Goal: Task Accomplishment & Management: Manage account settings

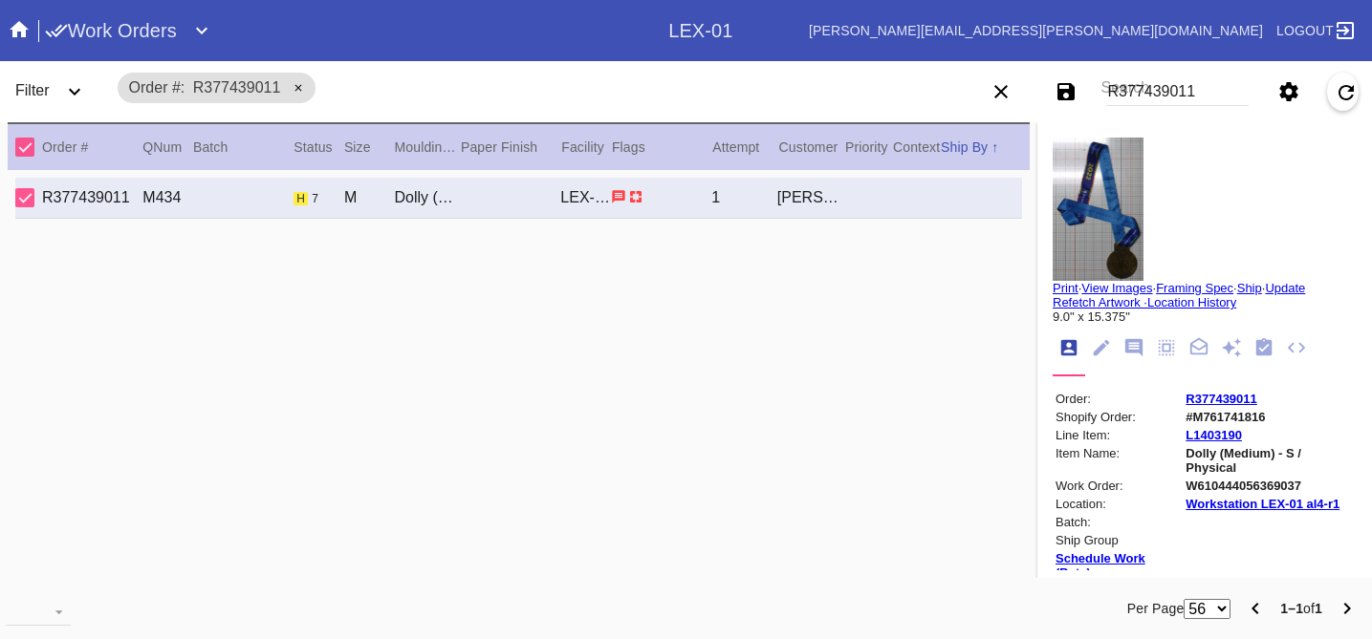
click at [1165, 94] on input "R377439011" at bounding box center [1177, 91] width 142 height 29
drag, startPoint x: 1199, startPoint y: 92, endPoint x: 1059, endPoint y: 79, distance: 140.1
click at [1059, 79] on div "Save filters to NEW SAVED FILTER All Active Holiday All Retail Stores (Gift & G…" at bounding box center [1167, 92] width 412 height 54
paste input "R999535419"
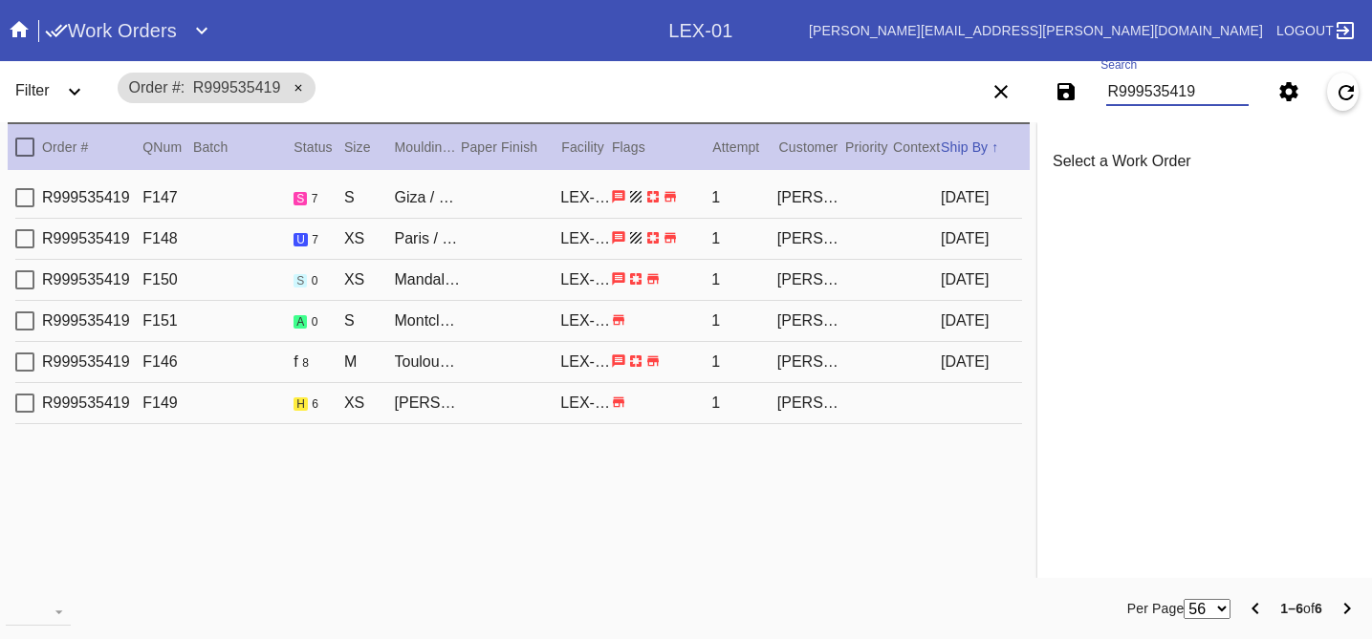
type input "R999535419"
click at [849, 421] on div "R999535419 F149 h 6 XS [PERSON_NAME] Mini / Blush LEX-01 1 [PERSON_NAME]" at bounding box center [518, 403] width 1006 height 41
type input "1.5"
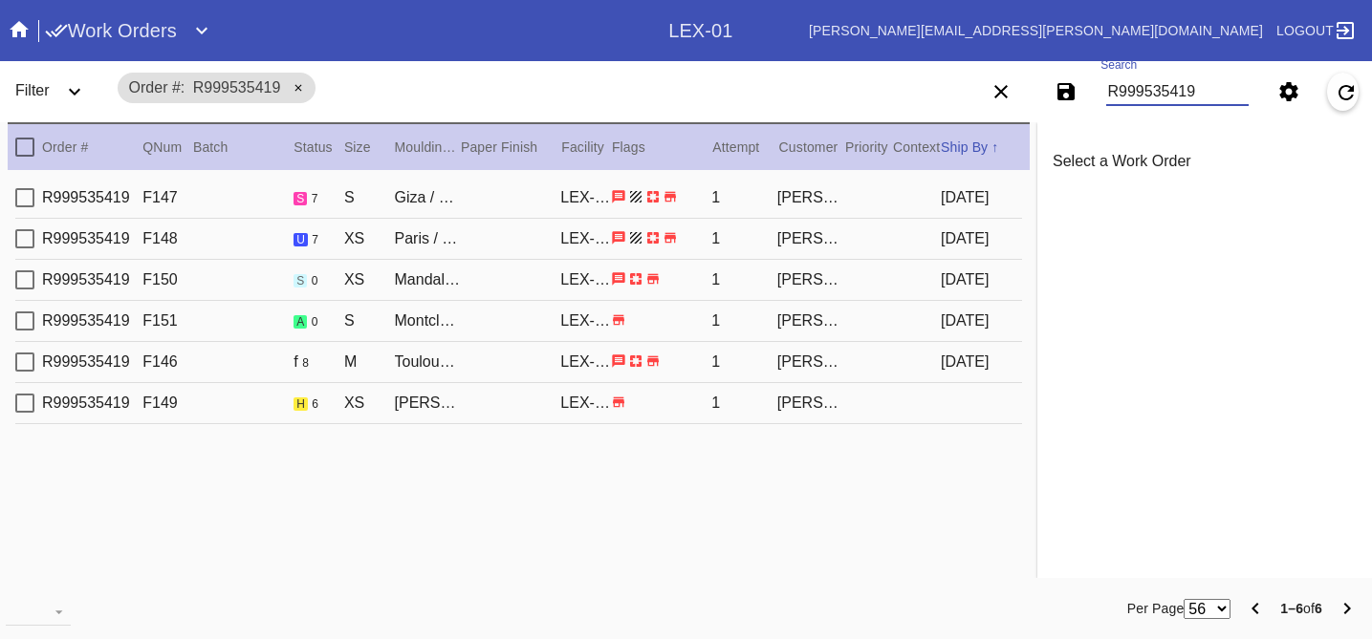
type input "1.5"
type input "0.1875"
type input "4.75"
type input "6.75"
type textarea "light dents, light scratches/scuffs,"
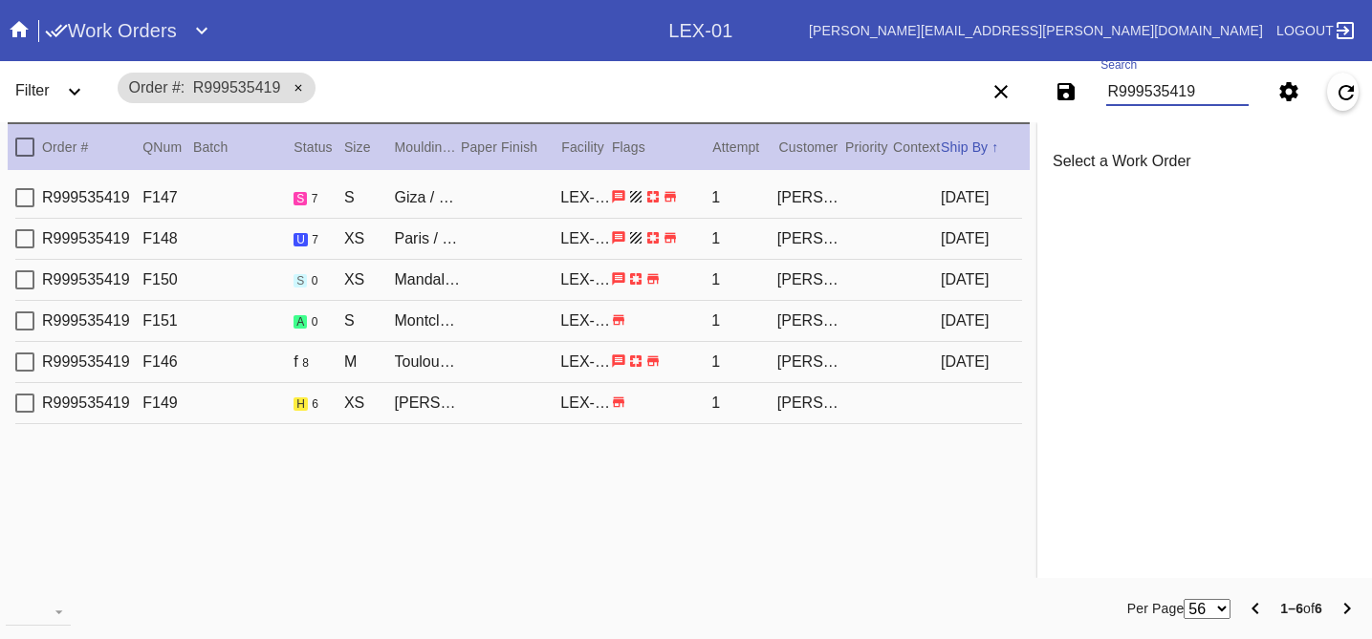
type input "[DATE]"
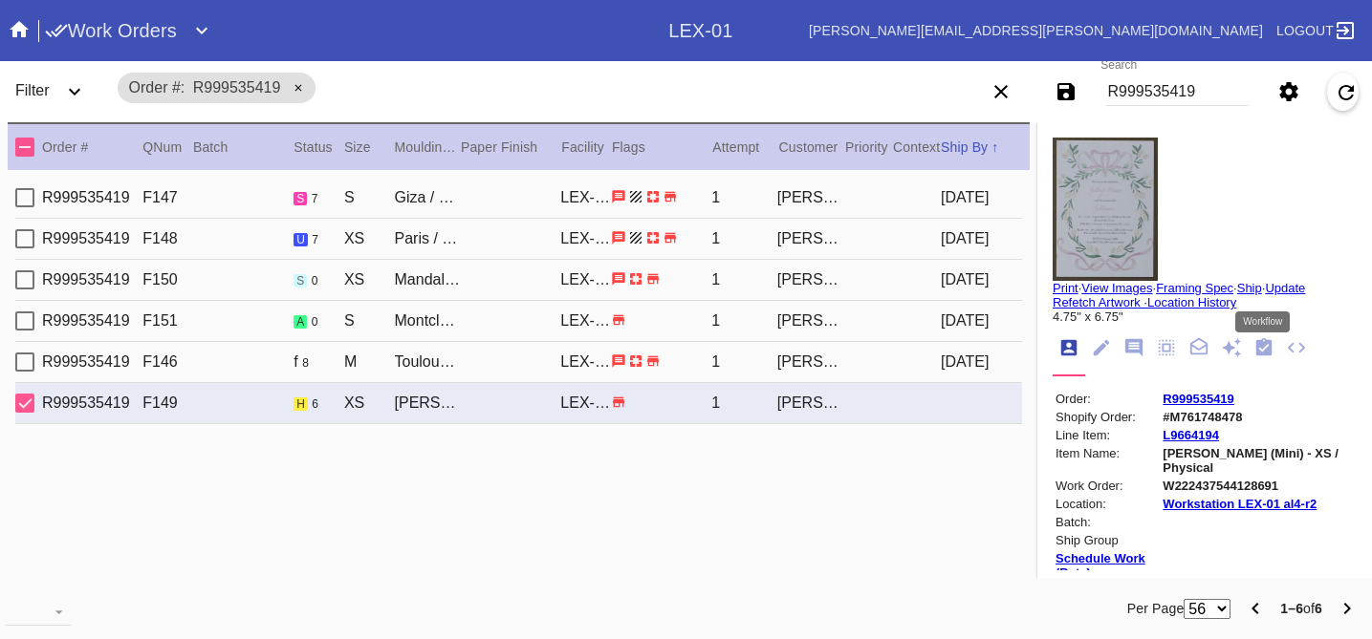
click at [1259, 356] on icon "Workflow" at bounding box center [1264, 346] width 16 height 17
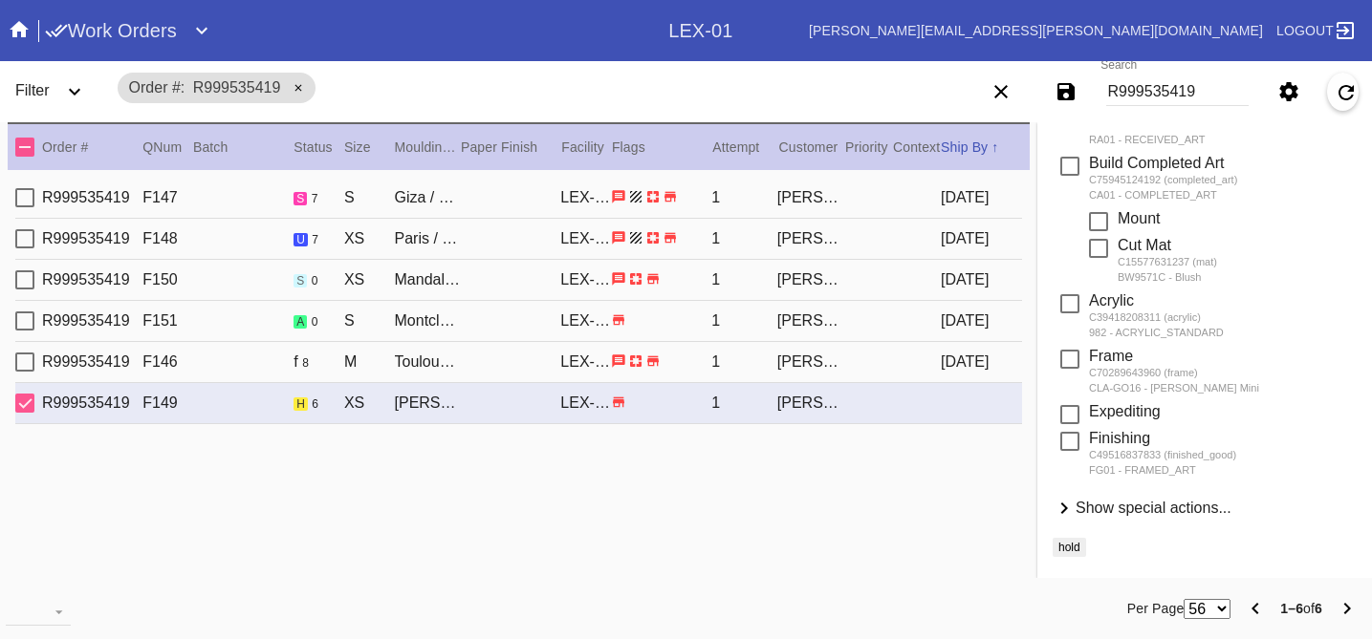
scroll to position [17, 0]
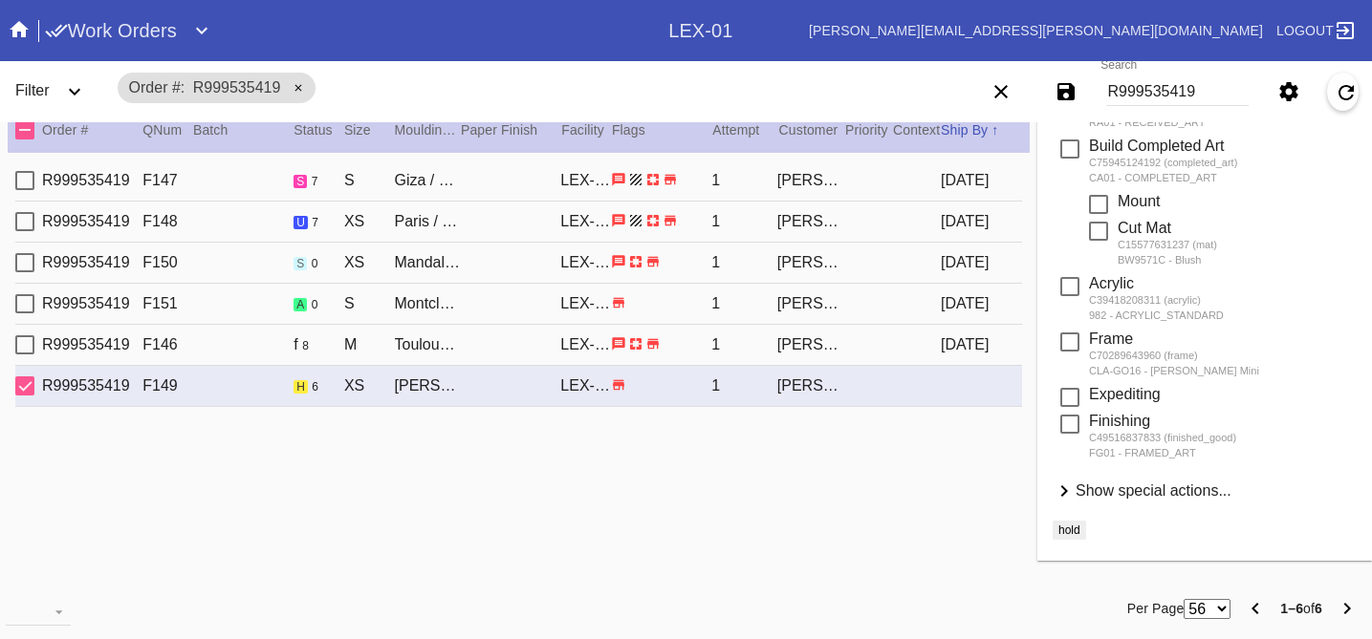
click at [1180, 483] on span "Show special actions..." at bounding box center [1153, 491] width 156 height 16
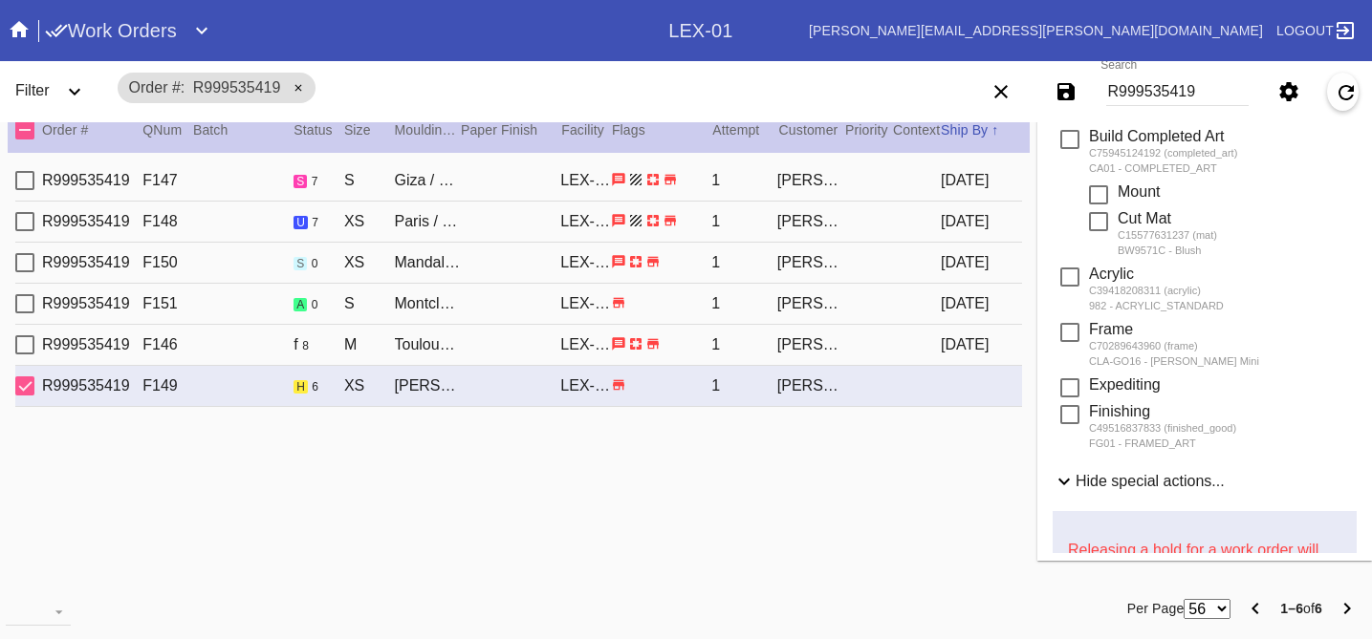
scroll to position [755, 0]
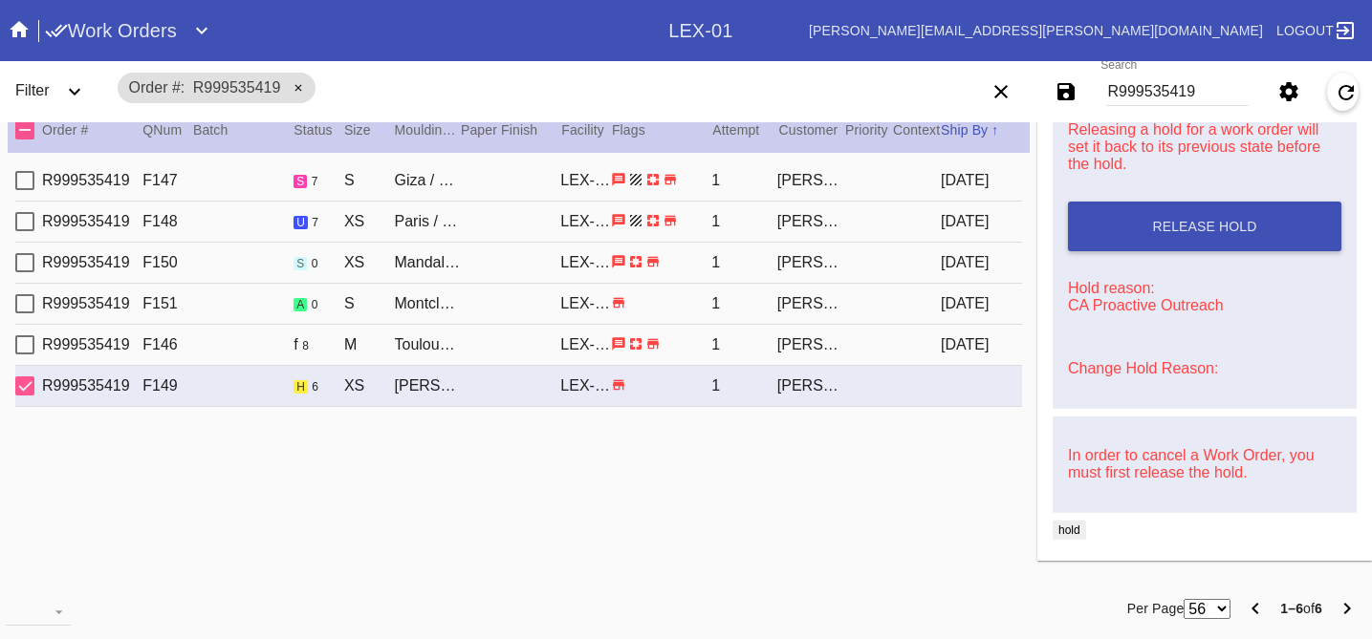
click at [1157, 360] on link "Change Hold Reason:" at bounding box center [1143, 368] width 150 height 16
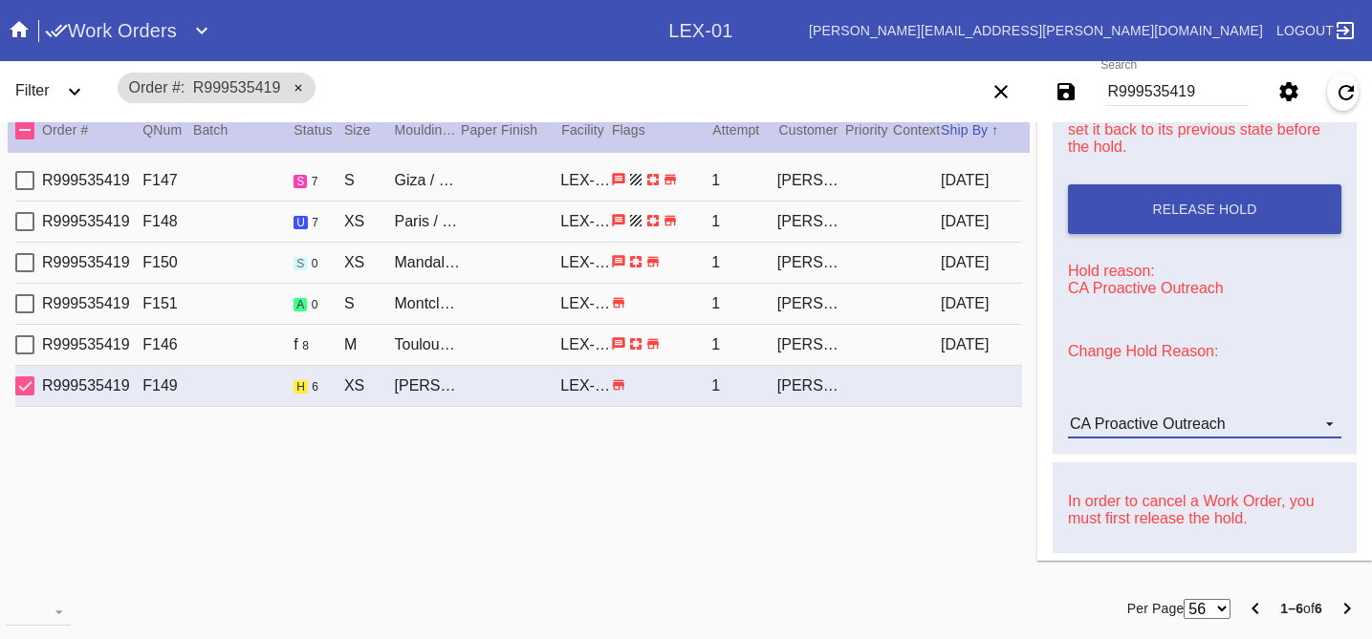
click at [1168, 432] on div "CA Proactive Outreach" at bounding box center [1148, 424] width 156 height 16
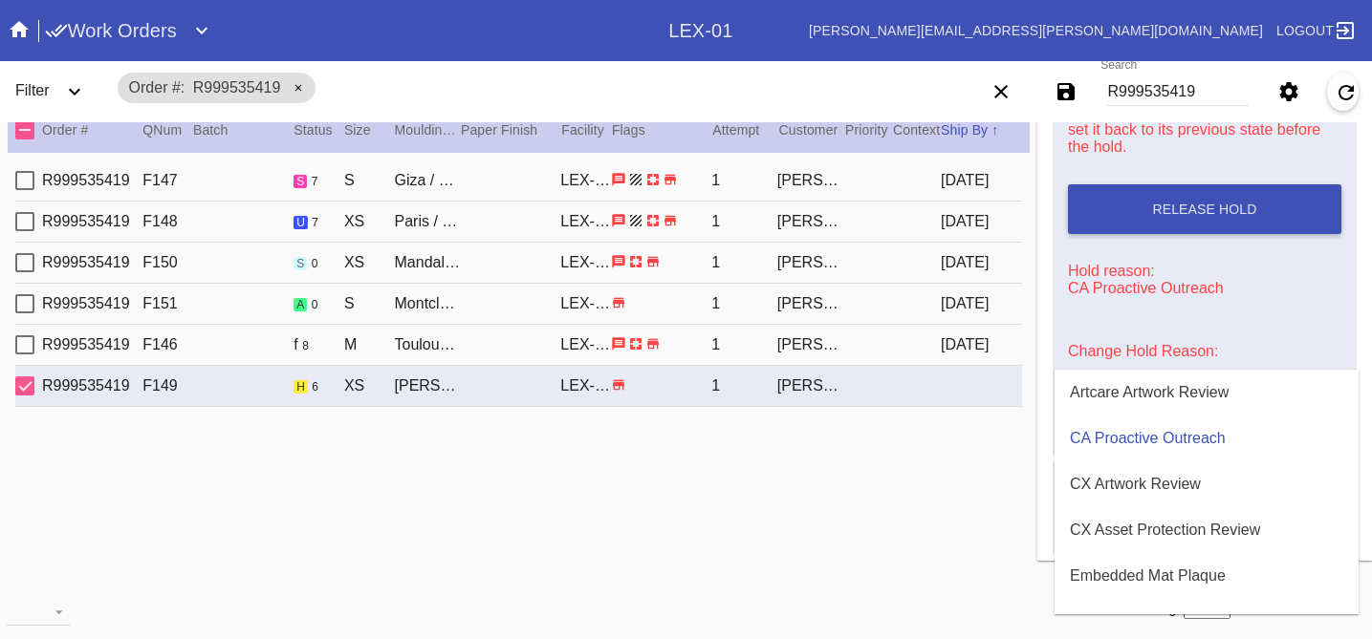
scroll to position [581, 0]
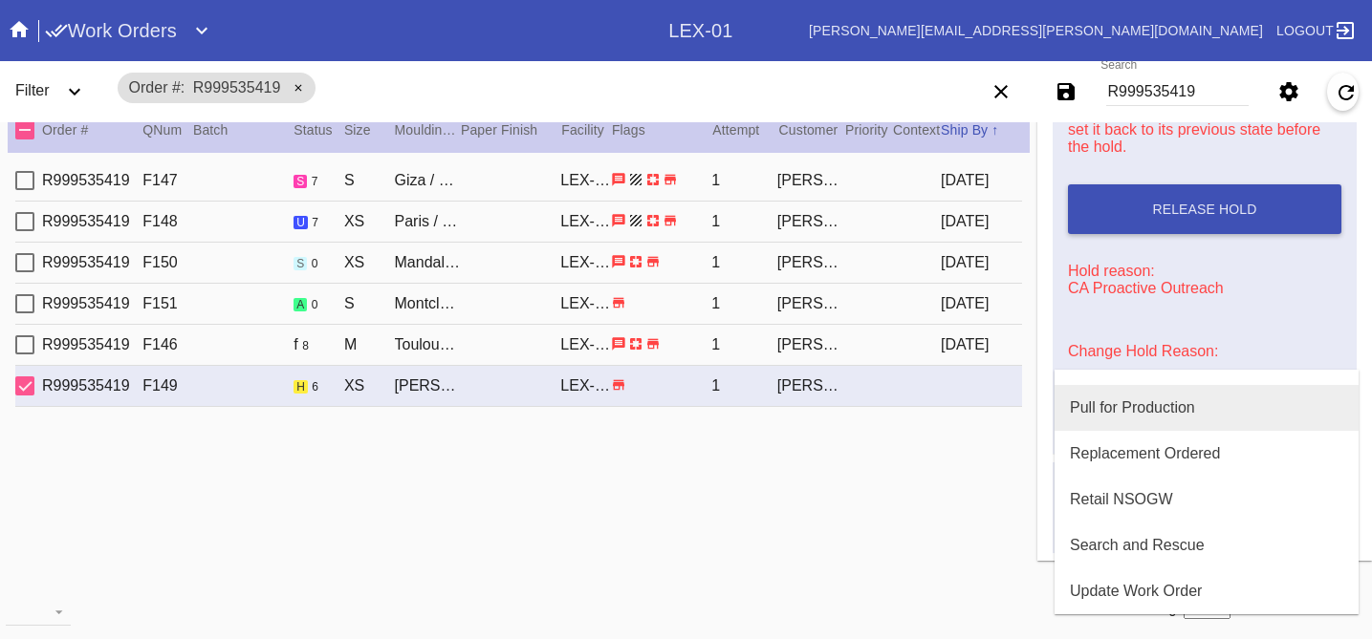
click at [1135, 414] on div "Pull for Production" at bounding box center [1132, 408] width 125 height 17
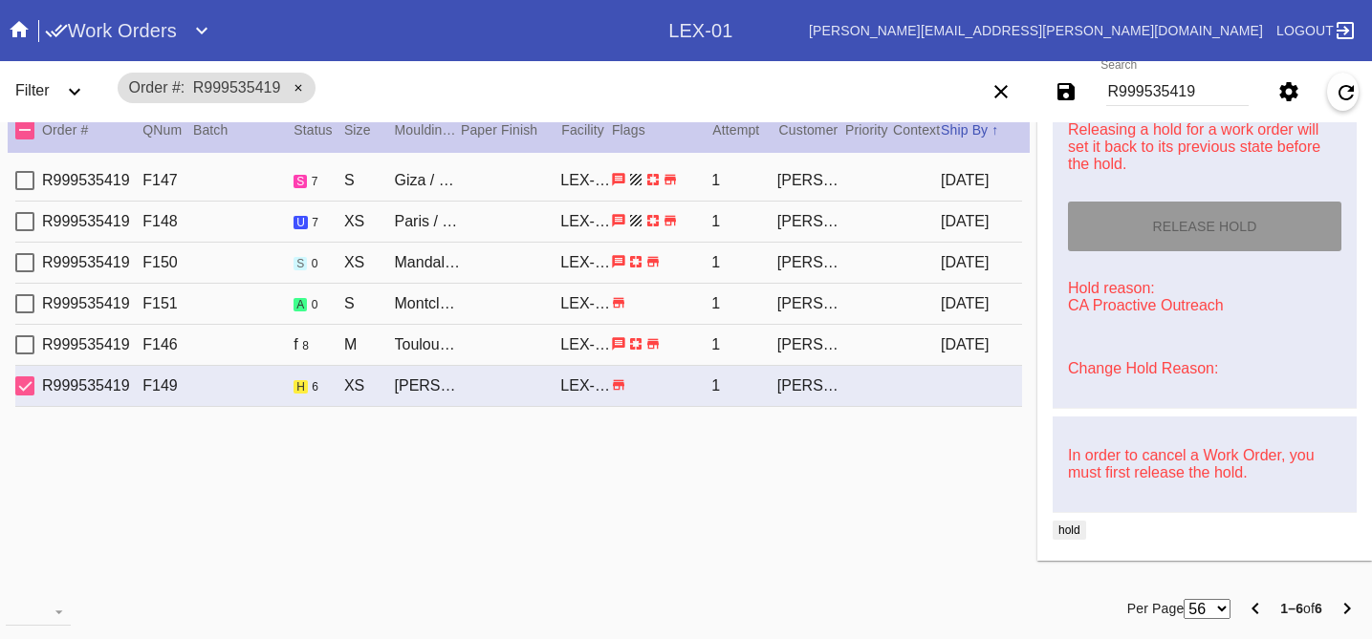
type input "[DATE]"
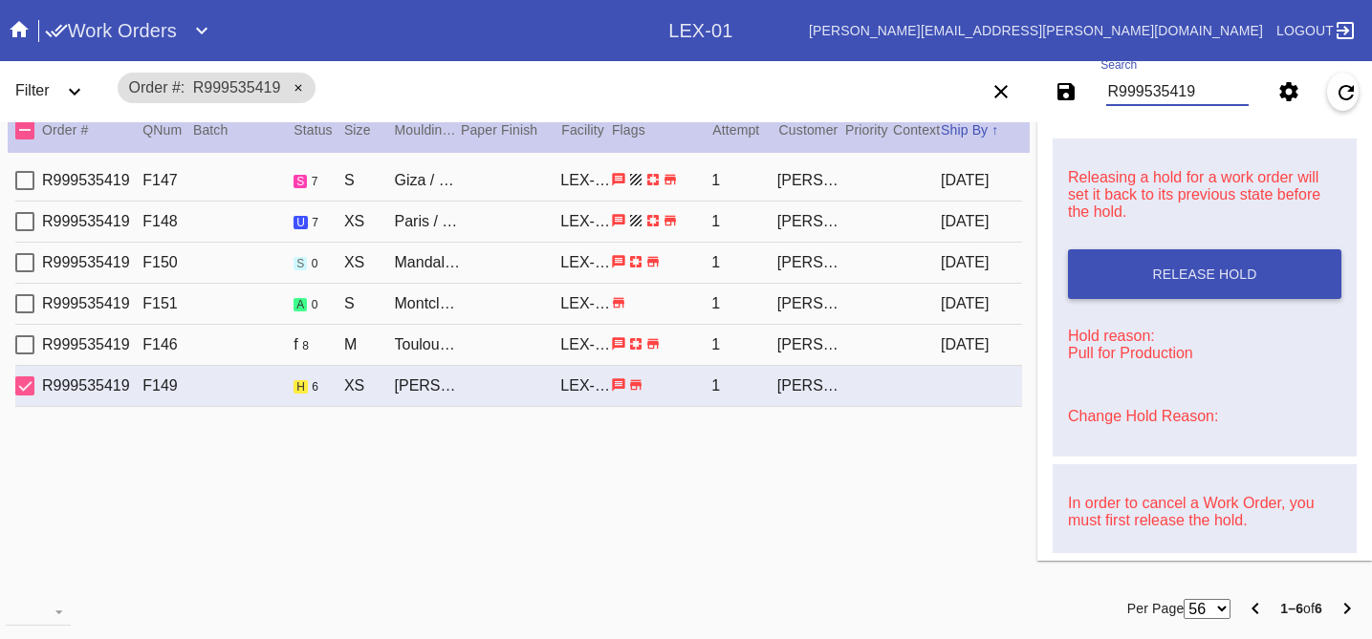
drag, startPoint x: 1203, startPoint y: 91, endPoint x: 991, endPoint y: 50, distance: 216.1
click at [991, 50] on div "Work Orders LEX-01 [PERSON_NAME][EMAIL_ADDRESS][PERSON_NAME][DOMAIN_NAME] Logou…" at bounding box center [686, 30] width 1372 height 61
paste input "R842721941"
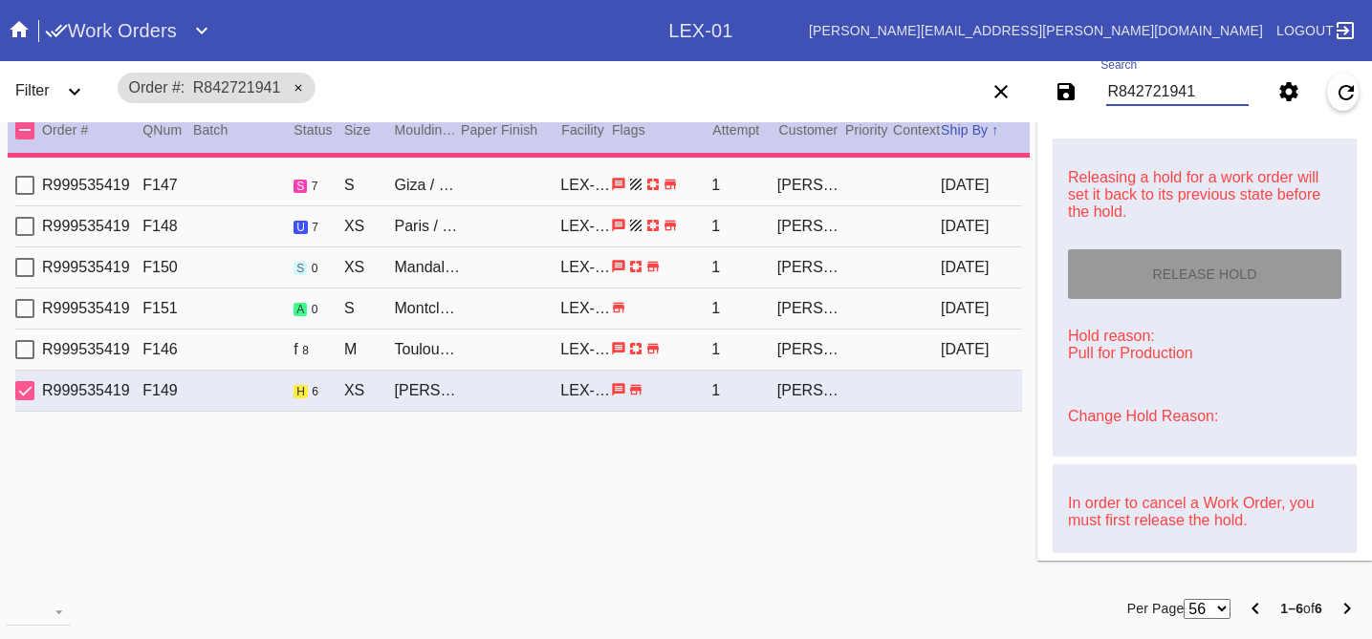
type input "R842721941"
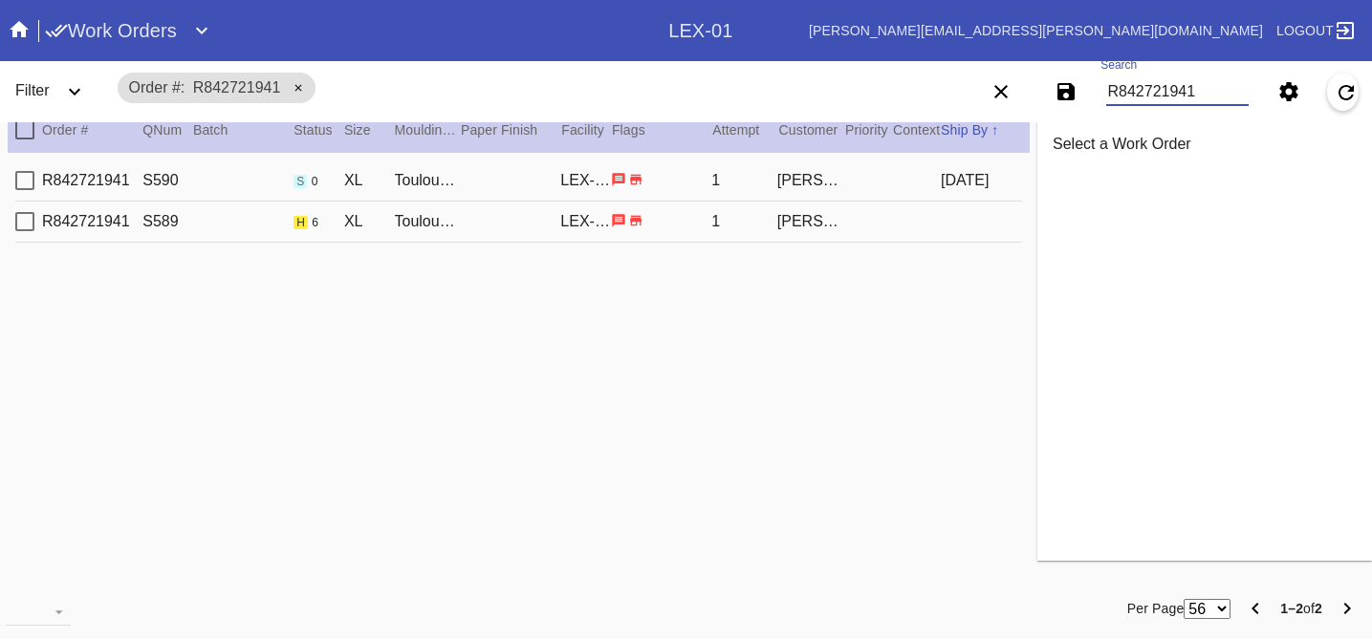
click at [895, 216] on div "R842721941 S589 h 6 XL Toulouse / No Mat LEX-01 1 [PERSON_NAME]" at bounding box center [518, 222] width 1006 height 41
type input "0.0"
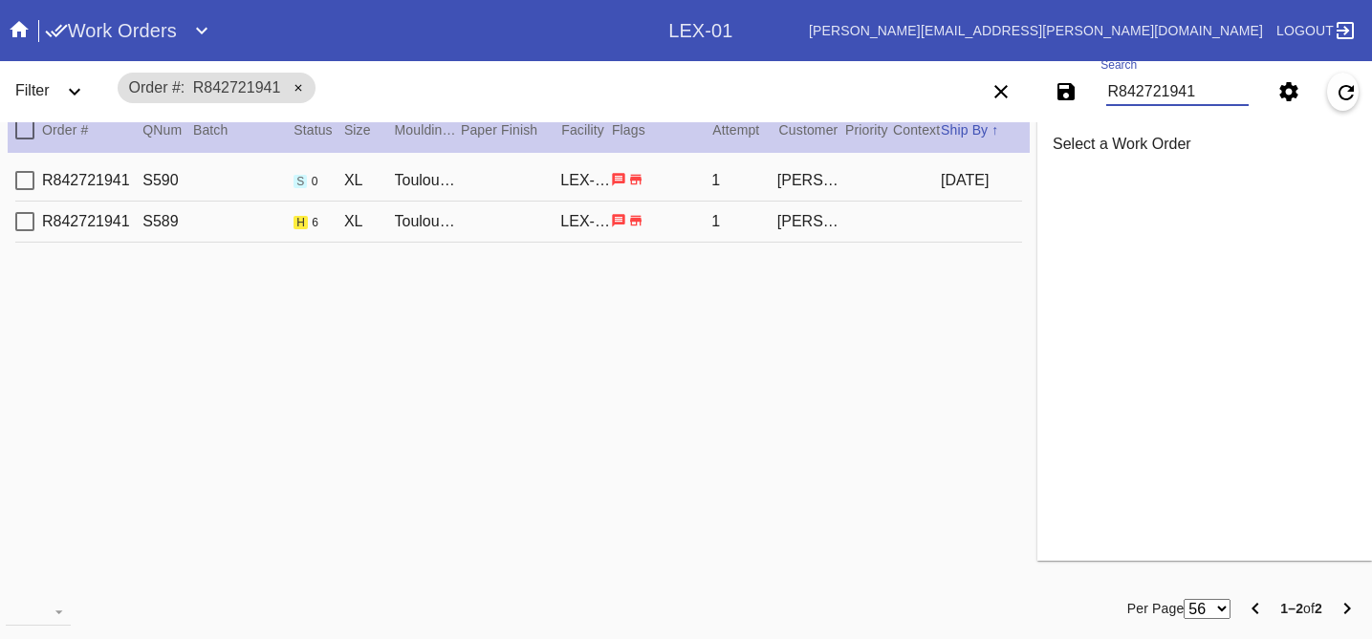
type input "0.1875"
type input "27.625"
type input "9.75"
type textarea "Nicks in the edge, bent corners and edges."
type input "[DATE]"
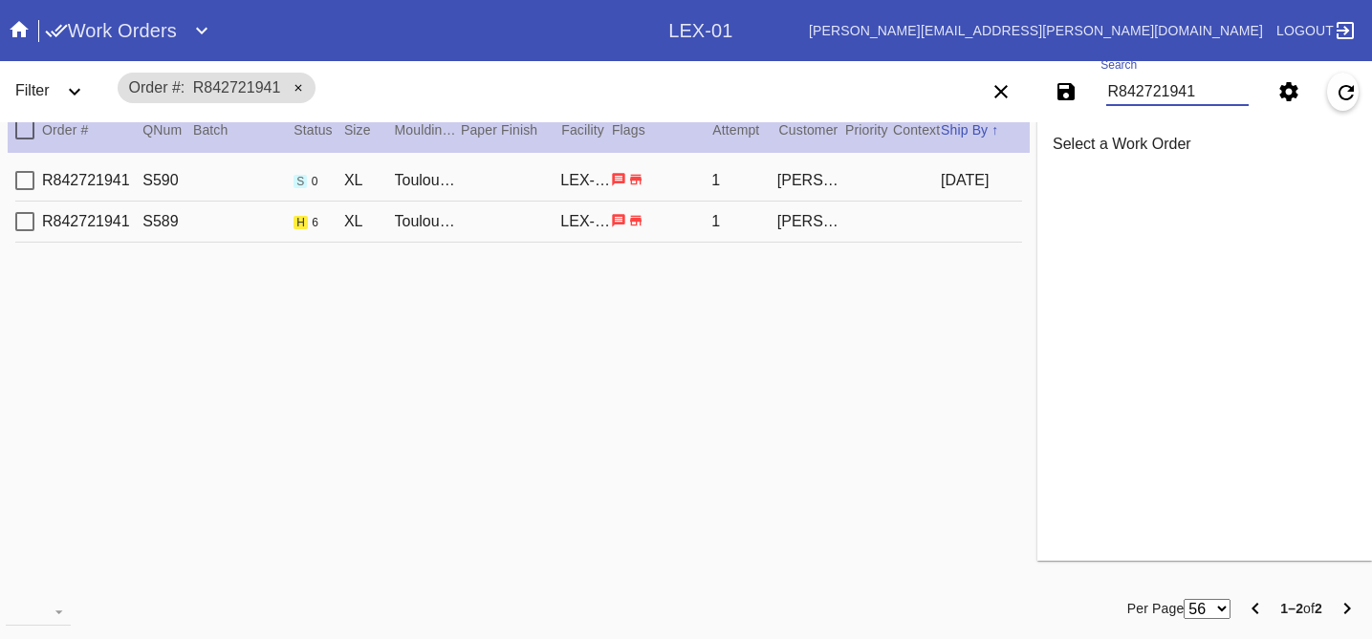
type input "[DATE]"
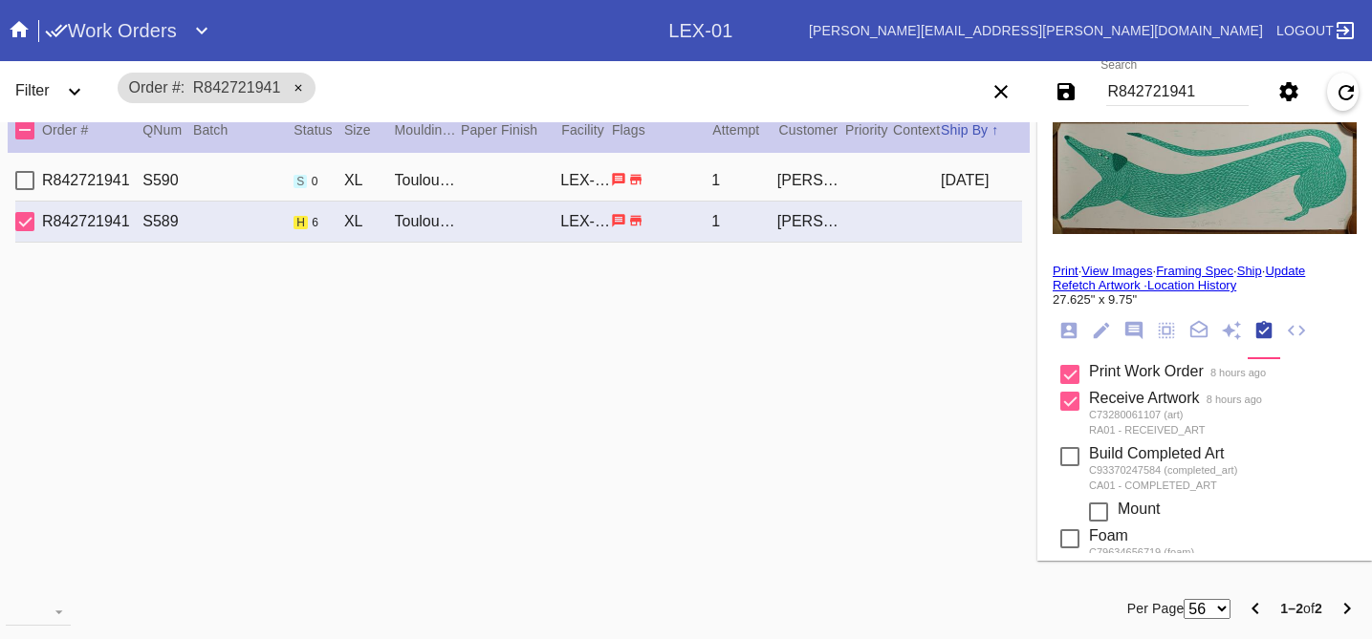
click at [882, 161] on div "R842721941 S590 s 0 XL Toulouse / No Mat LEX-01 1 [PERSON_NAME] [DATE]" at bounding box center [518, 181] width 1006 height 41
type input "10.0"
type textarea "light scratches, specks, dents"
type input "[DATE]"
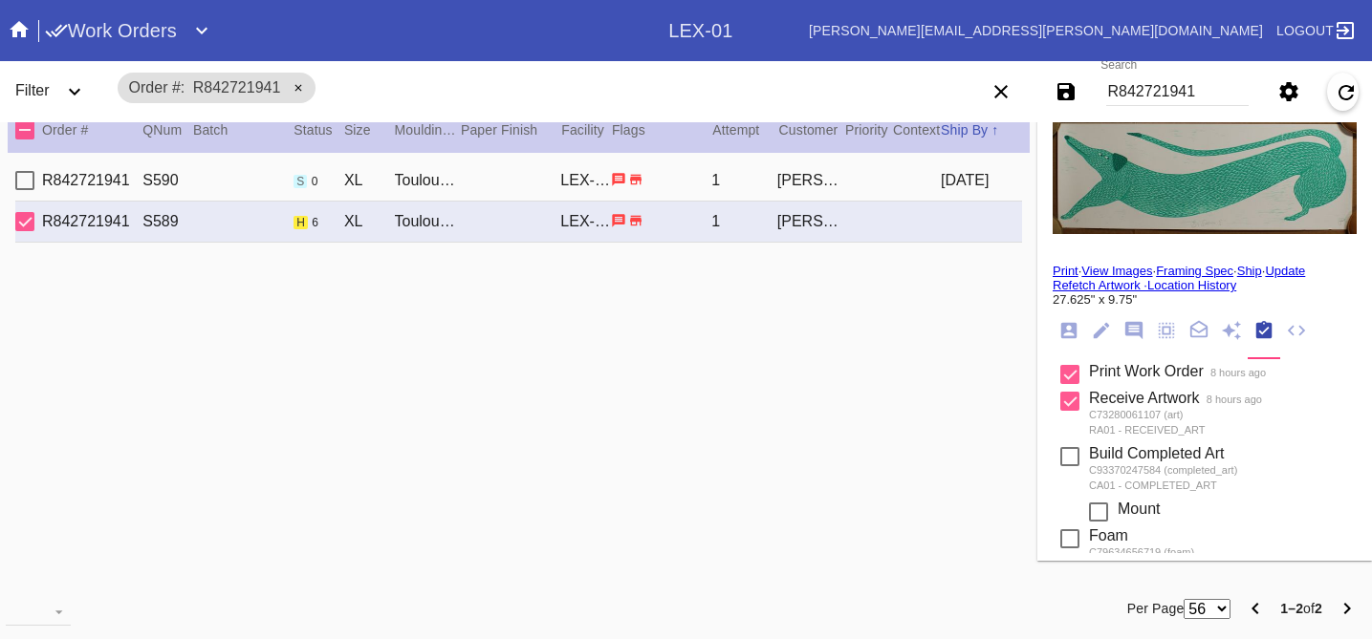
type input "[DATE]"
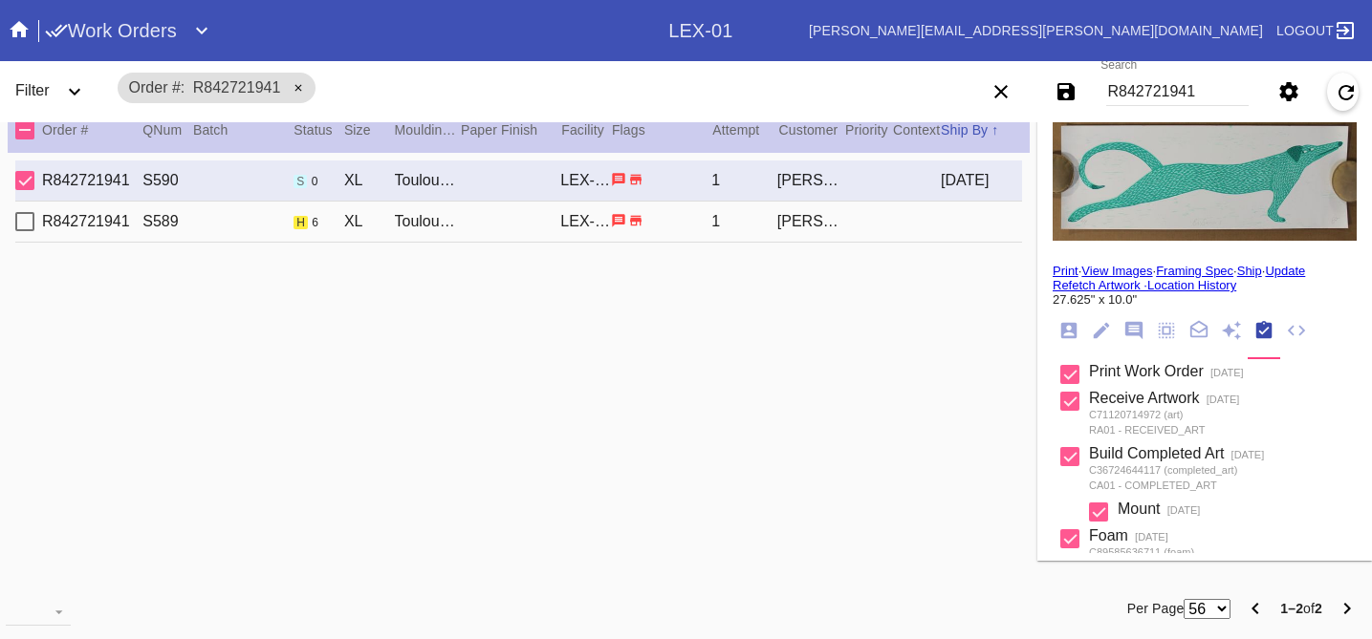
click at [892, 230] on div "R842721941 S589 h 6 XL Toulouse / No Mat LEX-01 1 [PERSON_NAME]" at bounding box center [518, 222] width 1006 height 41
type input "9.75"
type textarea "Nicks in the edge, bent corners and edges."
type input "[DATE]"
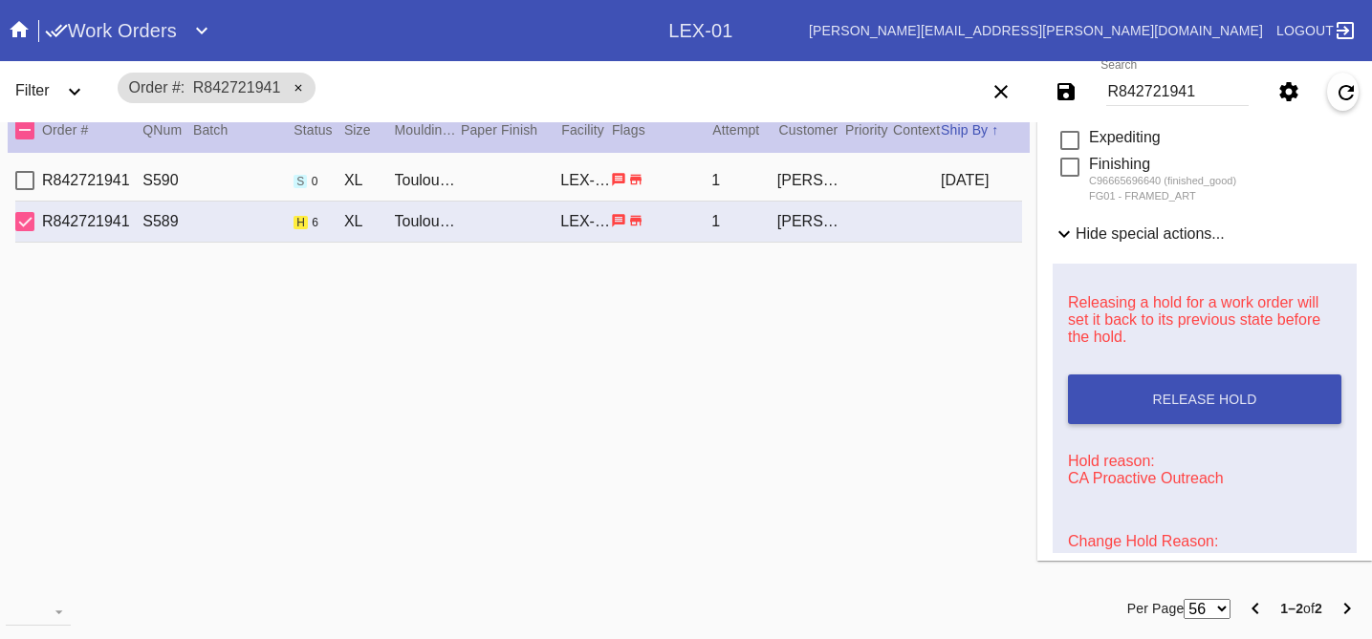
scroll to position [755, 0]
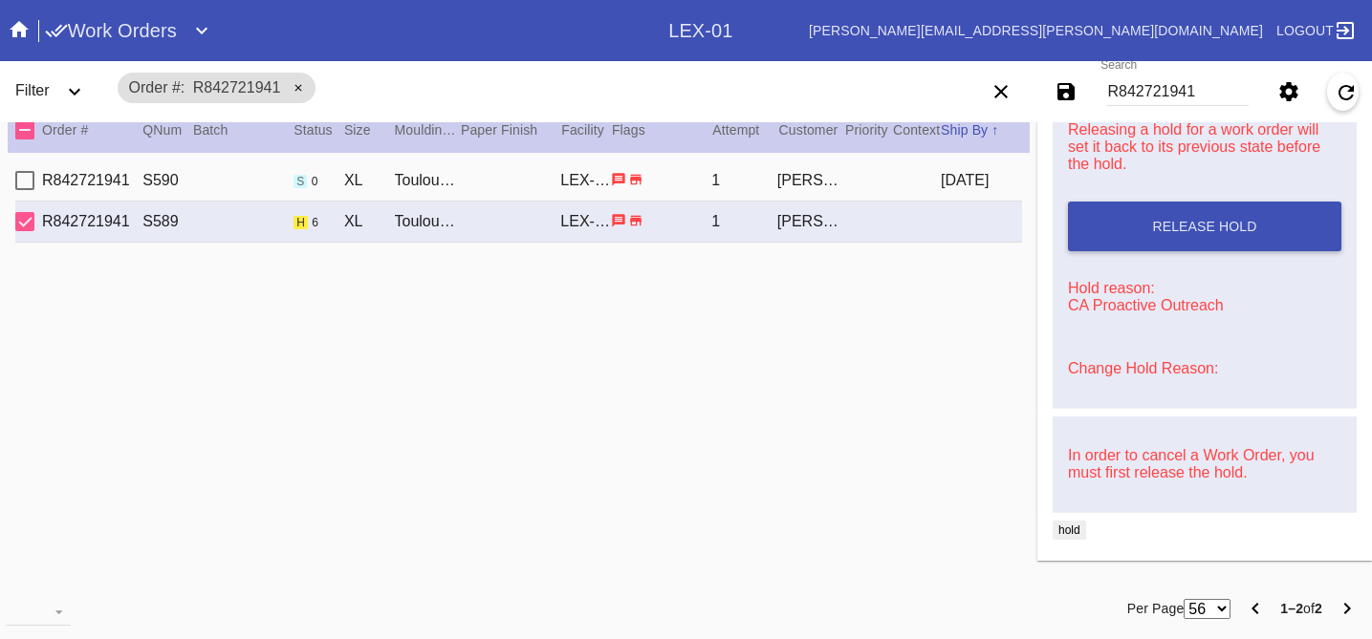
click at [1127, 369] on link "Change Hold Reason:" at bounding box center [1143, 368] width 150 height 16
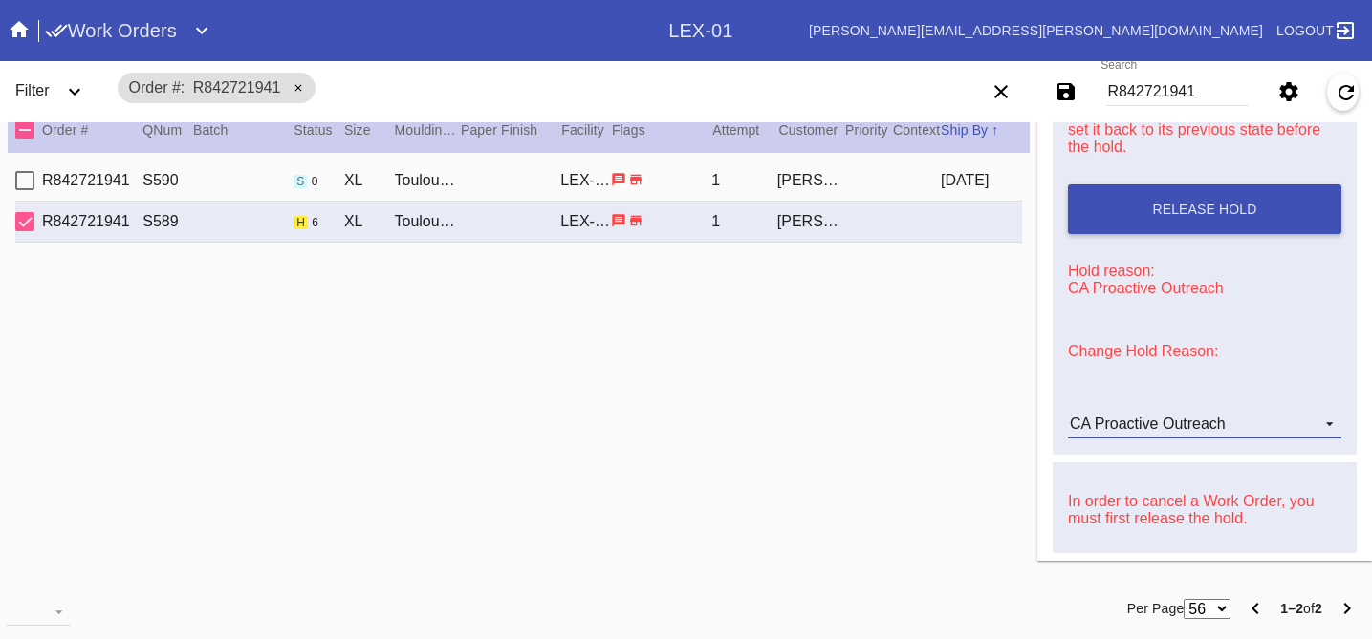
click at [1145, 430] on div "CA Proactive Outreach" at bounding box center [1148, 424] width 156 height 16
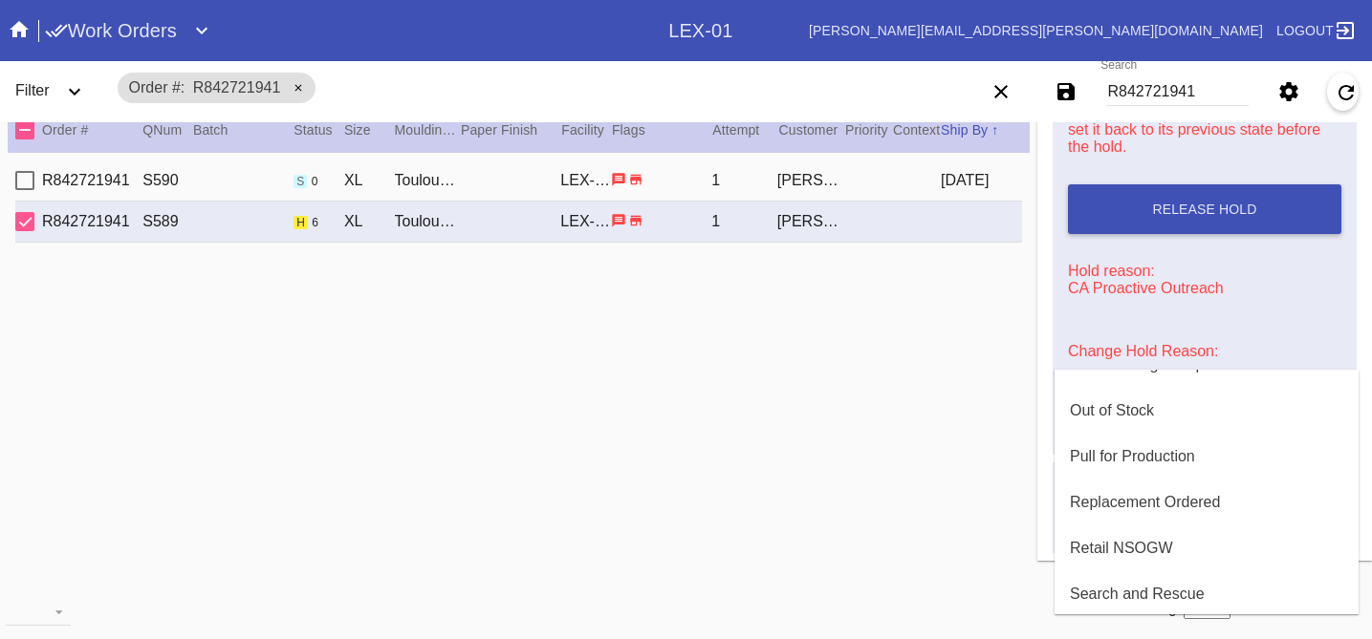
scroll to position [535, 0]
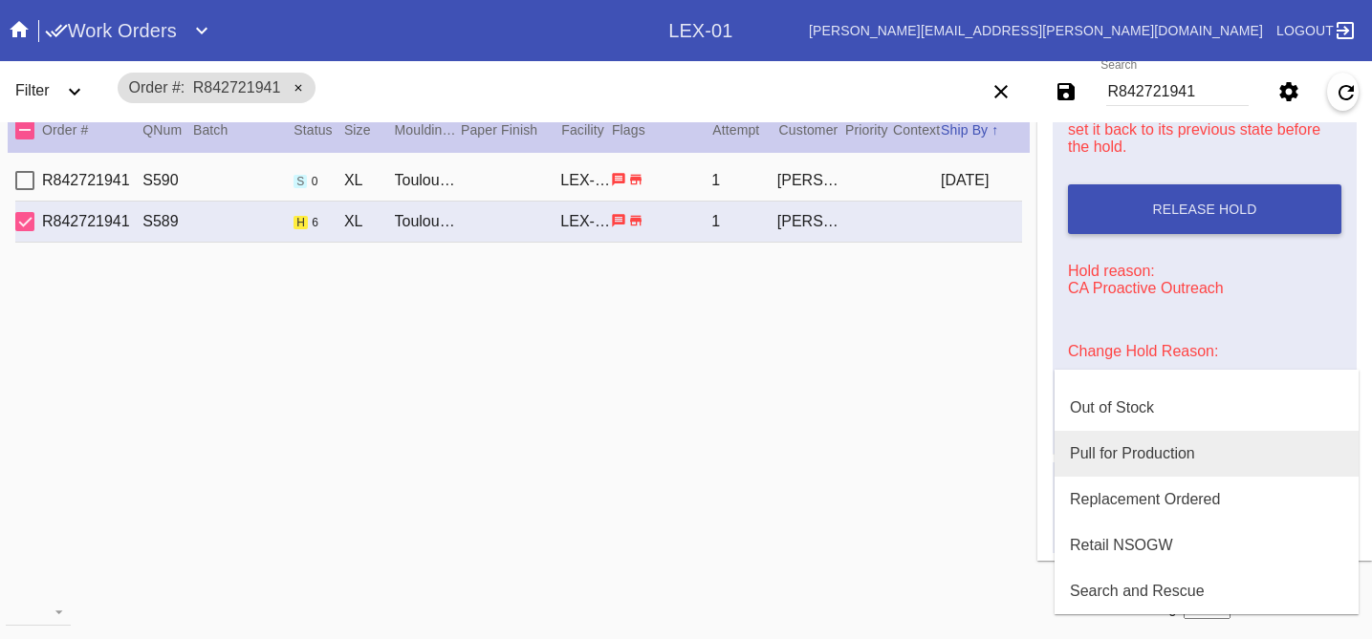
click at [1136, 450] on div "Pull for Production" at bounding box center [1132, 453] width 125 height 17
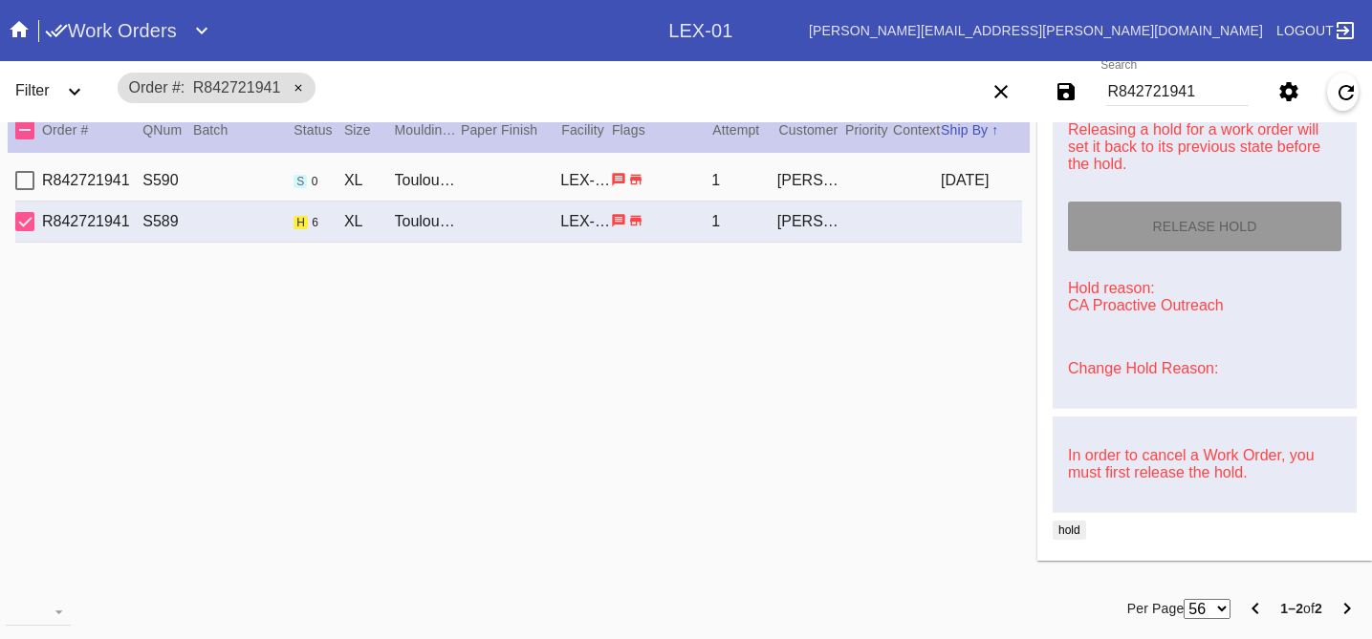
type input "[DATE]"
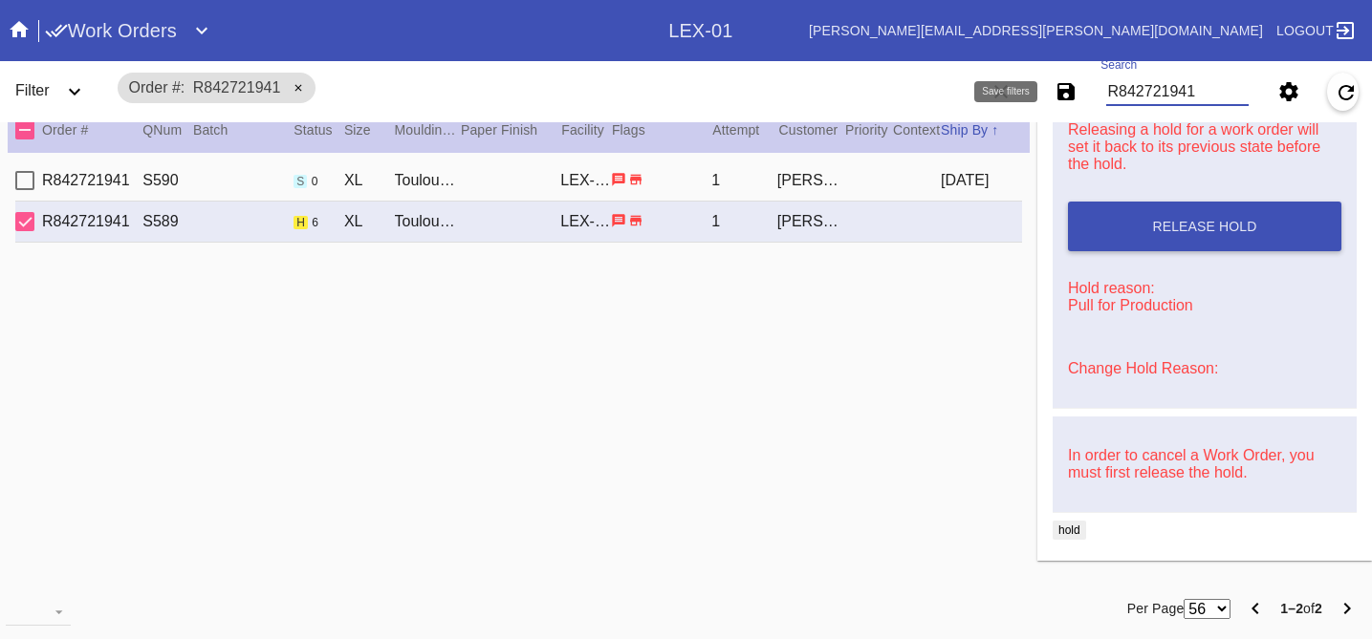
drag, startPoint x: 1208, startPoint y: 96, endPoint x: 908, endPoint y: 16, distance: 310.4
click at [908, 16] on div "Work Orders LEX-01 [PERSON_NAME][EMAIL_ADDRESS][PERSON_NAME][DOMAIN_NAME] Logou…" at bounding box center [686, 30] width 1372 height 61
paste input "R172593543"
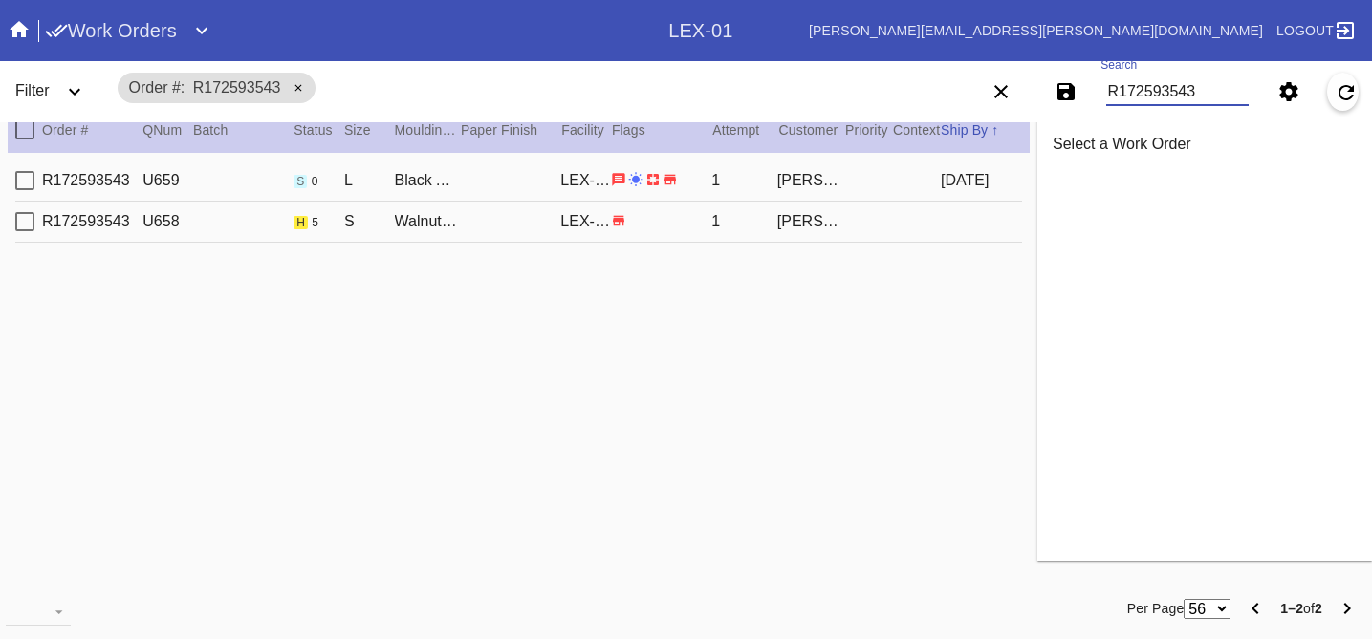
type input "R172593543"
click at [876, 224] on div "R172593543 U658 h 5 S Walnut Canvas (Deep) / Canvas LEX-01 1 [PERSON_NAME]" at bounding box center [518, 222] width 1006 height 41
type input "7.0"
type input "10.0"
type textarea "stretched canvas, smudges throughout, fingerprints on top edge, fuzz and small …"
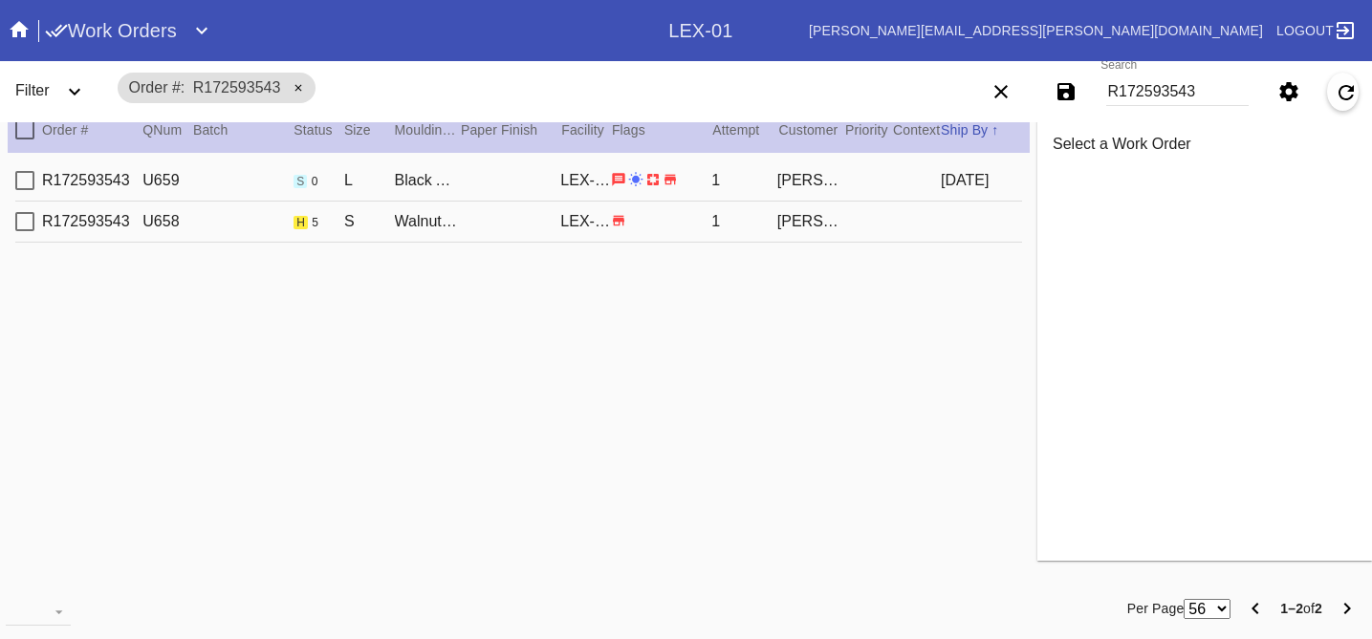
type input "[DATE]"
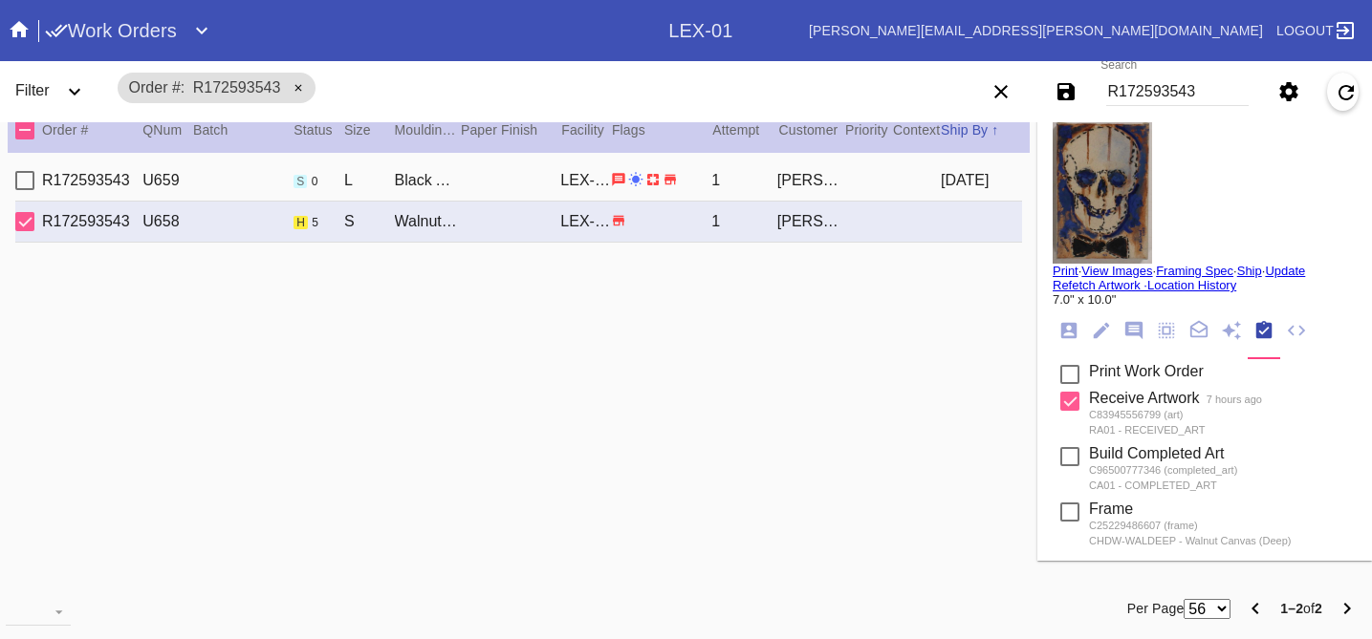
click at [1117, 269] on link "View Images" at bounding box center [1116, 271] width 71 height 14
click at [1071, 337] on icon "Order Info" at bounding box center [1068, 330] width 21 height 21
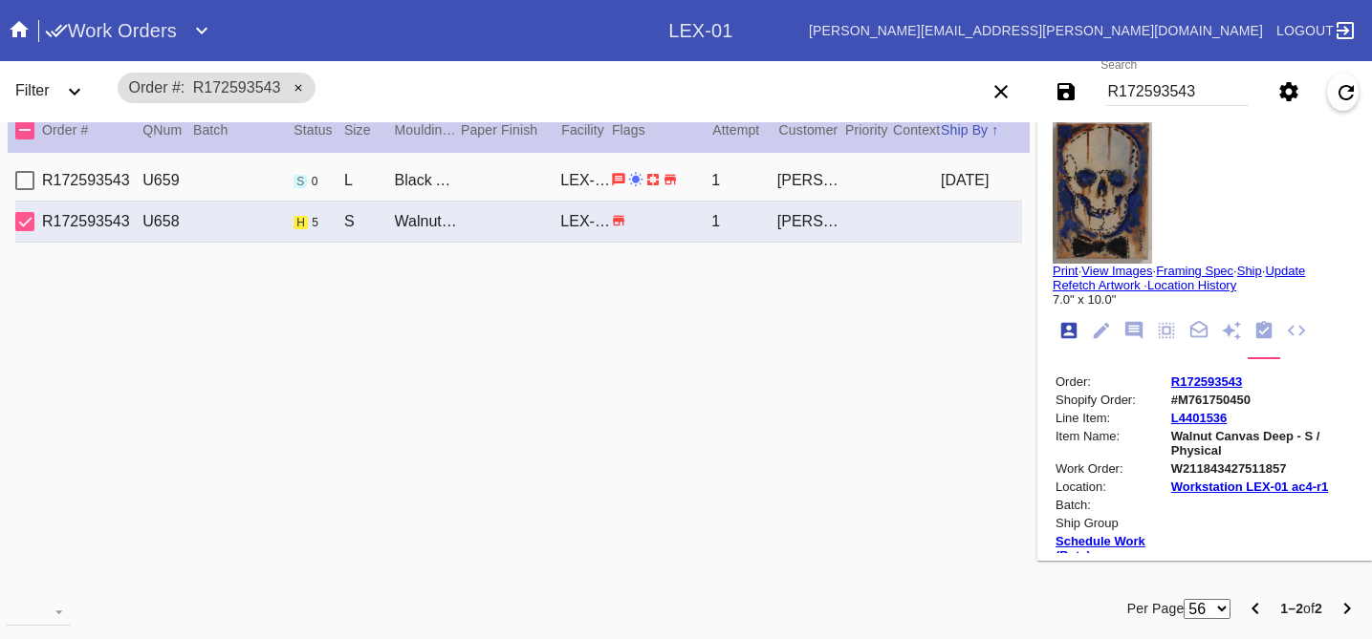
scroll to position [23, 0]
click at [1133, 336] on icon "Notes" at bounding box center [1133, 330] width 17 height 17
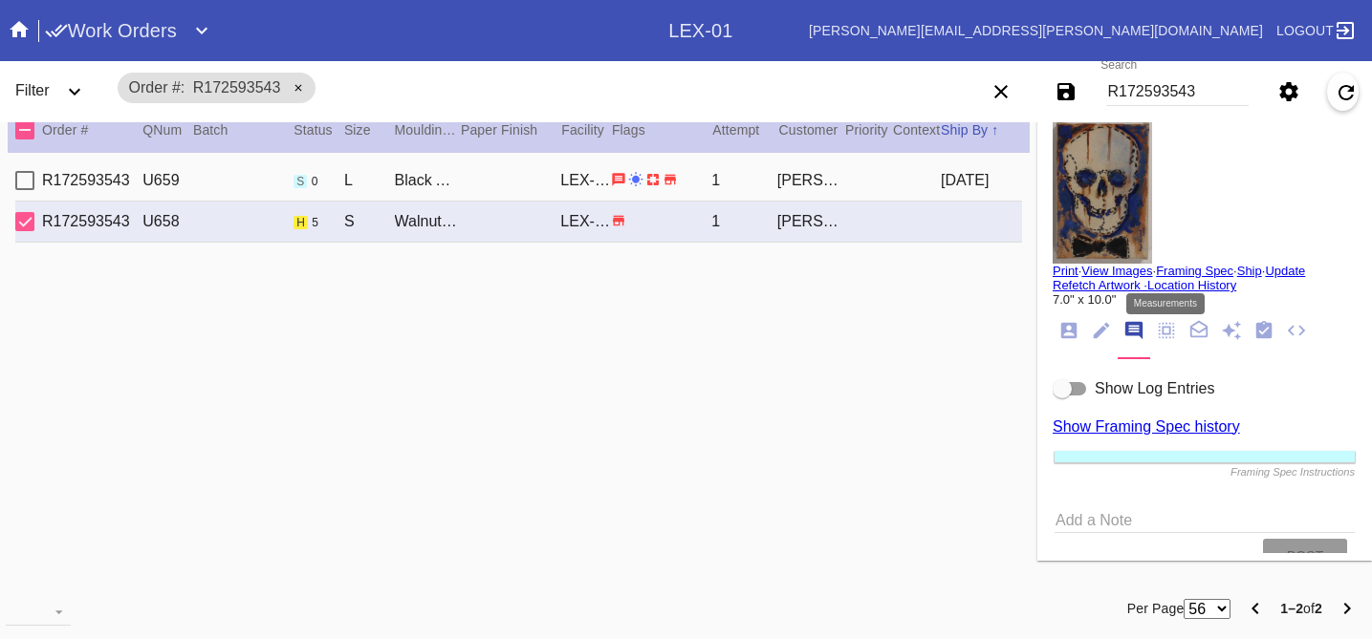
click at [1172, 331] on icon "Measurements" at bounding box center [1166, 330] width 21 height 21
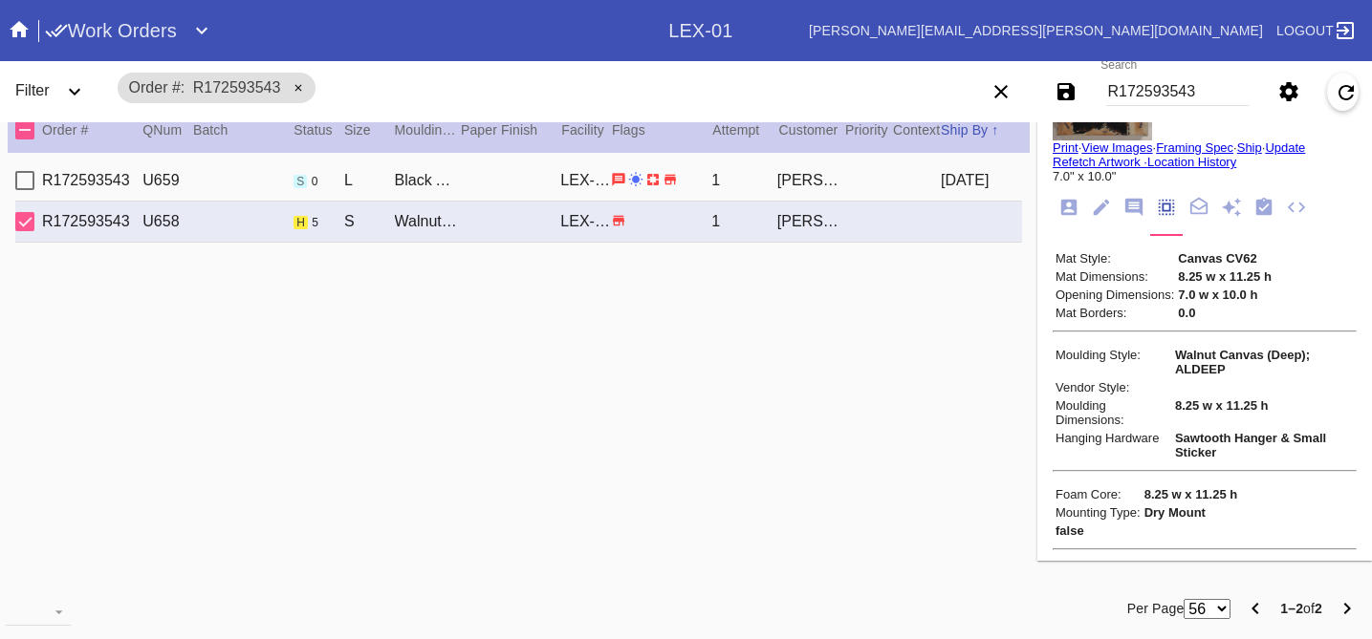
scroll to position [96, 0]
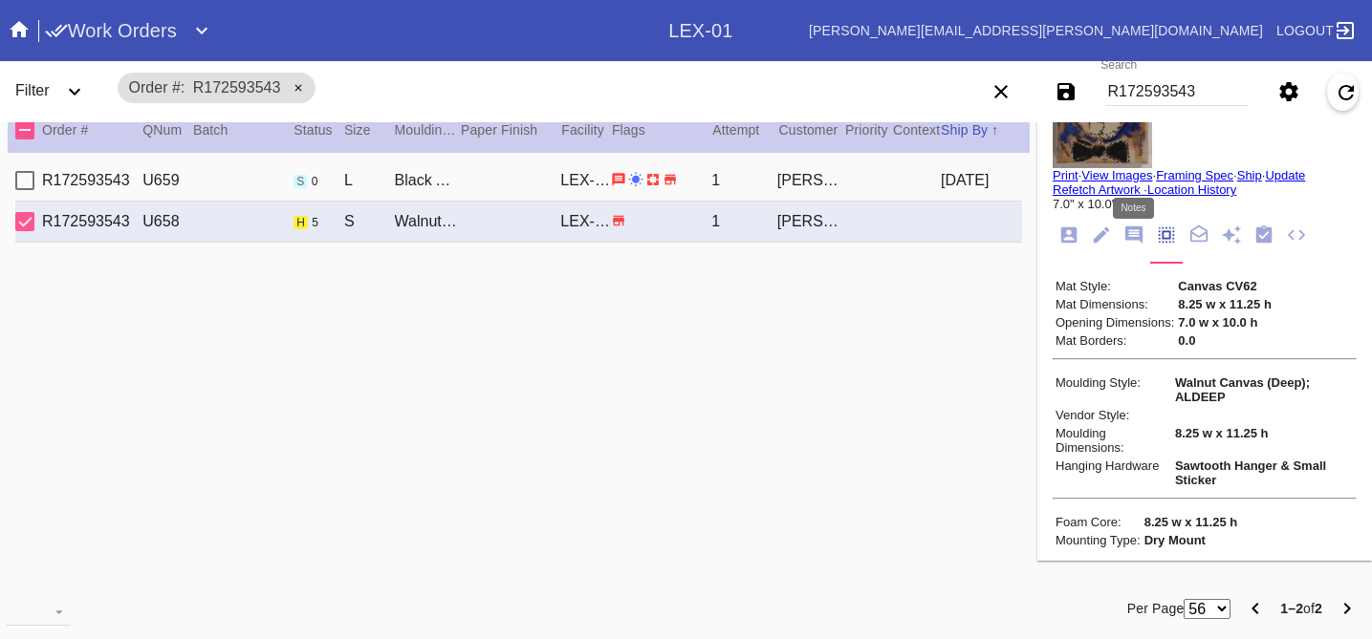
click at [1136, 231] on icon "Notes" at bounding box center [1133, 235] width 17 height 17
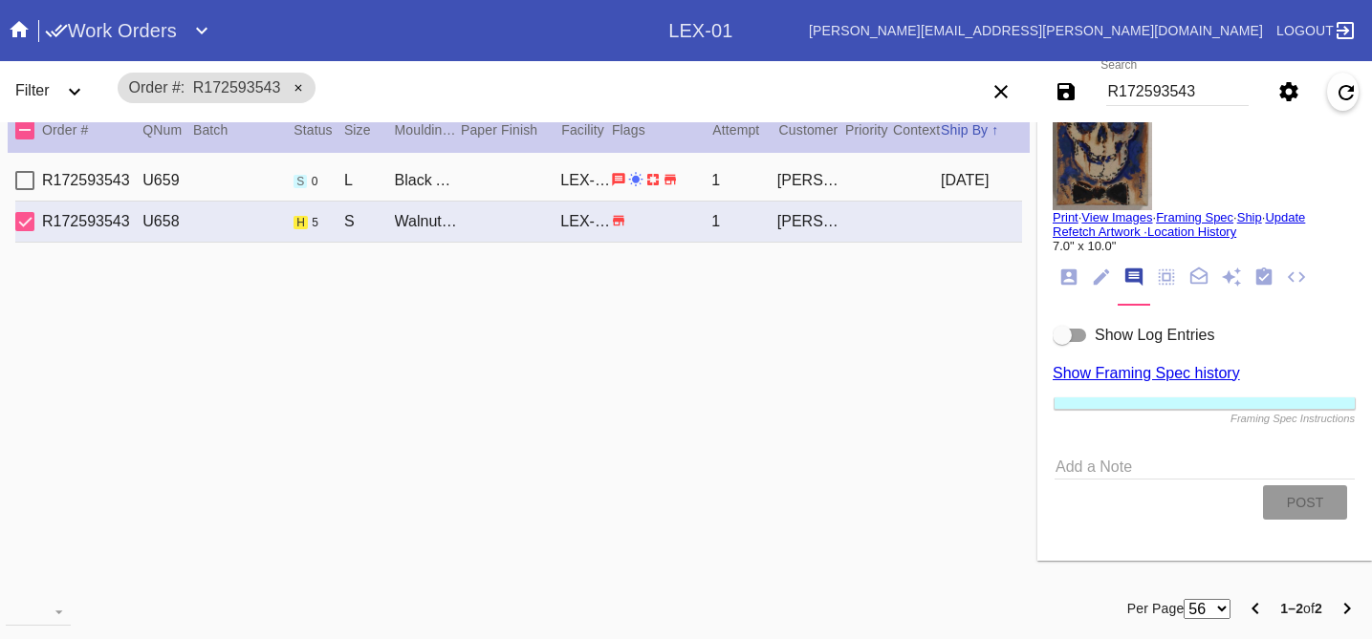
scroll to position [56, 0]
click at [1078, 277] on icon "Order Info" at bounding box center [1068, 280] width 21 height 21
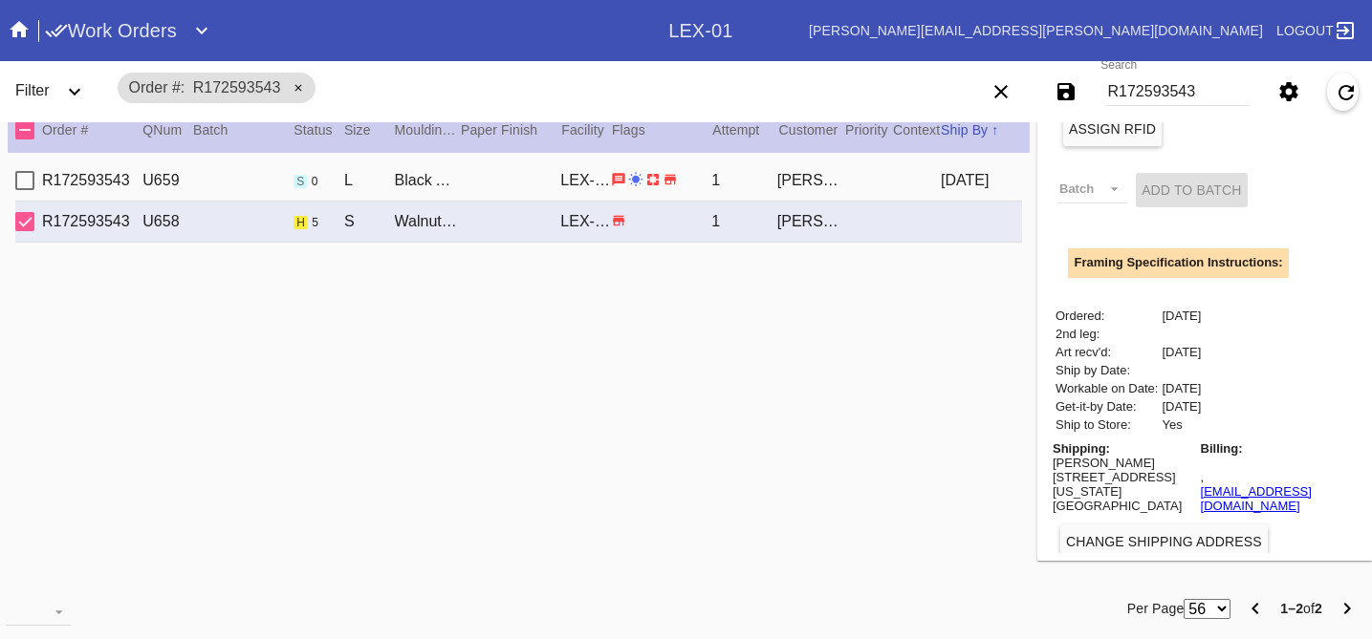
scroll to position [0, 0]
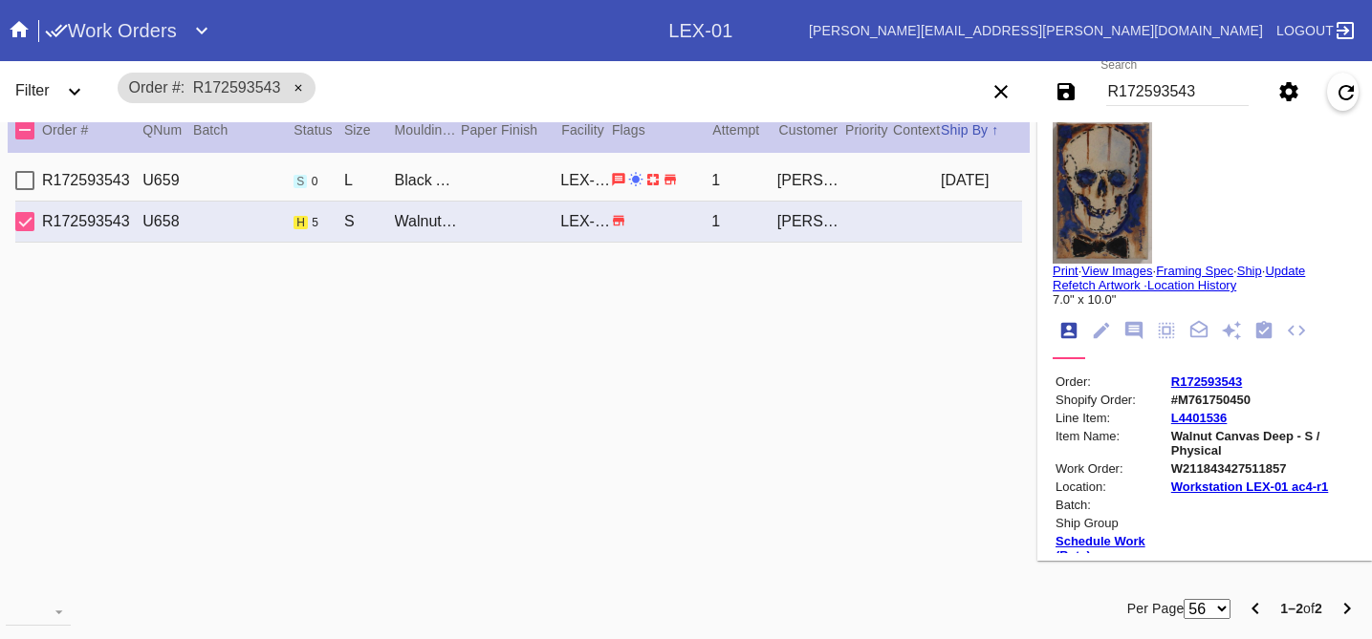
click at [1128, 264] on link "View Images" at bounding box center [1116, 271] width 71 height 14
click at [1111, 267] on link "View Images" at bounding box center [1116, 271] width 71 height 14
drag, startPoint x: 1220, startPoint y: 92, endPoint x: 974, endPoint y: -12, distance: 266.8
click at [974, 0] on html "Search .a { fill: #1d2019; } Spinner .a { fill: #1d2019; } Go to order example:…" at bounding box center [686, 319] width 1372 height 639
paste input "R380876301"
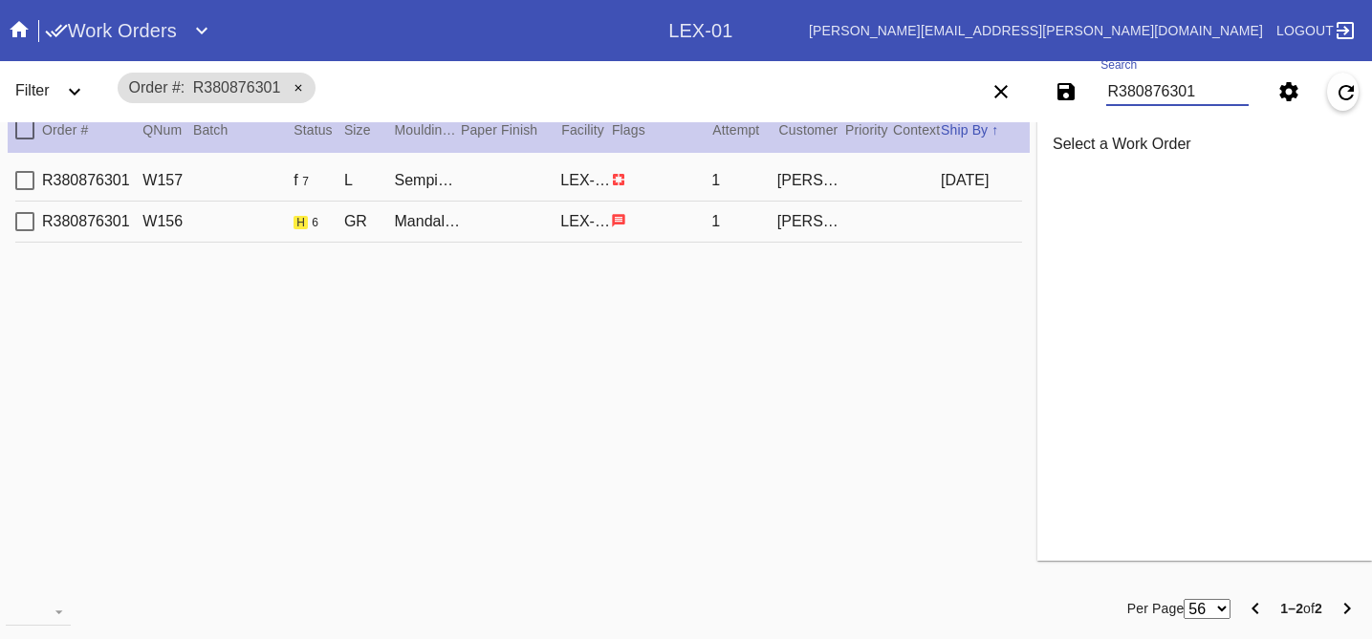
type input "R380876301"
click at [884, 224] on div "R380876301 W156 h 6 GR Mandalay / No Mat LEX-01 1 [PERSON_NAME]" at bounding box center [518, 222] width 1006 height 41
type input "25.0"
type input "34.0"
type textarea "rolled, does not lay flat, loose frayed threads, dirt marks, stains, textured f…"
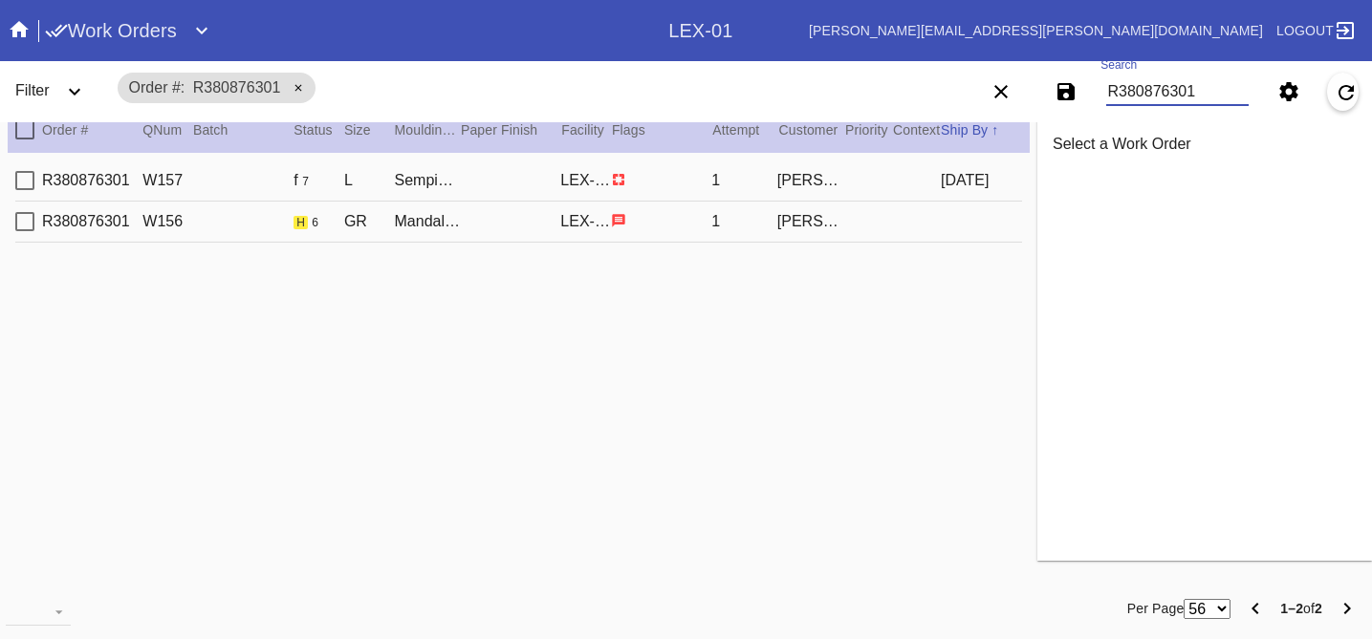
type input "[DATE]"
type input "0.0"
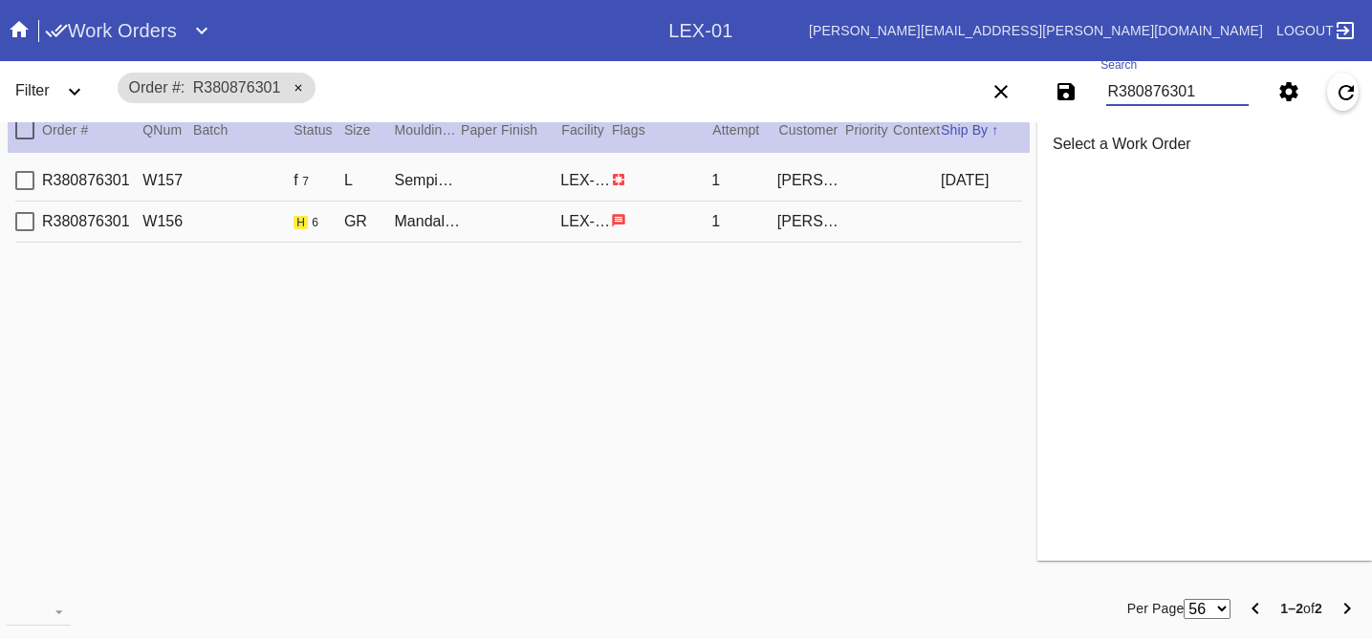
type input "0.0"
type input "0.1875"
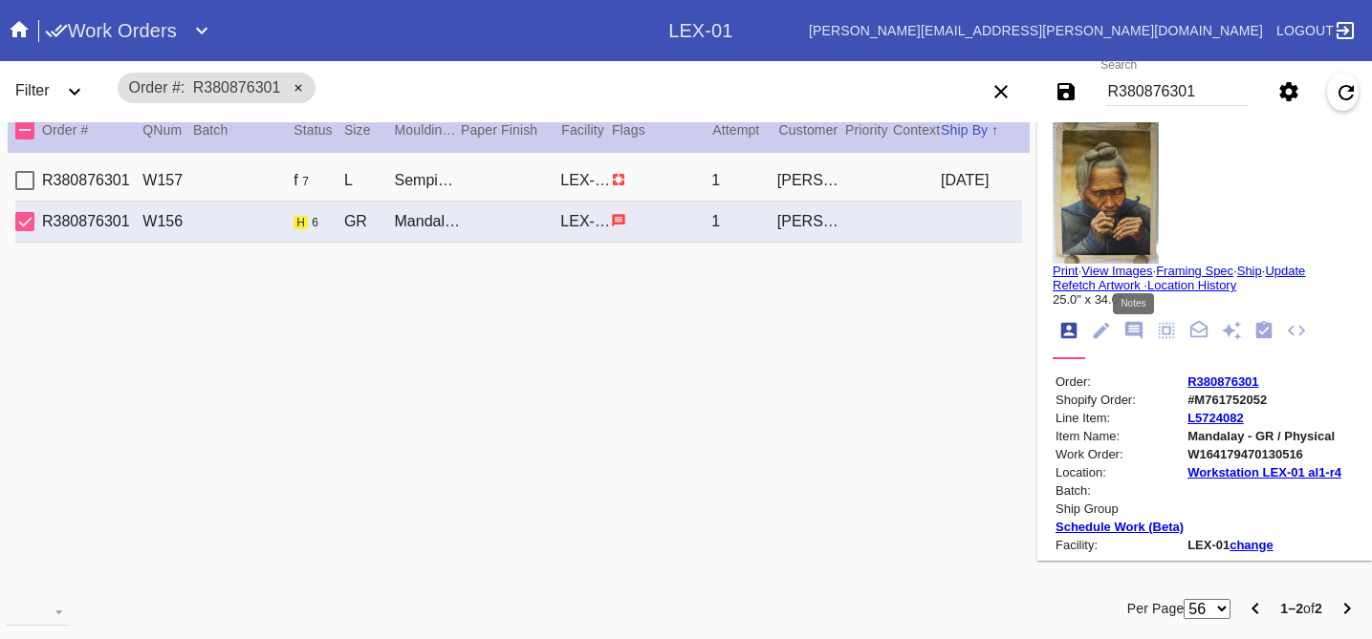
click at [1129, 332] on icon "Notes" at bounding box center [1133, 330] width 17 height 17
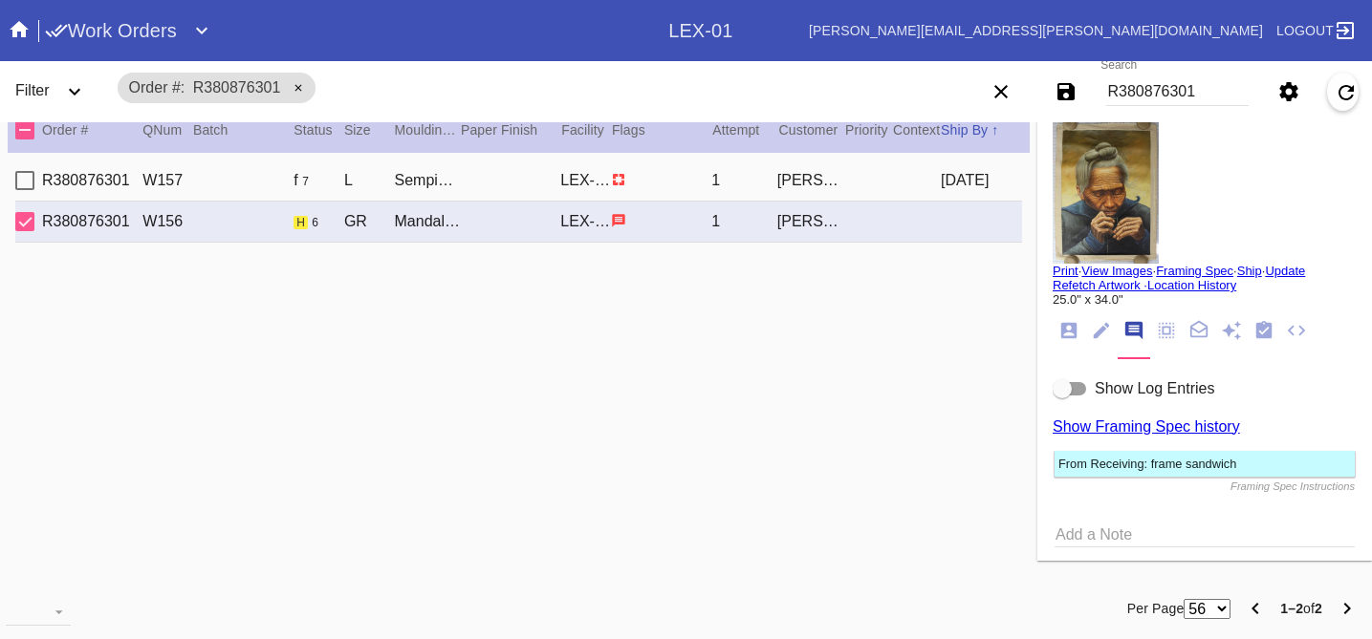
scroll to position [71, 0]
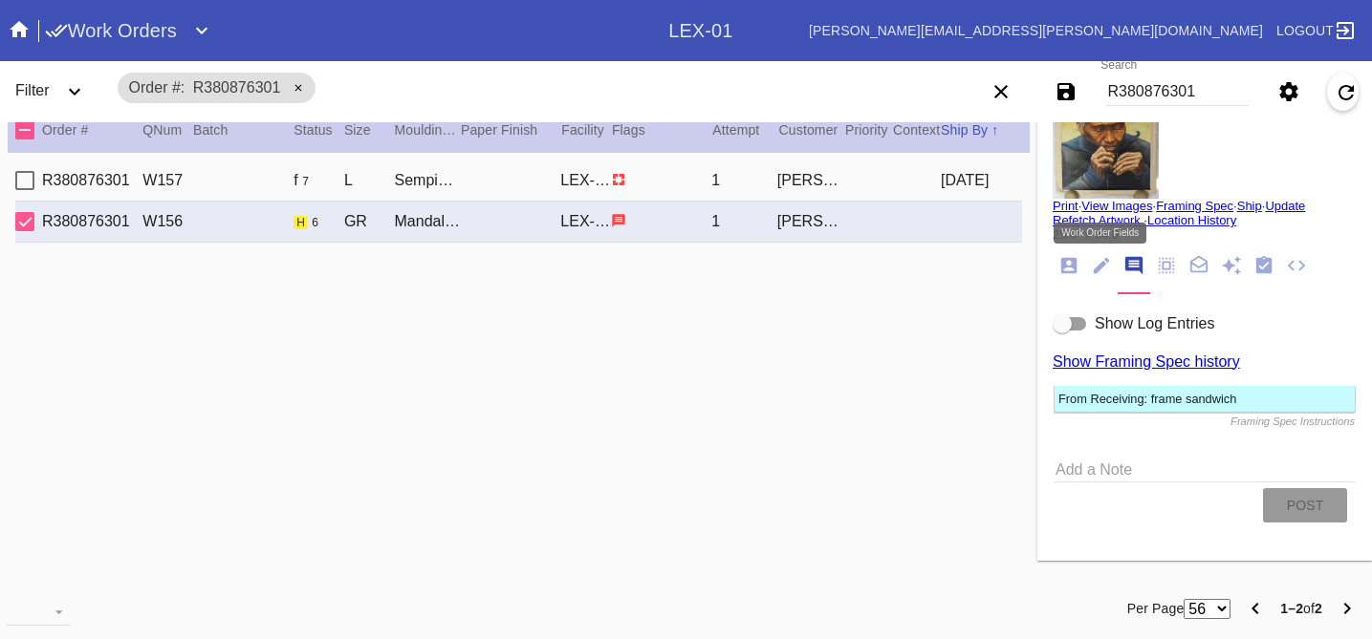
click at [1099, 270] on icon "Work Order Fields" at bounding box center [1101, 265] width 21 height 21
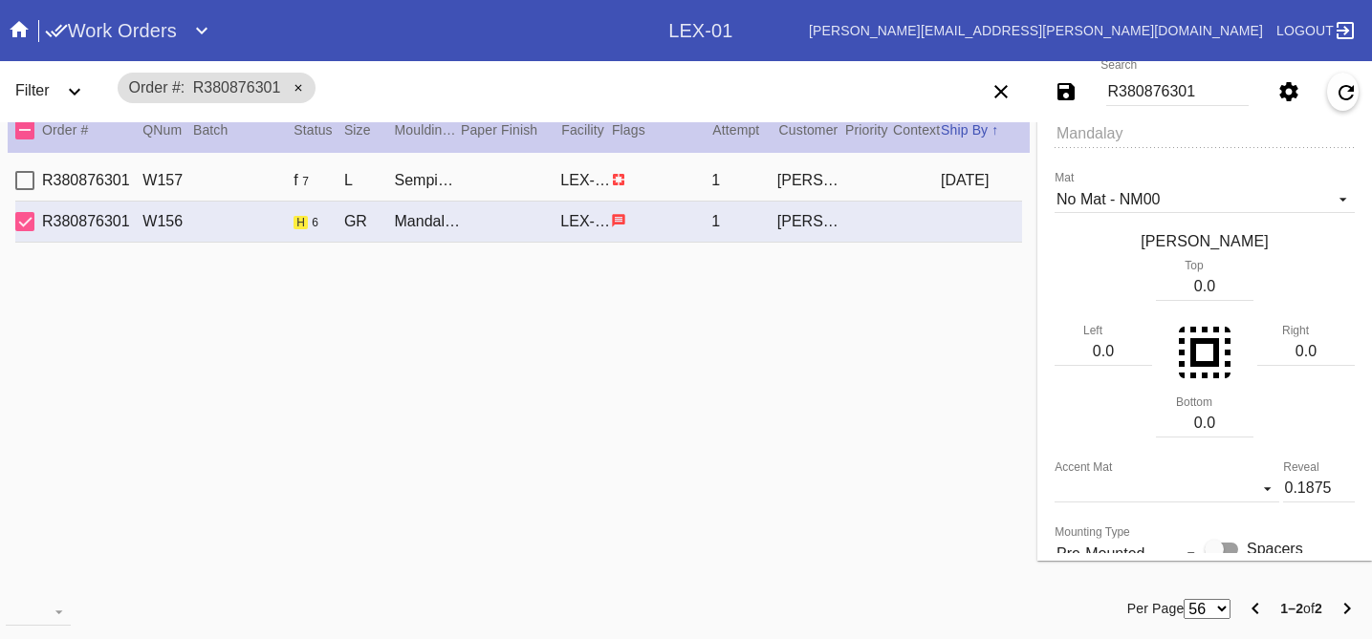
scroll to position [0, 0]
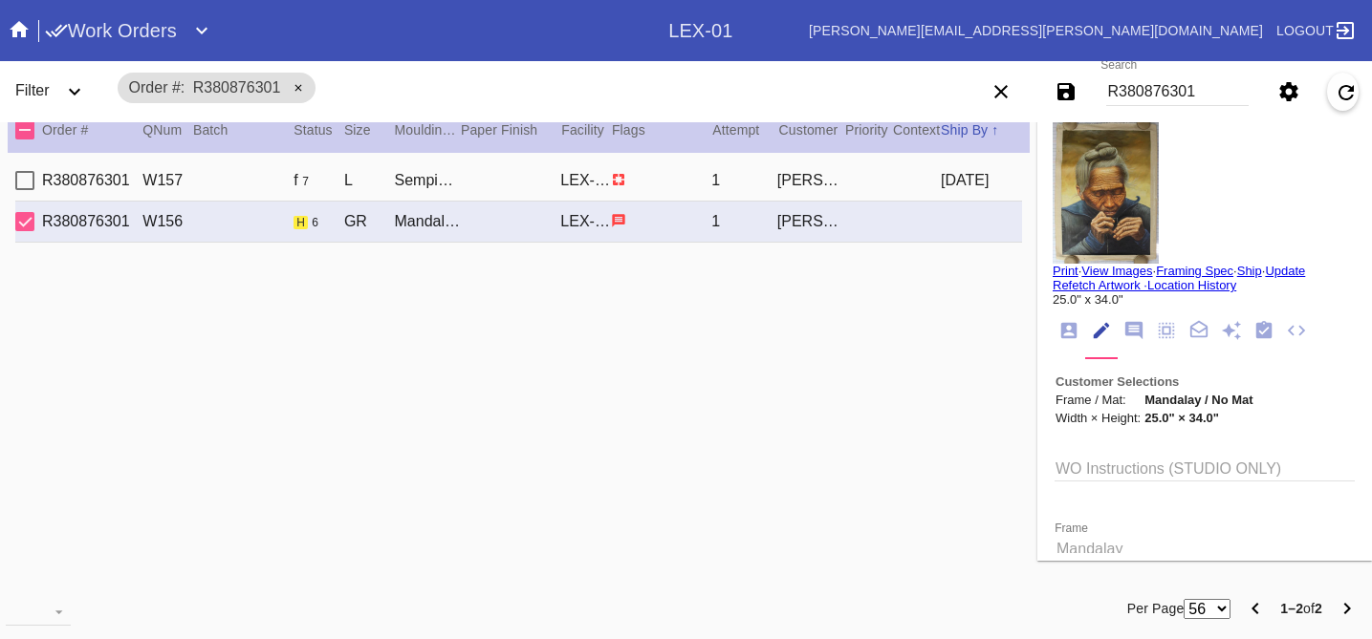
click at [1120, 217] on img at bounding box center [1105, 191] width 106 height 143
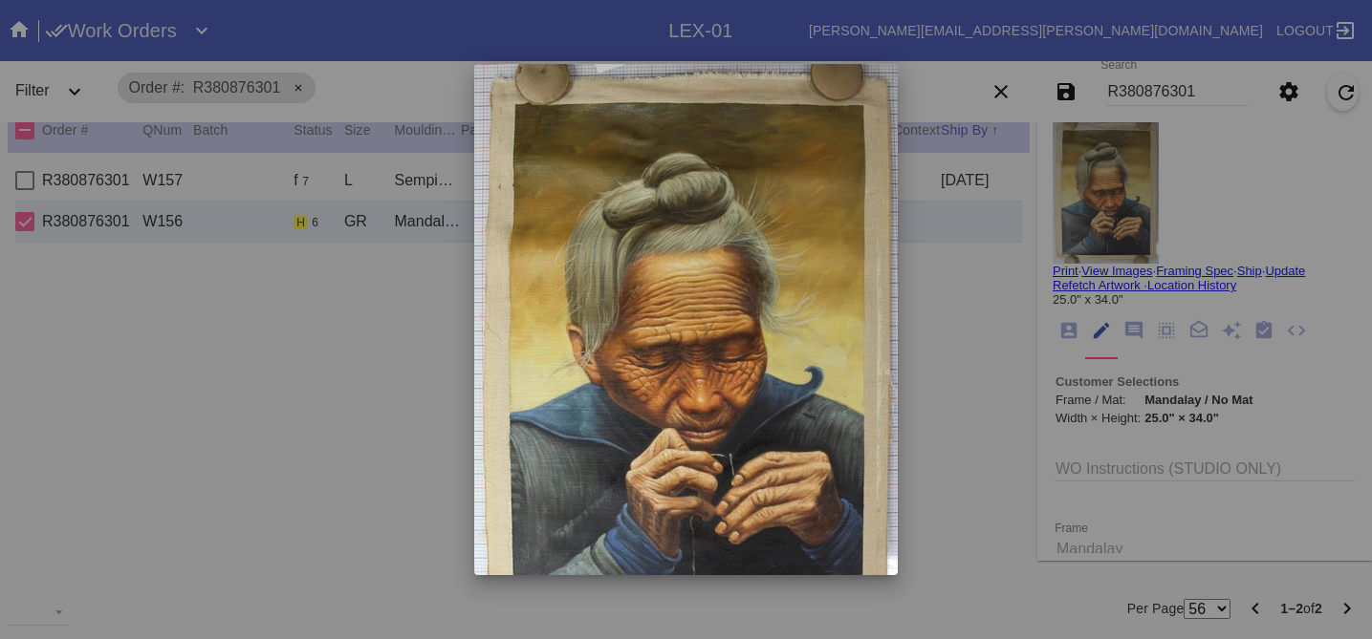
click at [1005, 226] on div at bounding box center [686, 319] width 1372 height 639
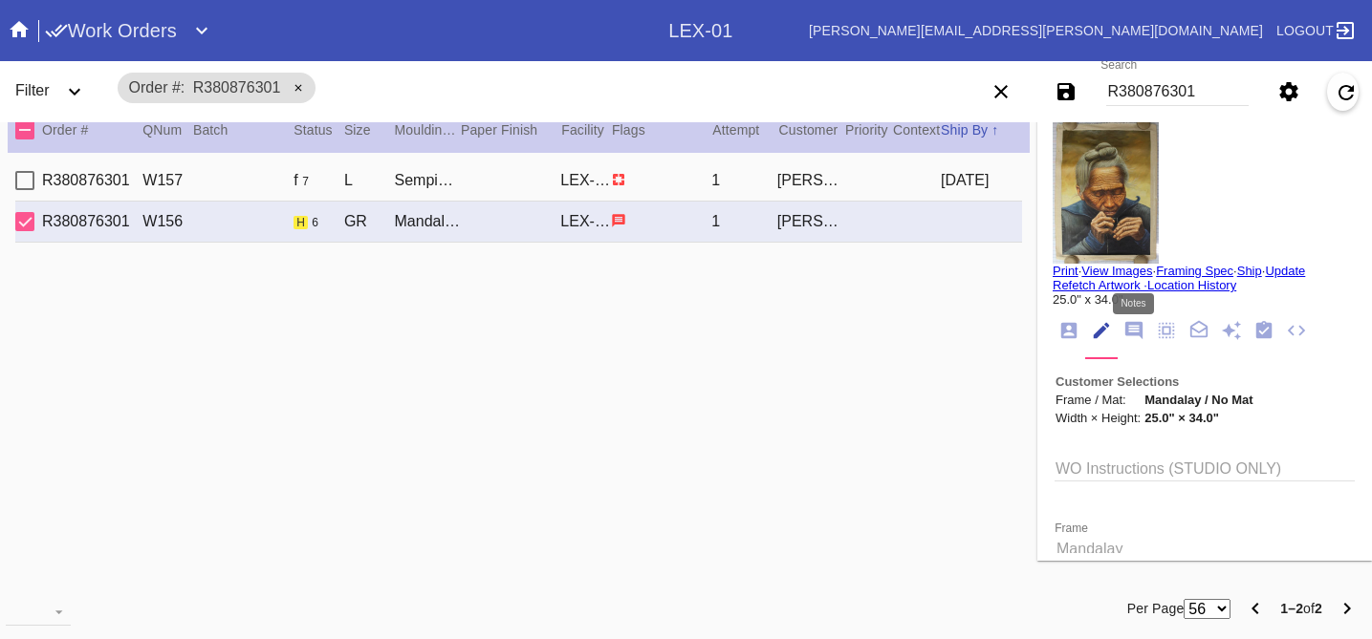
click at [1127, 325] on icon "Notes" at bounding box center [1133, 330] width 17 height 17
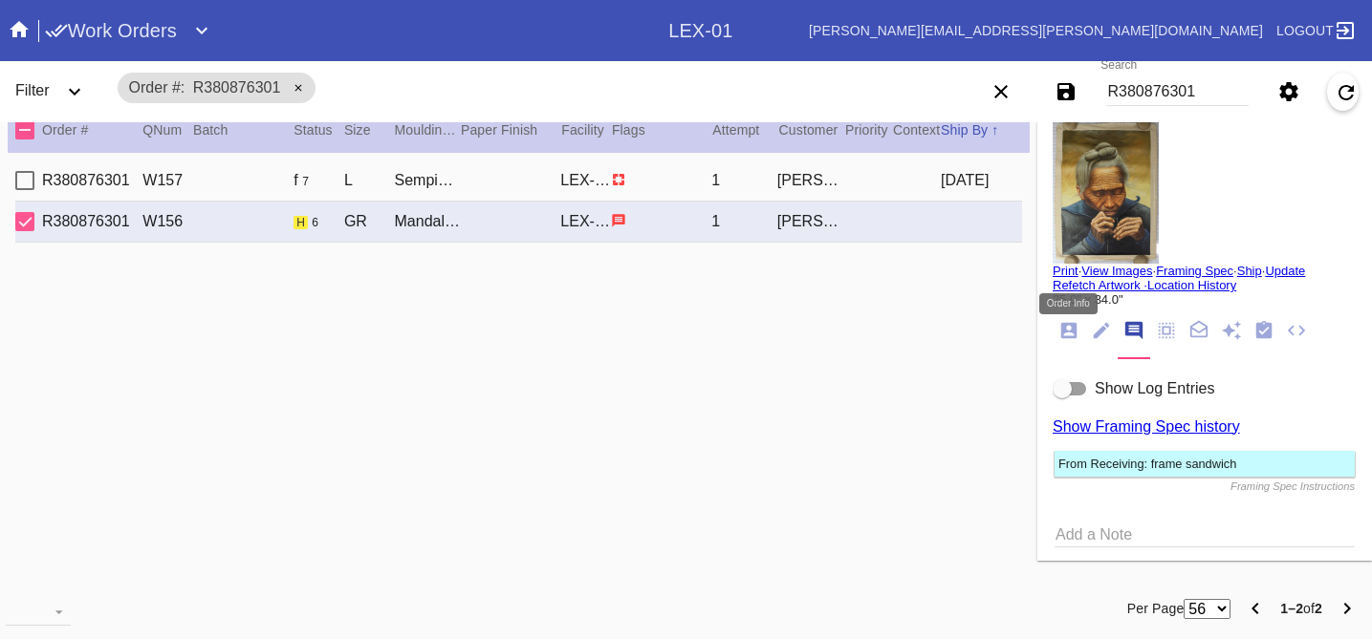
click at [1071, 331] on icon "Order Info" at bounding box center [1069, 331] width 16 height 16
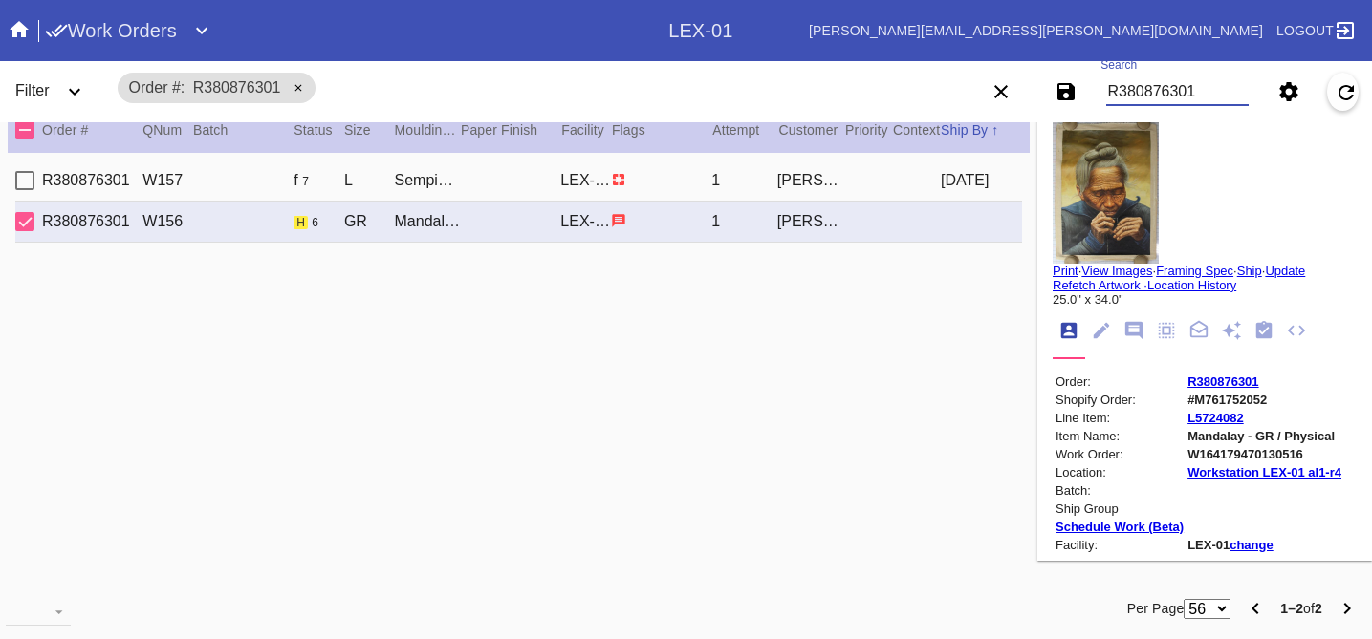
drag, startPoint x: 1214, startPoint y: 92, endPoint x: 1013, endPoint y: 77, distance: 201.2
click at [1013, 77] on div "Save filters to NEW SAVED FILTER All Active Holiday All Retail Stores (Gift & G…" at bounding box center [1167, 92] width 412 height 54
paste input "R608914534"
type input "R608914534"
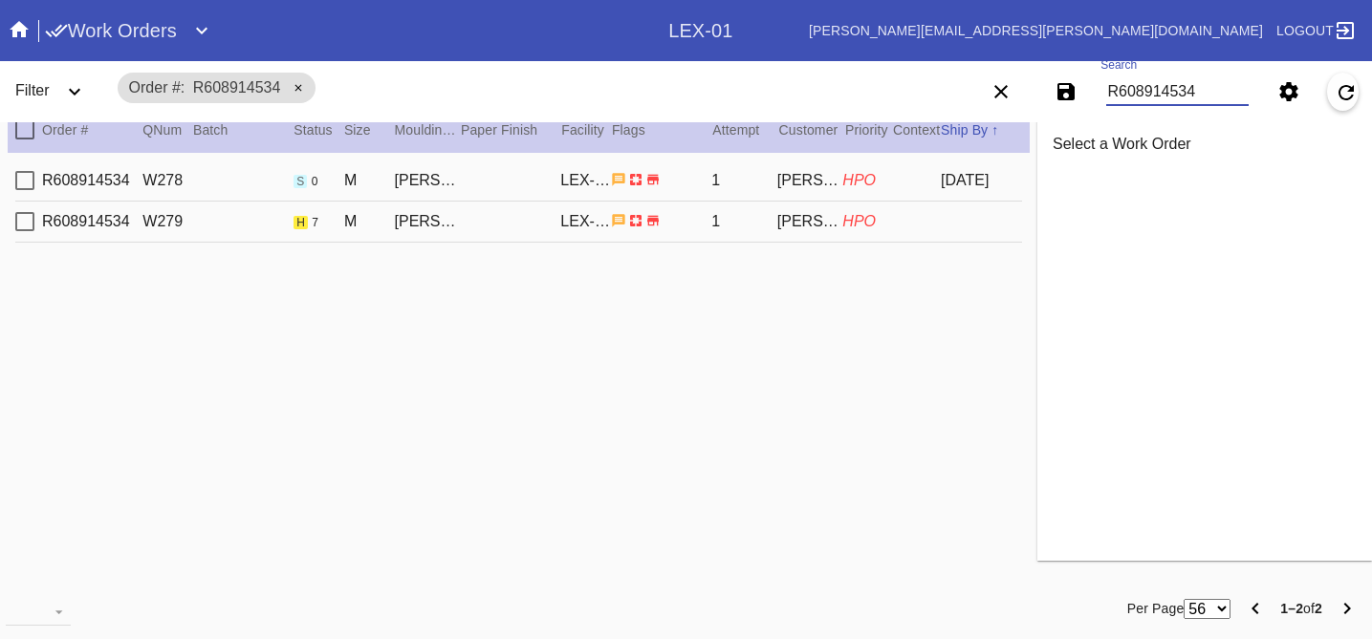
type input "R608914534"
click at [928, 229] on div "R608914534 W279 h 7 [PERSON_NAME] Slim / White LEX-01 1 [PERSON_NAME] HPO" at bounding box center [518, 222] width 1006 height 41
type textarea "***HPO - DEADLINE [DATE] - Must be approved by CA team to ship. ***"
type input "17.75"
type input "9.875"
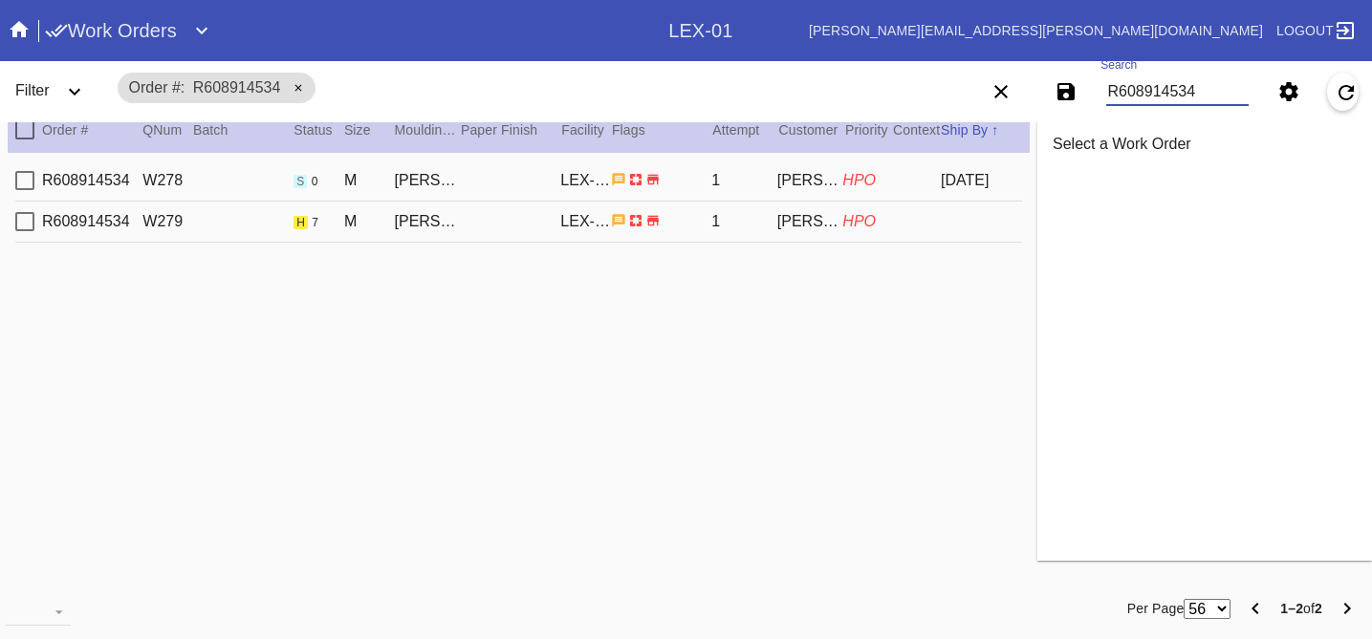
type textarea "stray marks/scratches and specks throughout, dust and debris, doesn't lay flat,…"
type input "[DATE]"
type input "1.5"
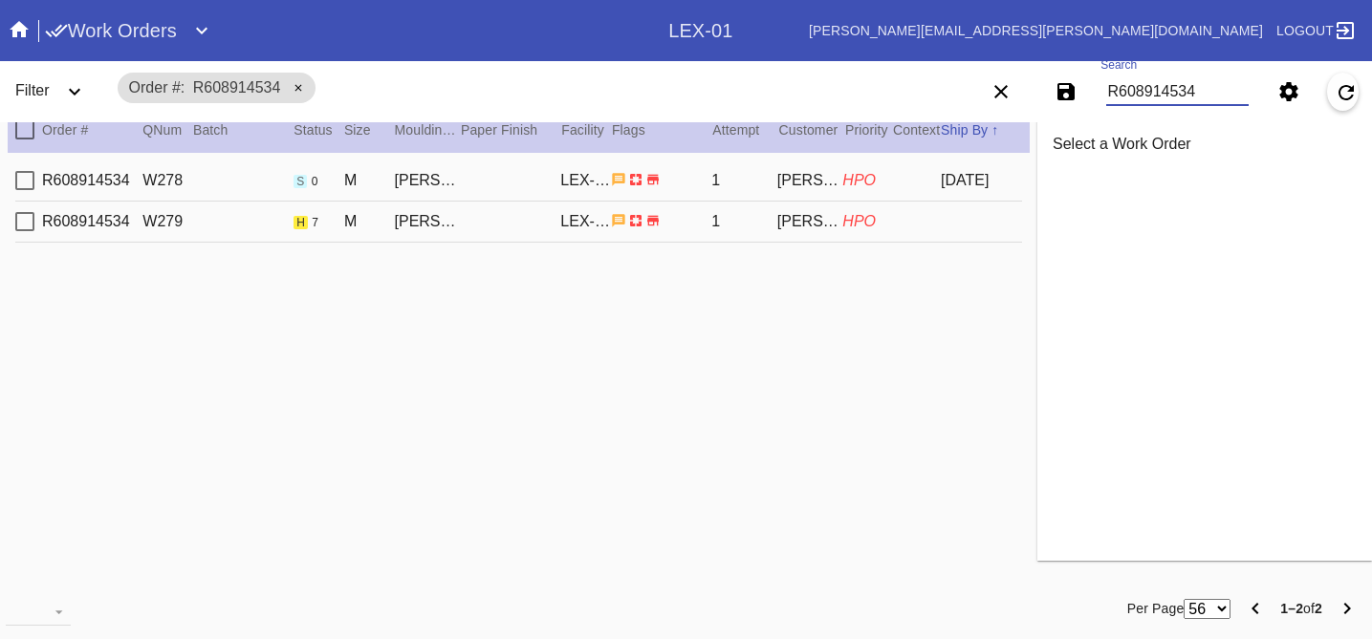
type input "1.5"
type input "0.1875"
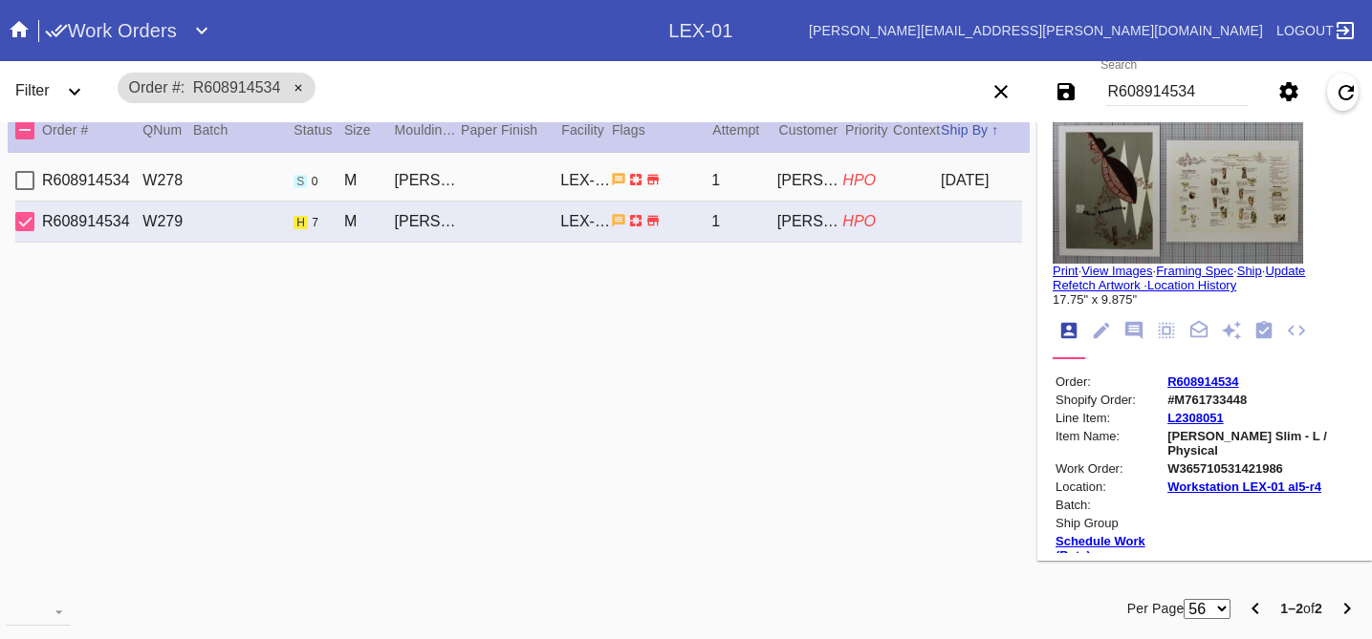
click at [915, 167] on div "R608914534 W278 s 0 M [PERSON_NAME] Slim / White LEX-01 1 [PERSON_NAME] HPO [DA…" at bounding box center [518, 181] width 1006 height 41
type input "9.75"
type textarea "light dents, light scratches/scuffs,"
type input "[DATE]"
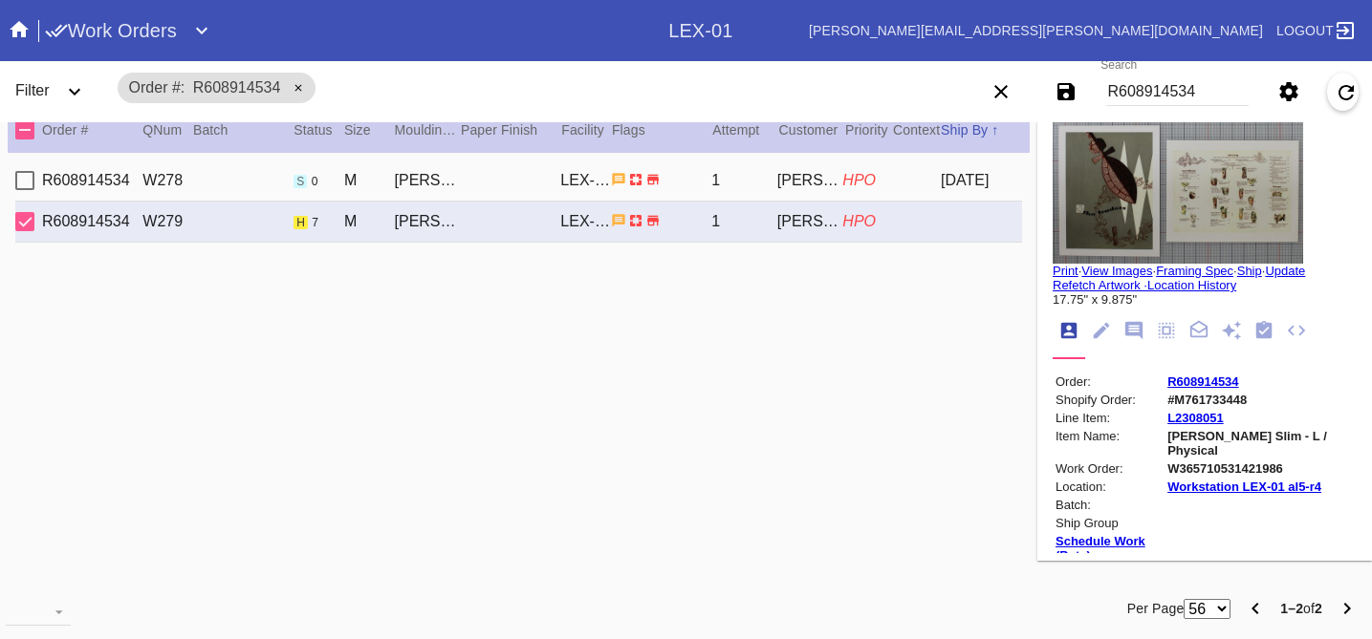
type input "[DATE]"
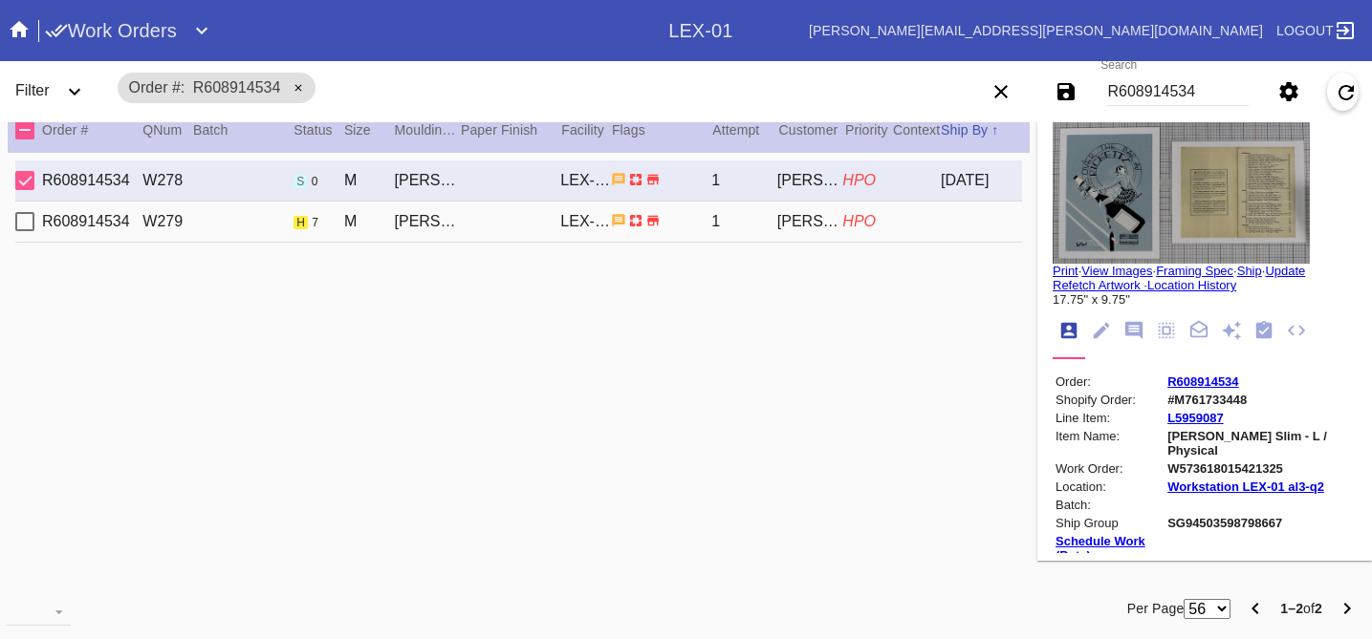
click at [907, 226] on div "R608914534 W279 h 7 [PERSON_NAME] Slim / White LEX-01 1 [PERSON_NAME] HPO" at bounding box center [518, 222] width 1006 height 41
type input "9.875"
type textarea "stray marks/scratches and specks throughout, dust and debris, doesn't lay flat,…"
type input "[DATE]"
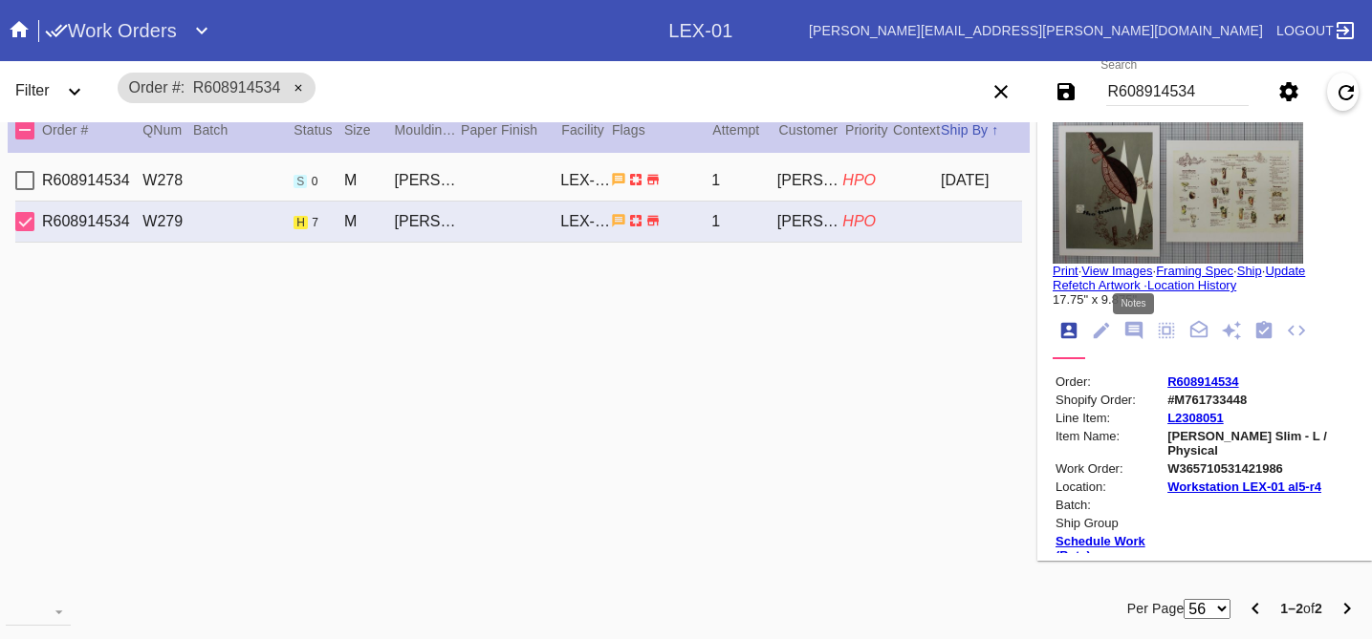
click at [1130, 323] on icon "Notes" at bounding box center [1133, 330] width 21 height 21
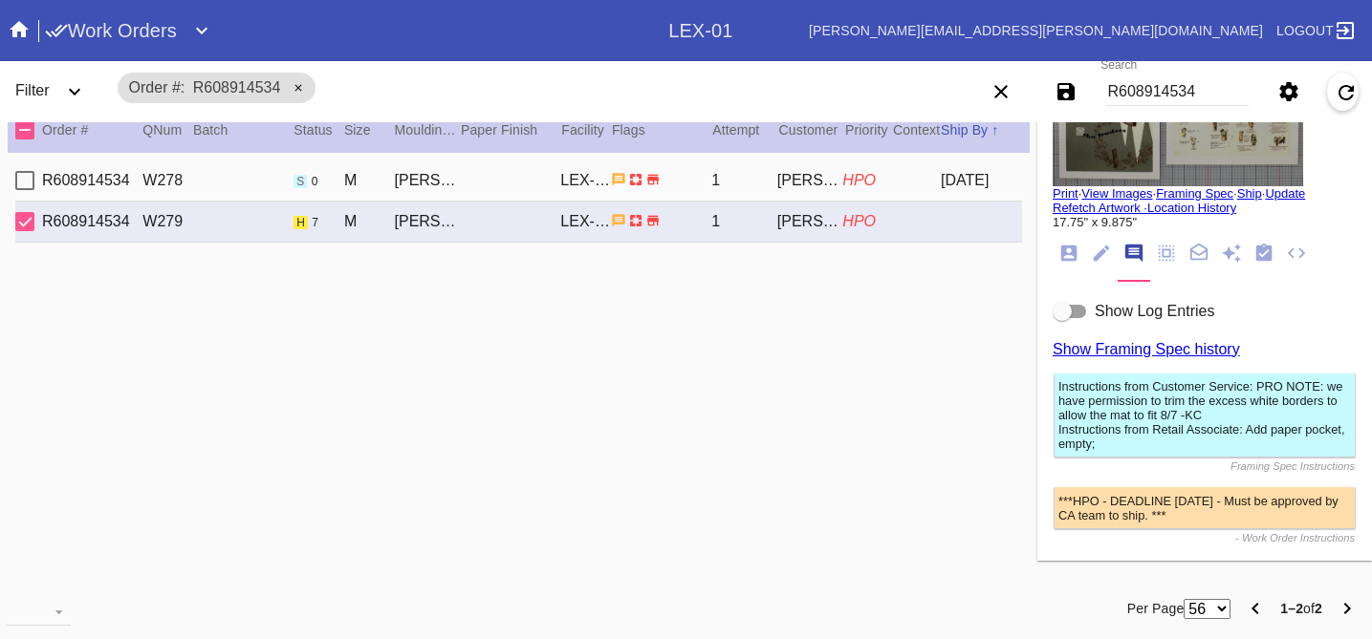
scroll to position [75, 0]
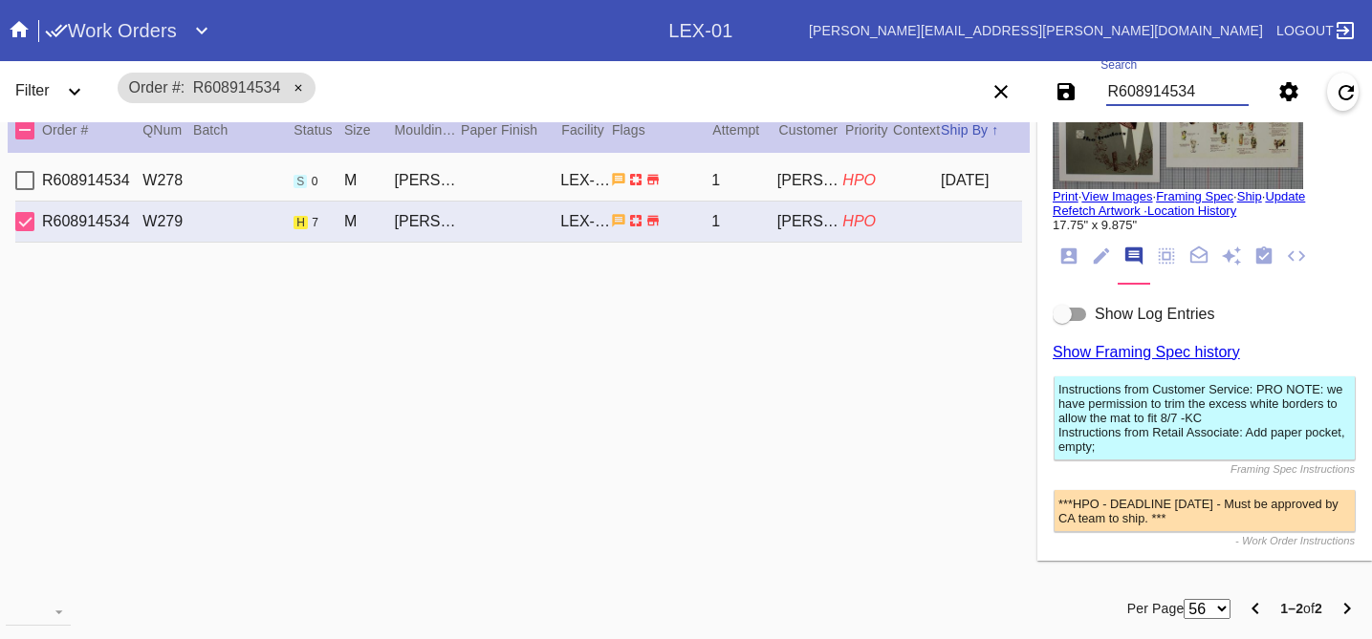
drag, startPoint x: 1214, startPoint y: 93, endPoint x: 953, endPoint y: 90, distance: 261.0
click at [953, 90] on div "Filter Order # R608914534 Choose Queue... All Work Orders Pending Color Review …" at bounding box center [686, 91] width 1372 height 61
paste input "#M761742847"
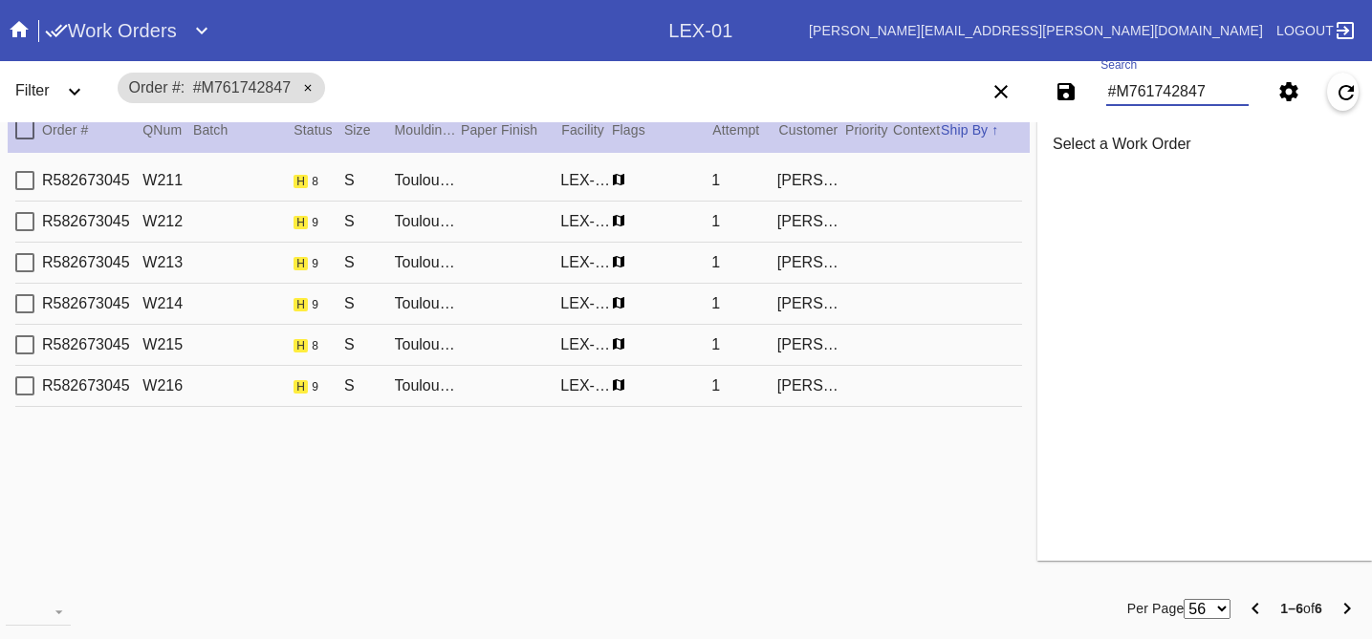
type input "#M761742847"
click at [901, 184] on div "R582673045 W211 h 8 S Toulouse / [PERSON_NAME] [PERSON_NAME]-01 1 [PERSON_NAME]" at bounding box center [518, 181] width 1006 height 41
type input "8.125"
type input "11.5"
type textarea "creases, specks, TS 8/15 indentations, bent corners."
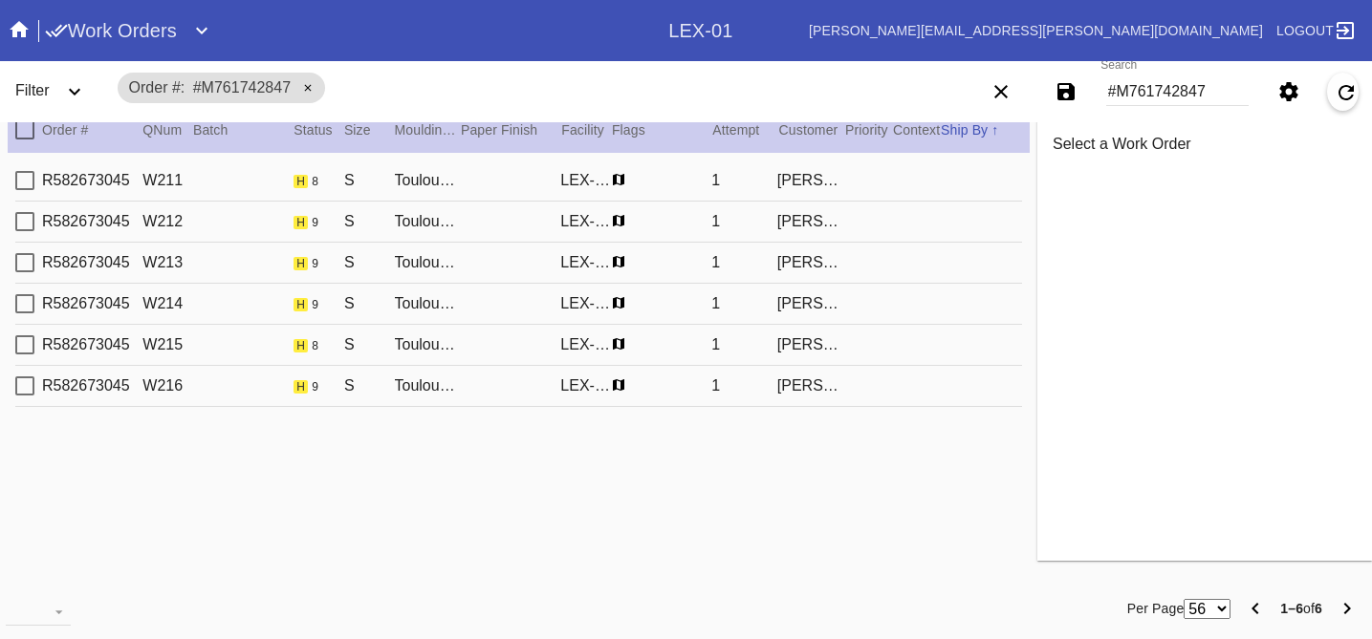
type input "[DATE]"
type input "2.5"
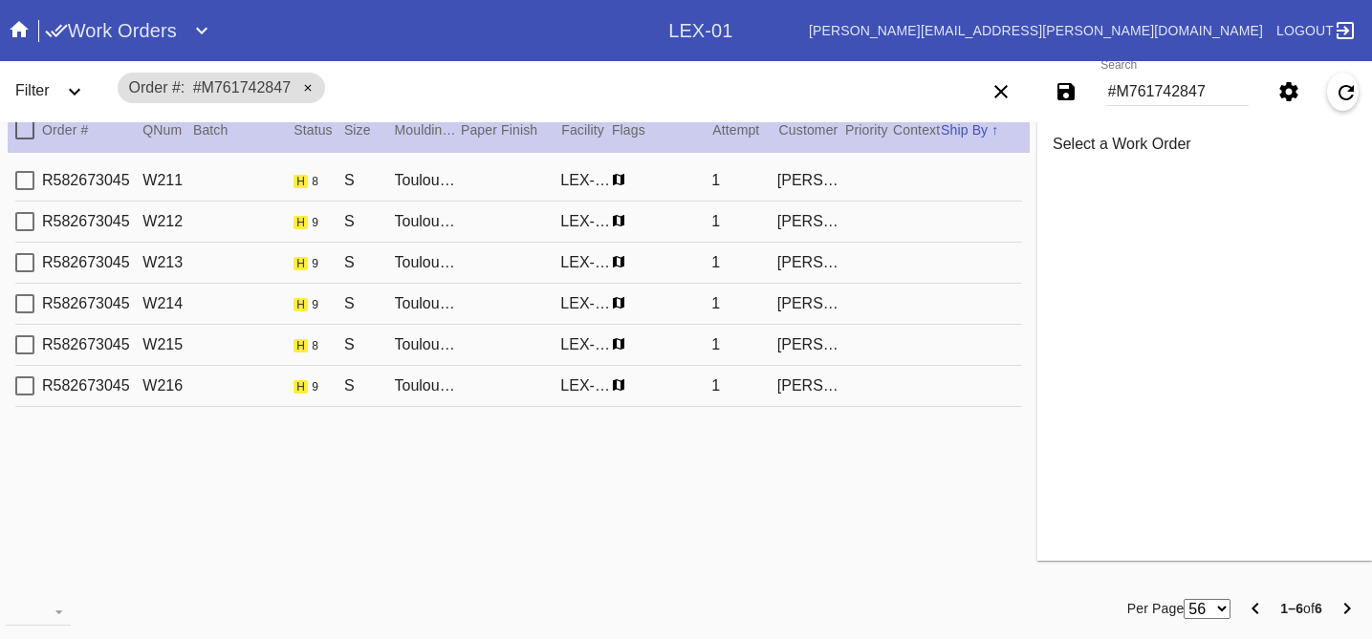
type input "2.5"
type input "0.1875"
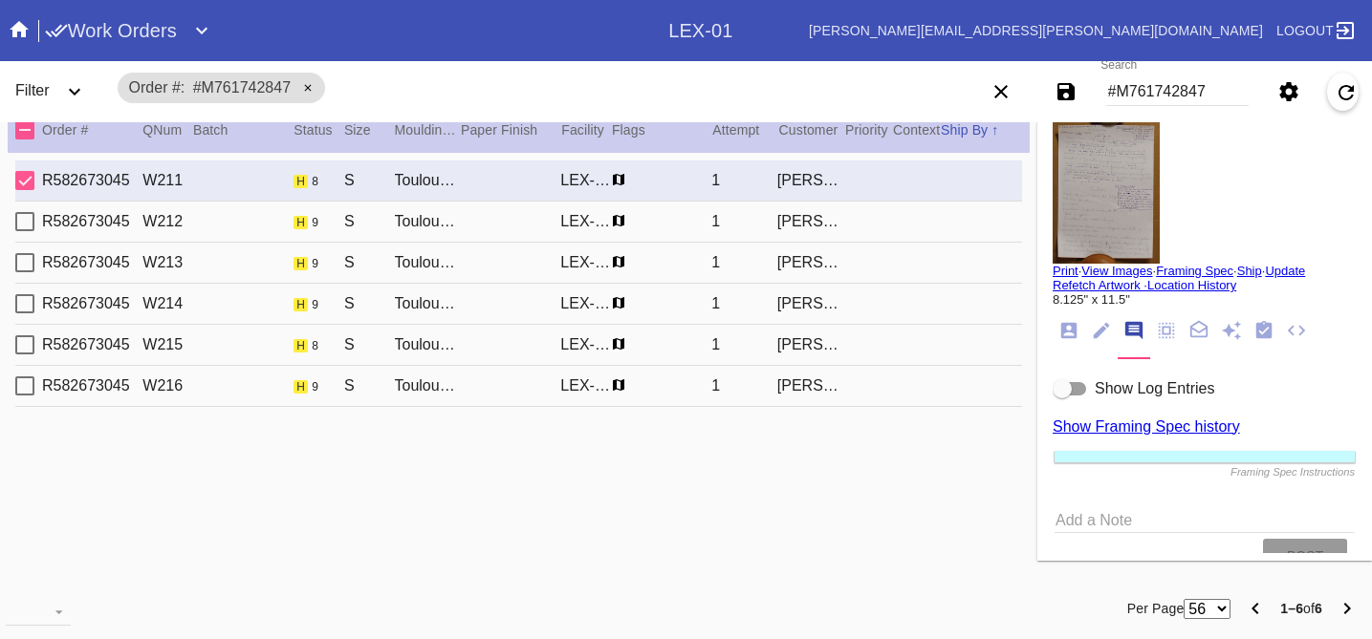
click at [885, 228] on div "R582673045 W212 h 9 S Toulouse / [PERSON_NAME] [PERSON_NAME]-01 1 [PERSON_NAME]" at bounding box center [518, 222] width 1006 height 41
type input "8.0"
type input "11.0"
type textarea "some creases, specks, TS 8/15"
type input "[DATE]"
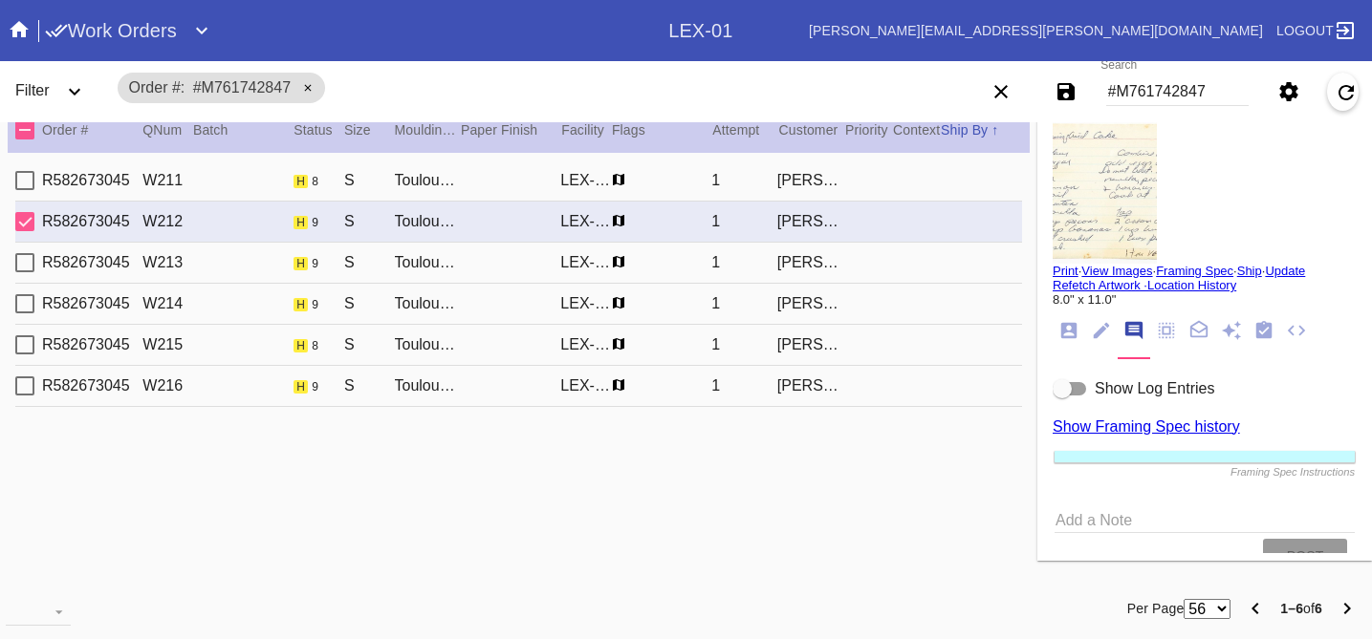
click at [882, 260] on div "R582673045 W213 h 9 S Toulouse / [PERSON_NAME] [PERSON_NAME]-01 1 [PERSON_NAME]" at bounding box center [518, 263] width 1006 height 41
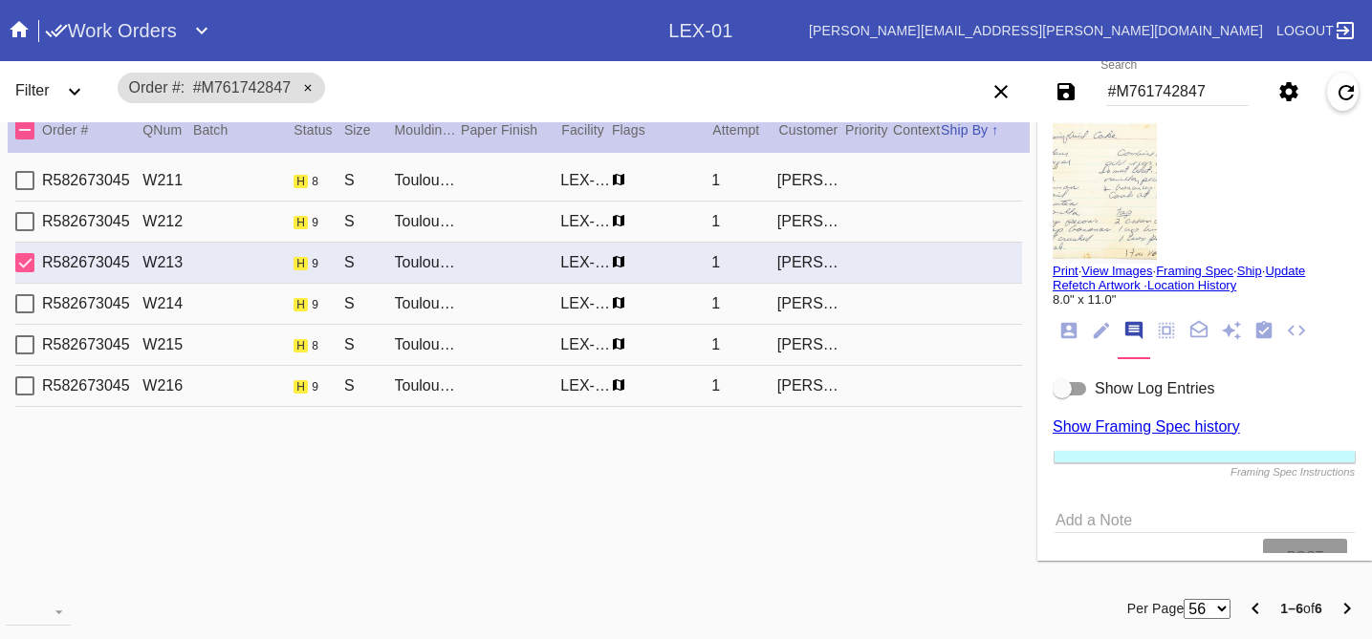
click at [882, 306] on div "R582673045 W214 h 9 S Toulouse / [PERSON_NAME] [PERSON_NAME]-01 1 [PERSON_NAME]" at bounding box center [518, 304] width 1006 height 41
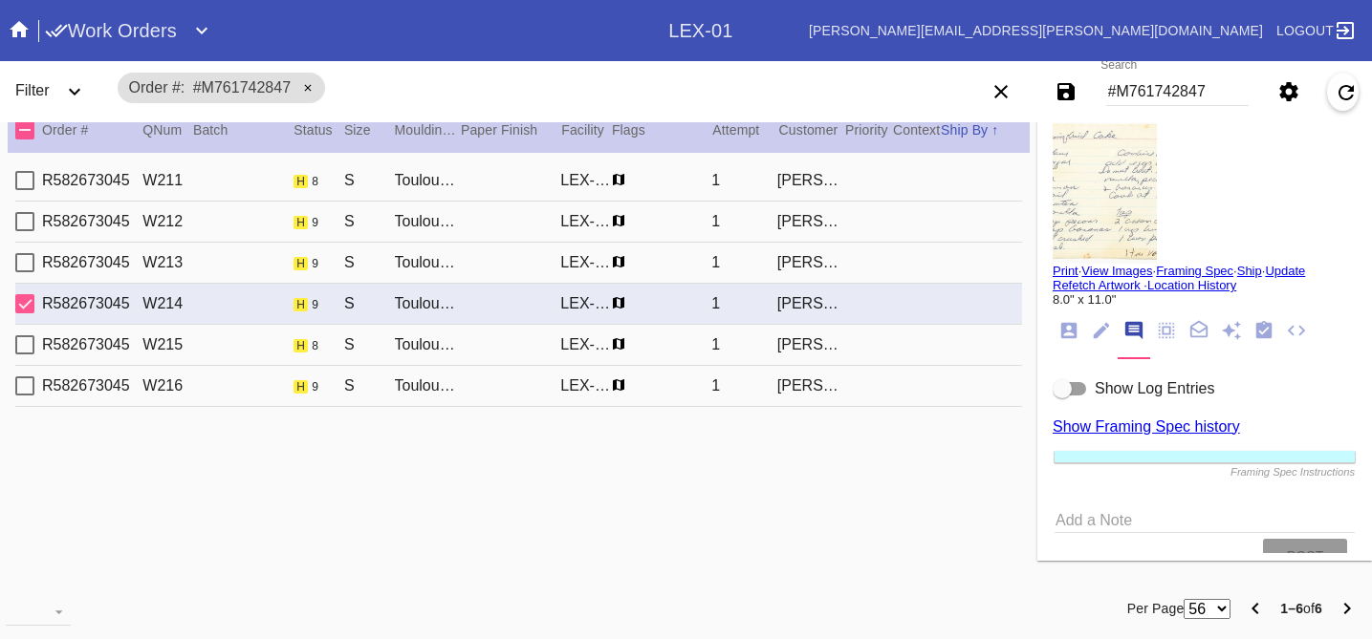
click at [879, 348] on div "R582673045 W215 h 8 S Toulouse / [PERSON_NAME] [PERSON_NAME]-01 1 [PERSON_NAME]" at bounding box center [518, 345] width 1006 height 41
type input "8.125"
type input "11.5"
type textarea "some creases, specks, TS 8/15 indentations, bent corners."
type input "[DATE]"
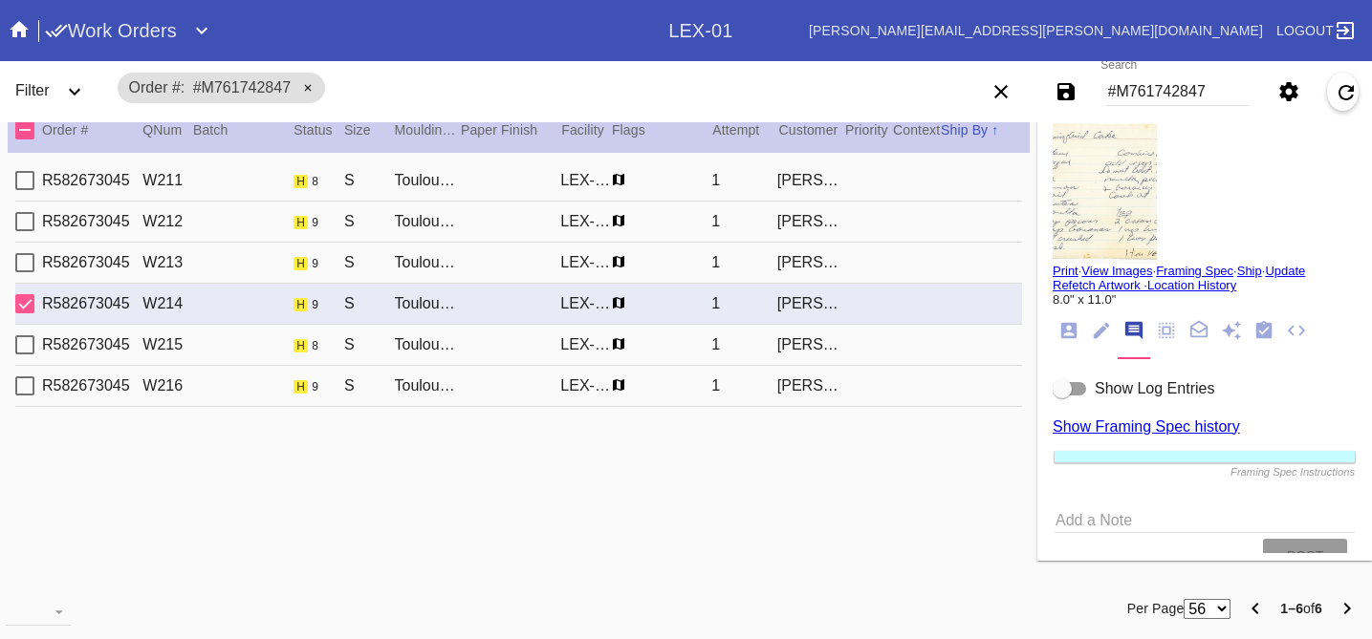
type input "[DATE]"
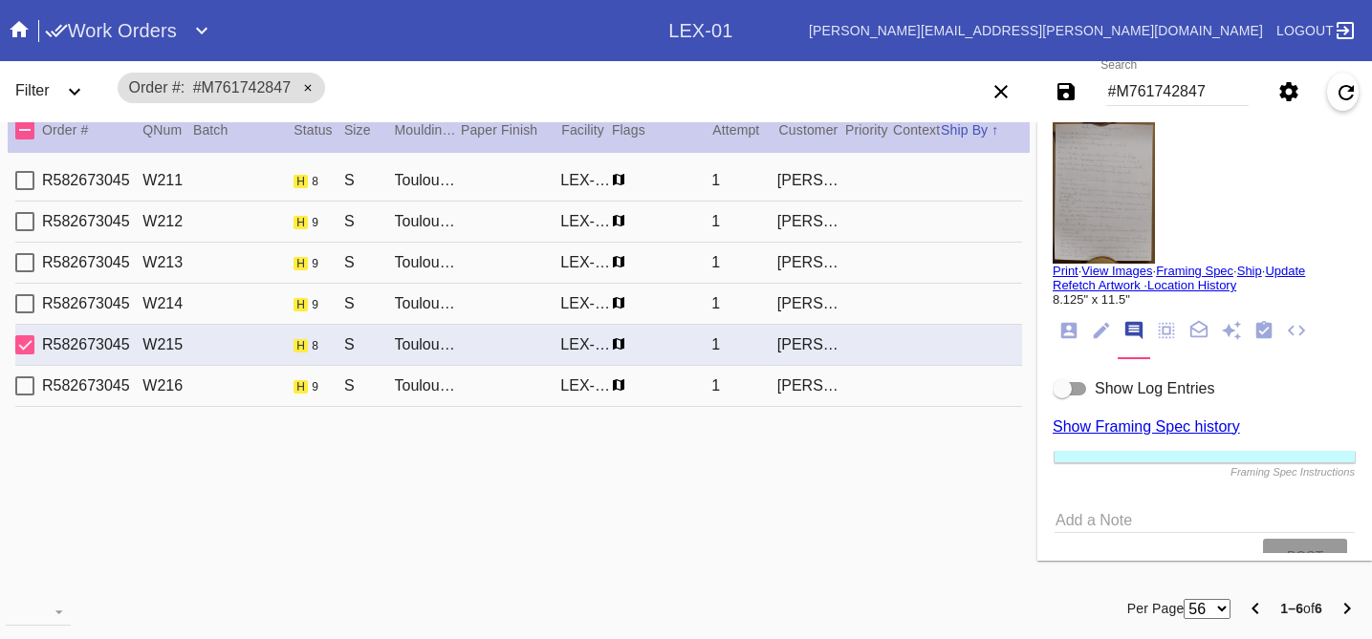
click at [886, 401] on div "R582673045 W216 h 9 S Toulouse / [PERSON_NAME] [PERSON_NAME]-01 1 [PERSON_NAME]" at bounding box center [518, 386] width 1006 height 41
type input "8.0"
type input "11.0"
type textarea "some creases, specks, TS 8/15"
type input "[DATE]"
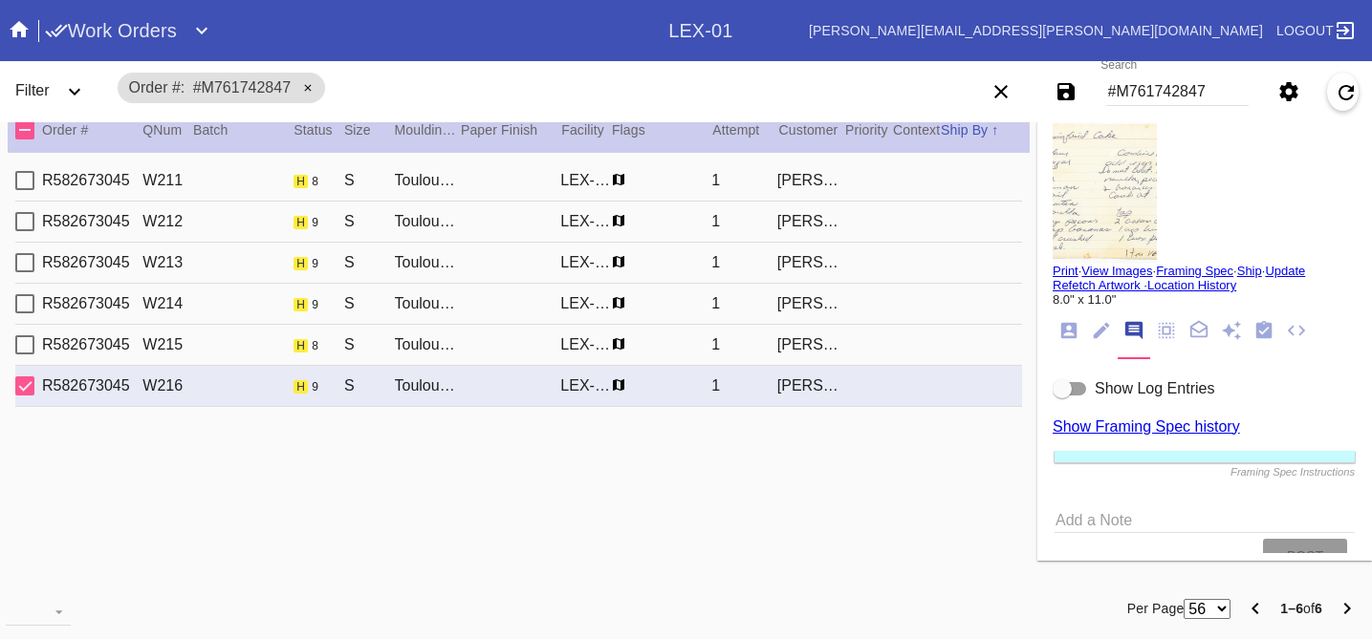
click at [890, 192] on div "R582673045 W211 h 8 S Toulouse / [PERSON_NAME] [PERSON_NAME]-01 1 [PERSON_NAME]" at bounding box center [518, 181] width 1006 height 41
type input "8.125"
type input "11.5"
type textarea "creases, specks, TS 8/15 indentations, bent corners."
type input "[DATE]"
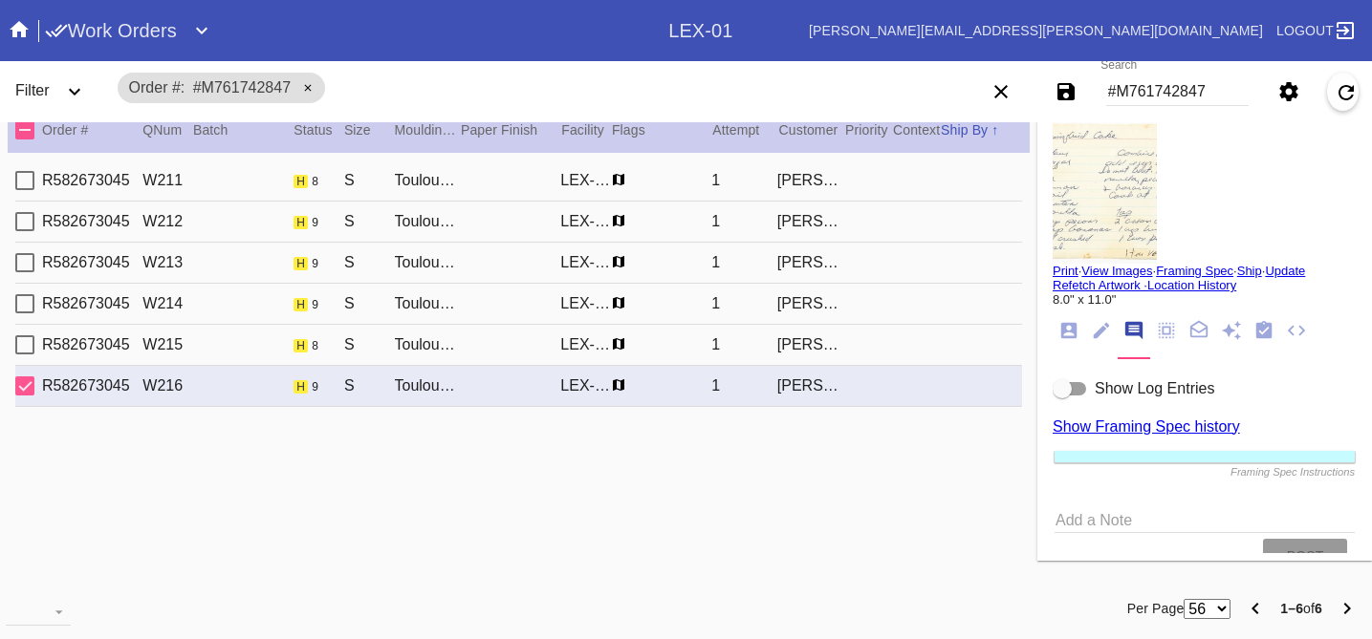
type input "[DATE]"
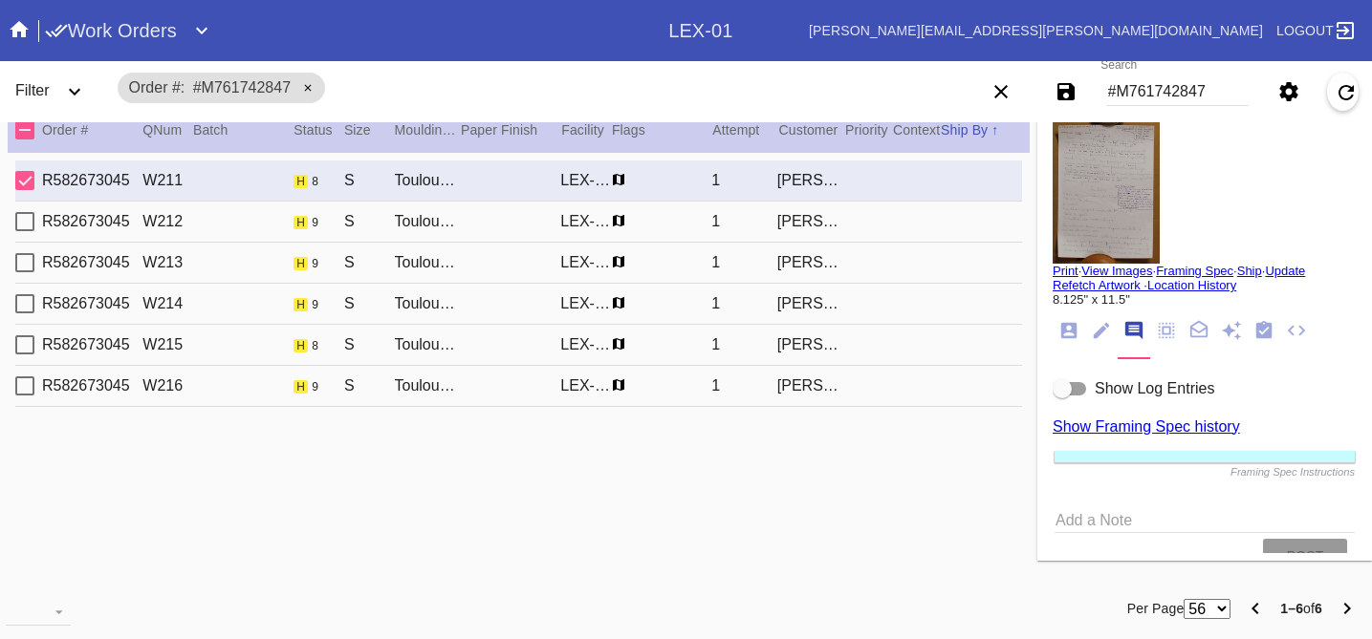
click at [938, 224] on div "R582673045 W212 h 9 S Toulouse / [PERSON_NAME] [PERSON_NAME]-01 1 [PERSON_NAME]" at bounding box center [518, 222] width 1006 height 41
type input "8.0"
type input "11.0"
type textarea "some creases, specks, TS 8/15"
type input "[DATE]"
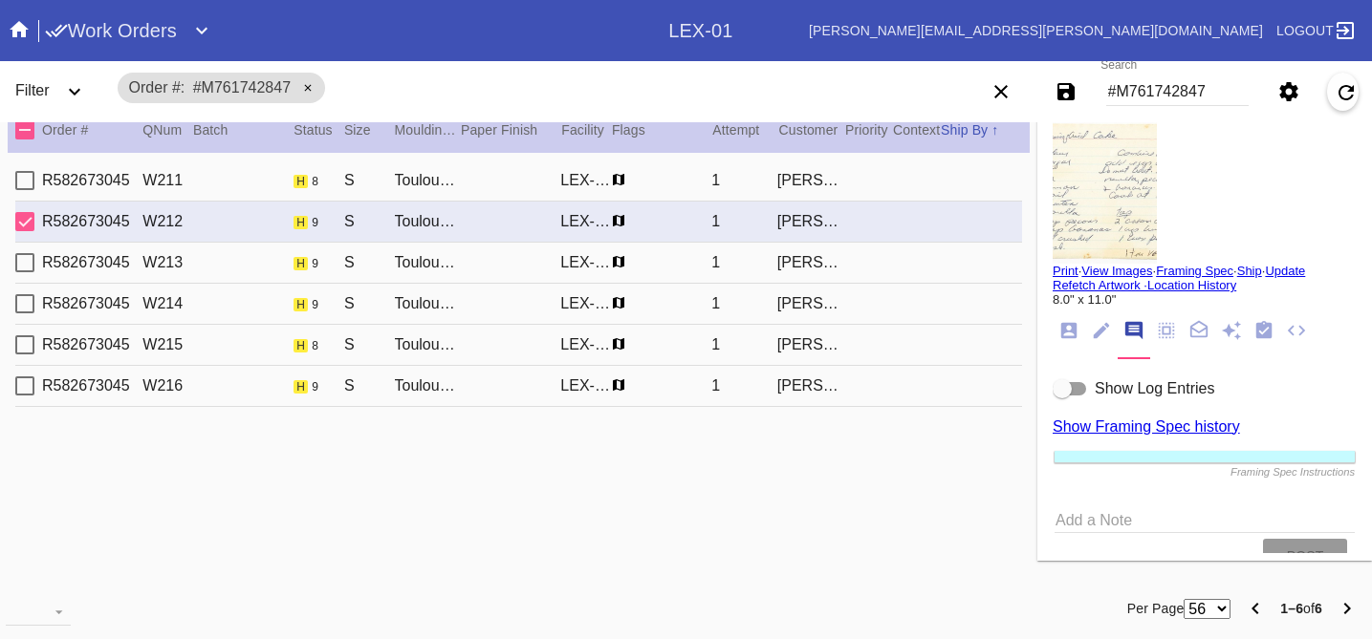
click at [926, 261] on div "R582673045 W213 h 9 S Toulouse / [PERSON_NAME] [PERSON_NAME]-01 1 [PERSON_NAME]" at bounding box center [518, 263] width 1006 height 41
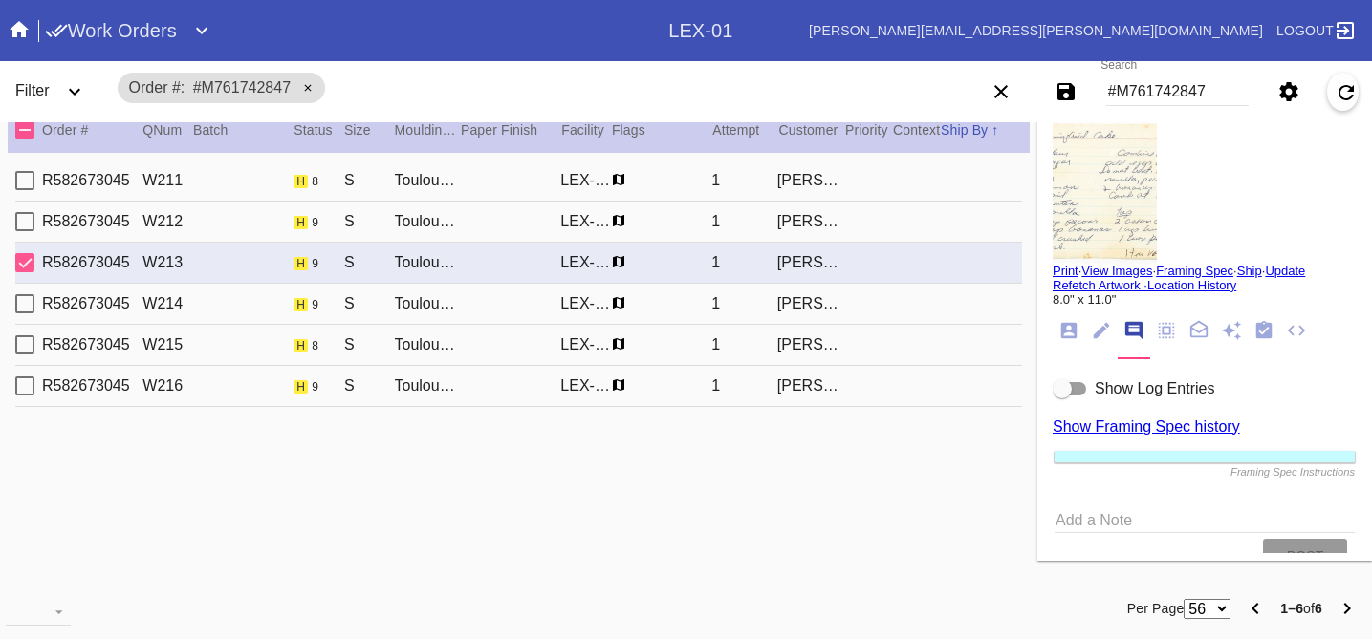
click at [923, 321] on div "R582673045 W214 h 9 S Toulouse / [PERSON_NAME] [PERSON_NAME]-01 1 [PERSON_NAME]" at bounding box center [518, 304] width 1006 height 41
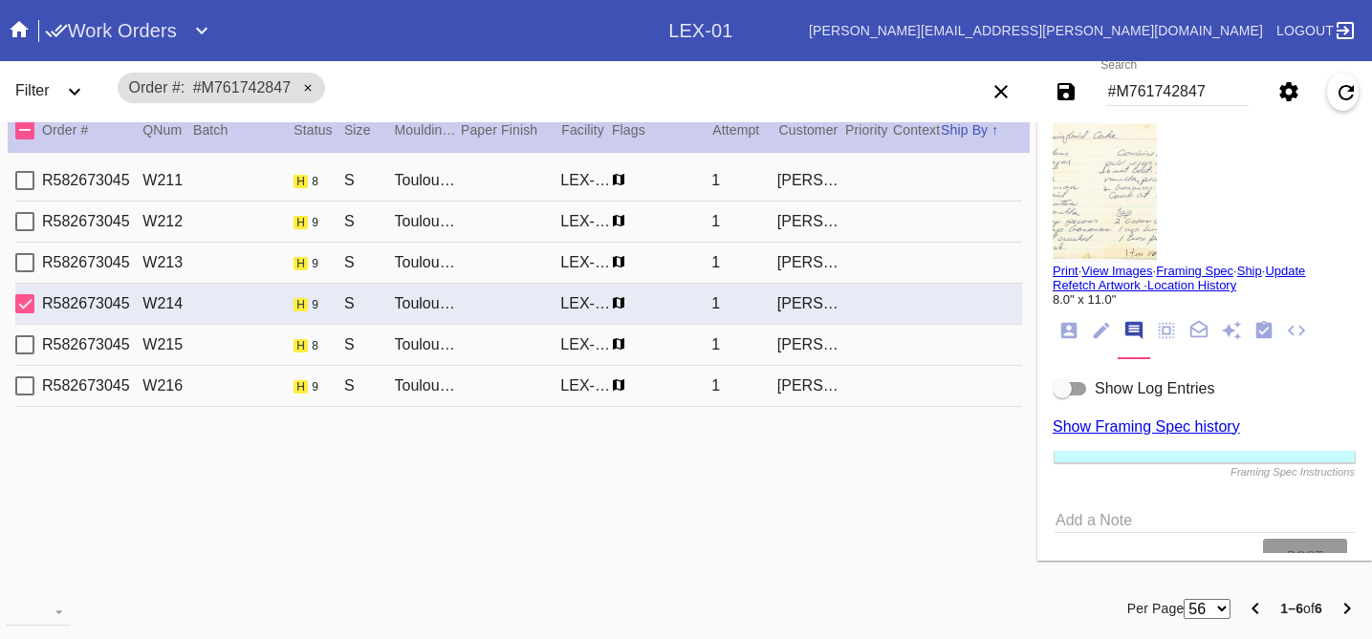
click at [898, 337] on div "R582673045 W215 h 8 S Toulouse / [PERSON_NAME] [PERSON_NAME]-01 1 [PERSON_NAME]" at bounding box center [518, 345] width 1006 height 41
type input "8.125"
type input "11.5"
type textarea "some creases, specks, TS 8/15 indentations, bent corners."
type input "[DATE]"
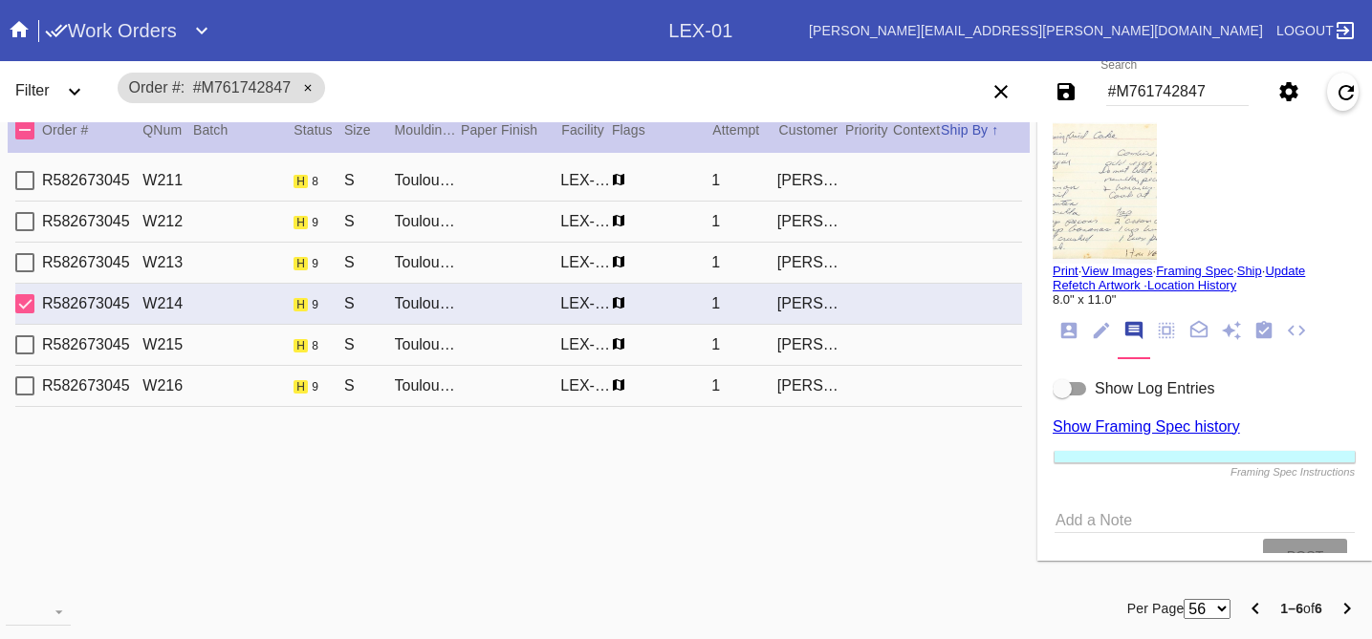
type input "[DATE]"
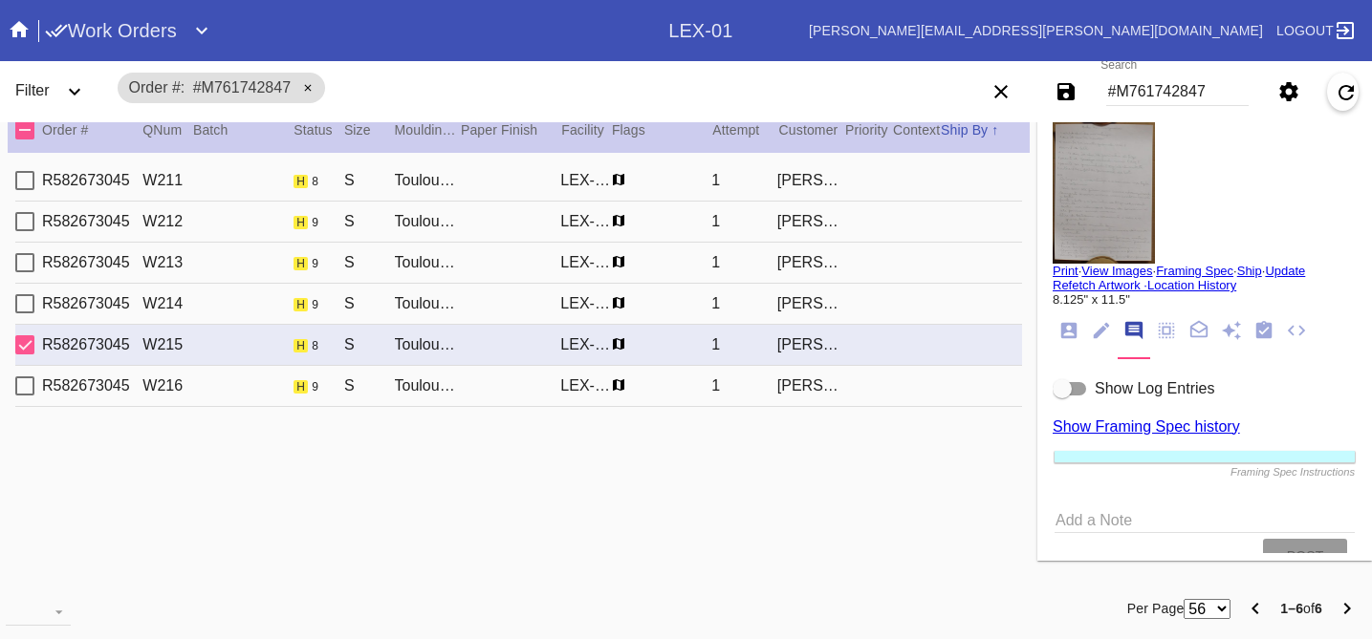
click at [904, 387] on div "R582673045 W216 h 9 S Toulouse / [PERSON_NAME] [PERSON_NAME]-01 1 [PERSON_NAME]" at bounding box center [518, 386] width 1006 height 41
type input "8.0"
type input "11.0"
type textarea "some creases, specks, TS 8/15"
type input "[DATE]"
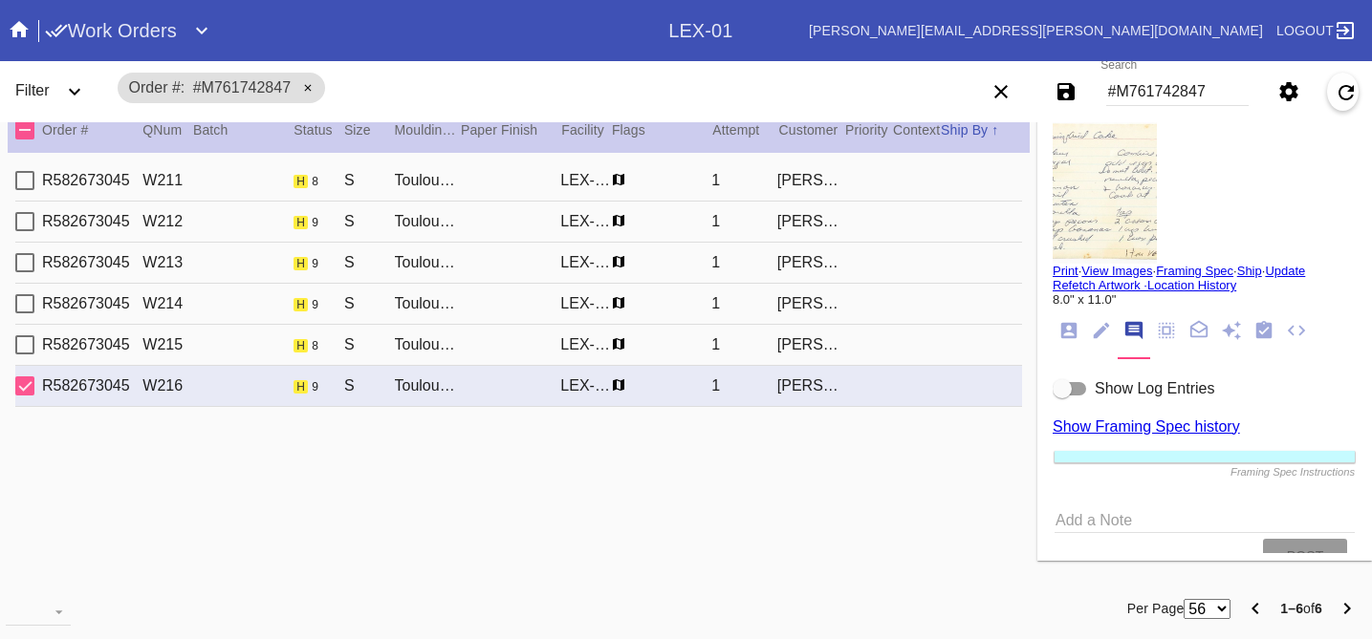
click at [898, 161] on div "R582673045 W211 h 8 S Toulouse / [PERSON_NAME] [PERSON_NAME]-01 1 [PERSON_NAME]" at bounding box center [518, 181] width 1006 height 41
type input "8.125"
type input "11.5"
type textarea "creases, specks, TS 8/15 indentations, bent corners."
type input "[DATE]"
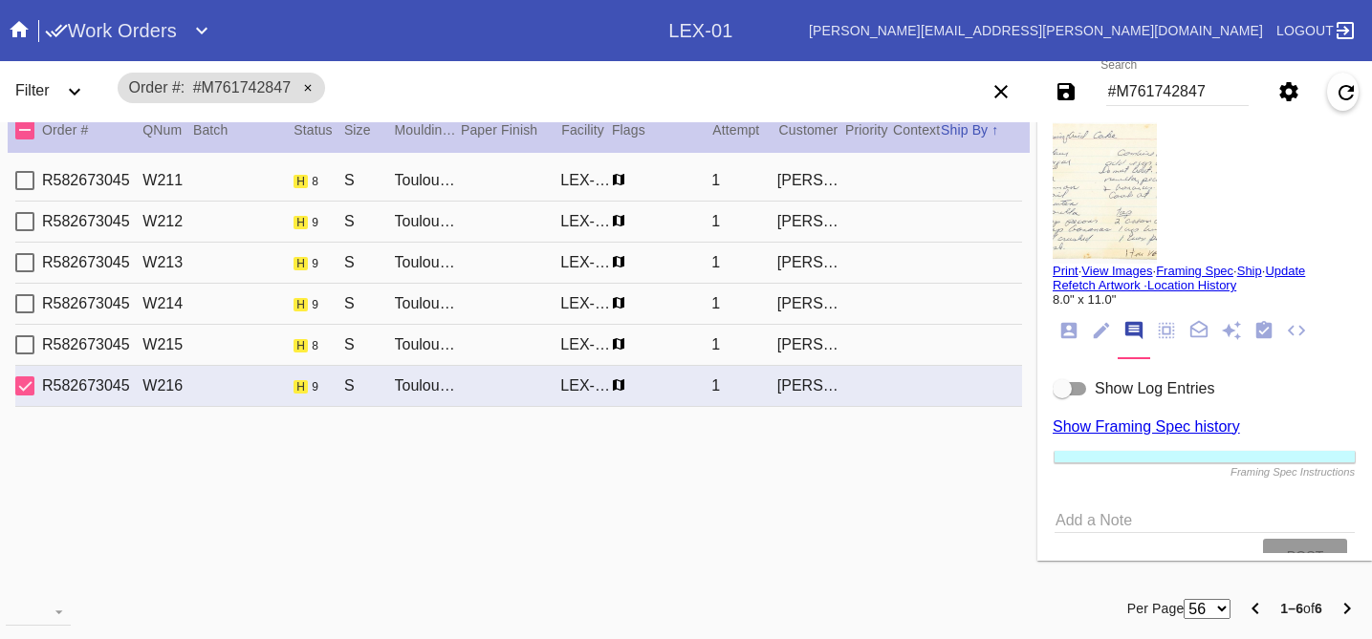
type input "[DATE]"
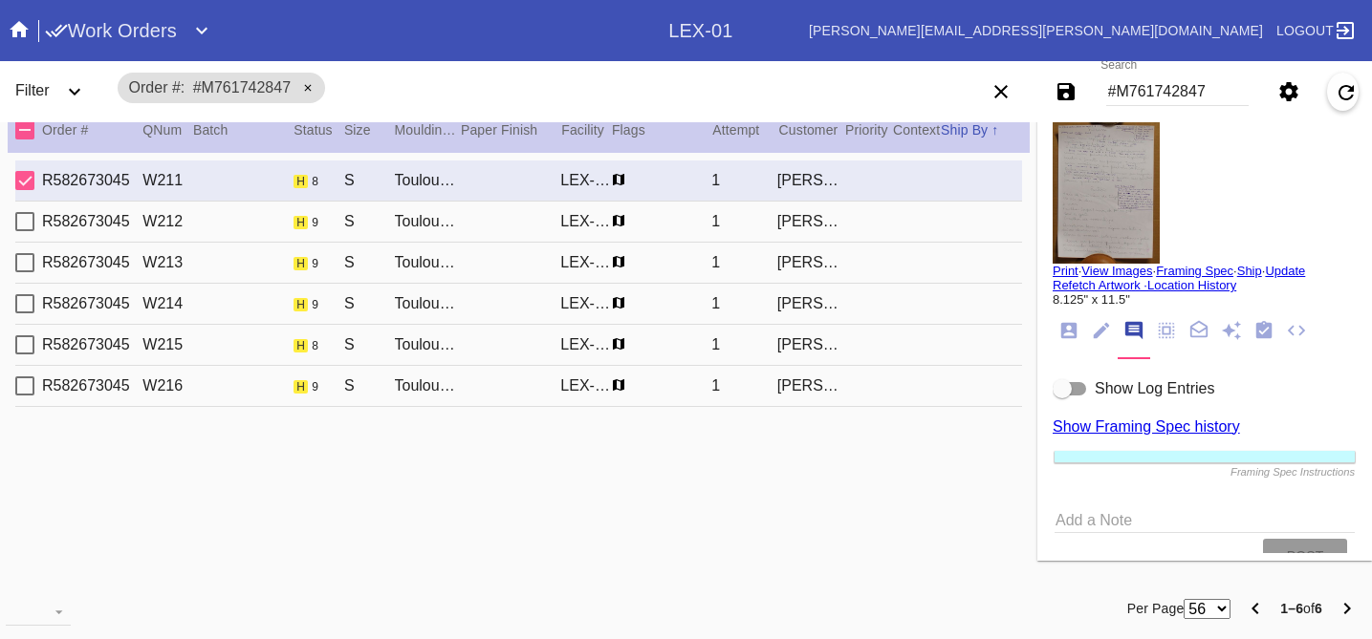
click at [1066, 319] on md-tab-item at bounding box center [1068, 331] width 32 height 35
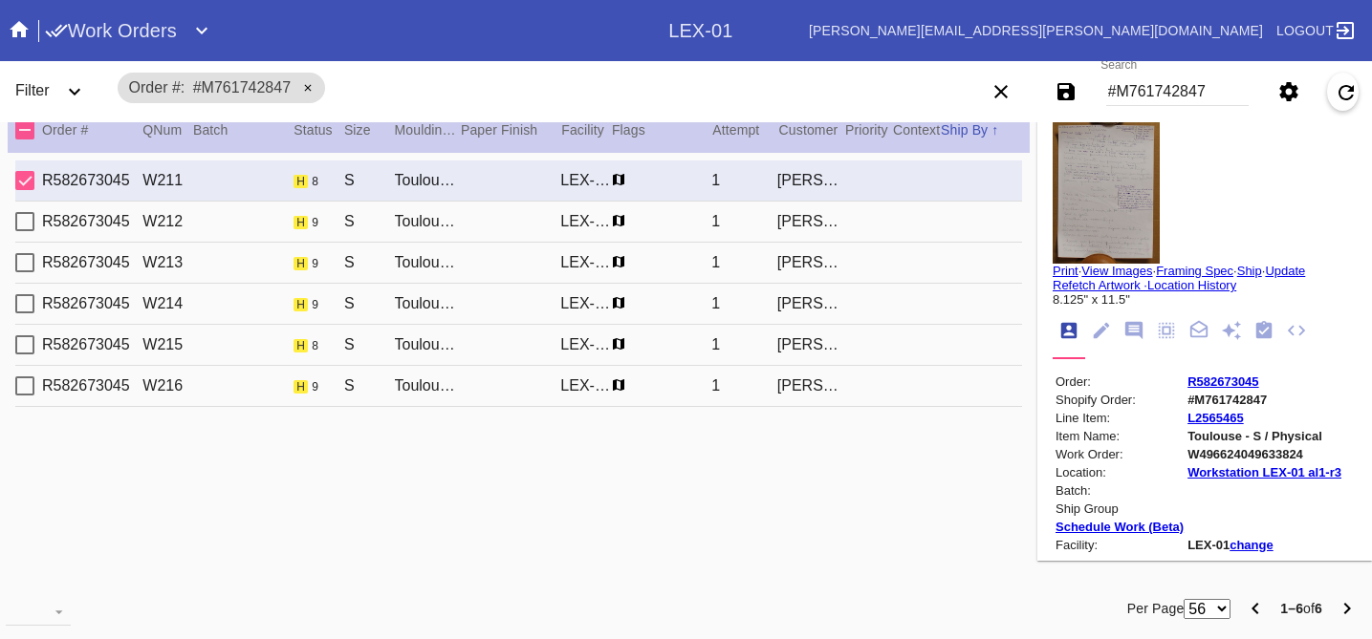
click at [1102, 269] on link "View Images" at bounding box center [1116, 271] width 71 height 14
click at [949, 216] on div "R582673045 W212 h 9 S Toulouse / [PERSON_NAME] [PERSON_NAME]-01 1 [PERSON_NAME]" at bounding box center [518, 222] width 1006 height 41
type input "8.0"
type input "11.0"
type textarea "some creases, specks, TS 8/15"
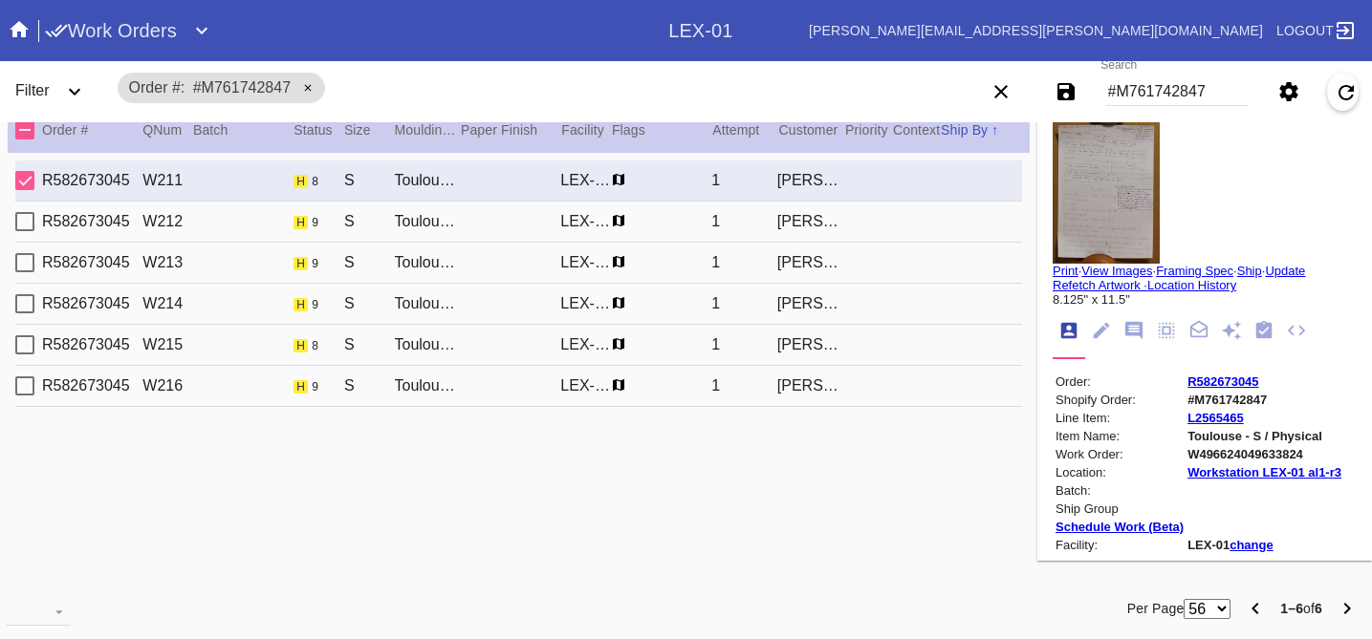
type input "[DATE]"
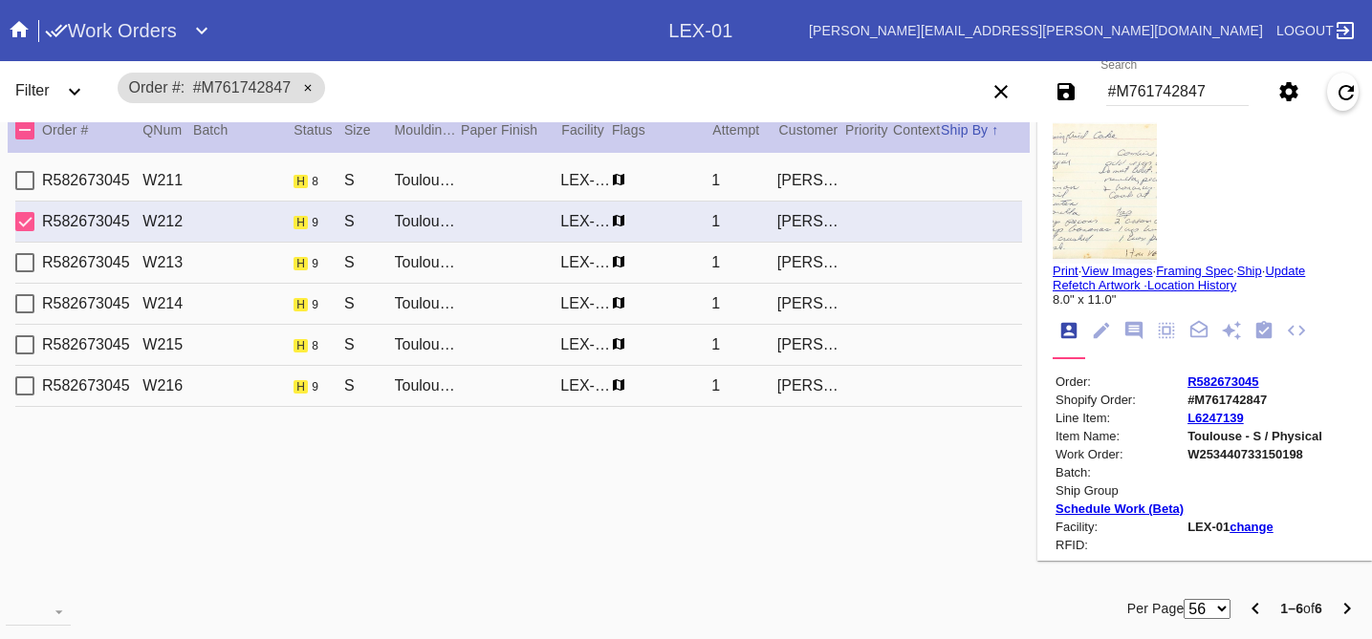
click at [1113, 265] on link "View Images" at bounding box center [1116, 271] width 71 height 14
click at [868, 270] on div "R582673045 W213 h 9 S Toulouse / [PERSON_NAME] [PERSON_NAME]-01 1 [PERSON_NAME]" at bounding box center [518, 263] width 1006 height 41
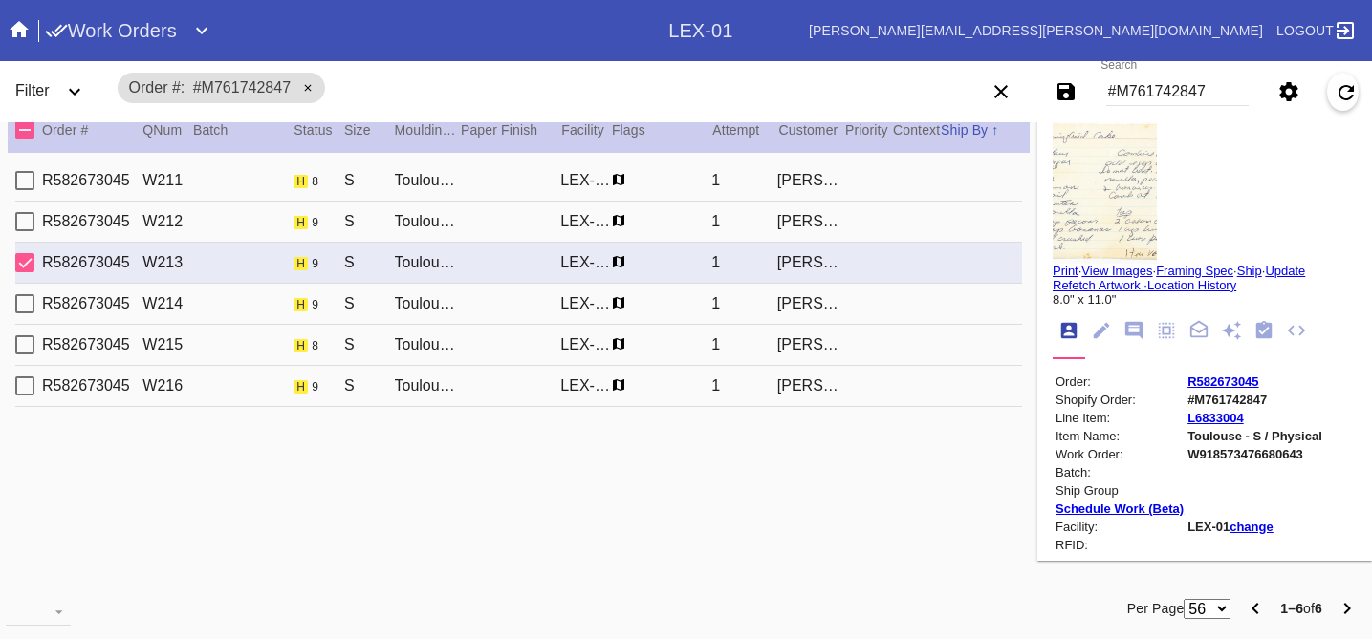
click at [1141, 270] on link "View Images" at bounding box center [1116, 271] width 71 height 14
click at [893, 298] on div "R582673045 W214 h 9 S Toulouse / [PERSON_NAME] [PERSON_NAME]-01 1 [PERSON_NAME]" at bounding box center [518, 304] width 1006 height 41
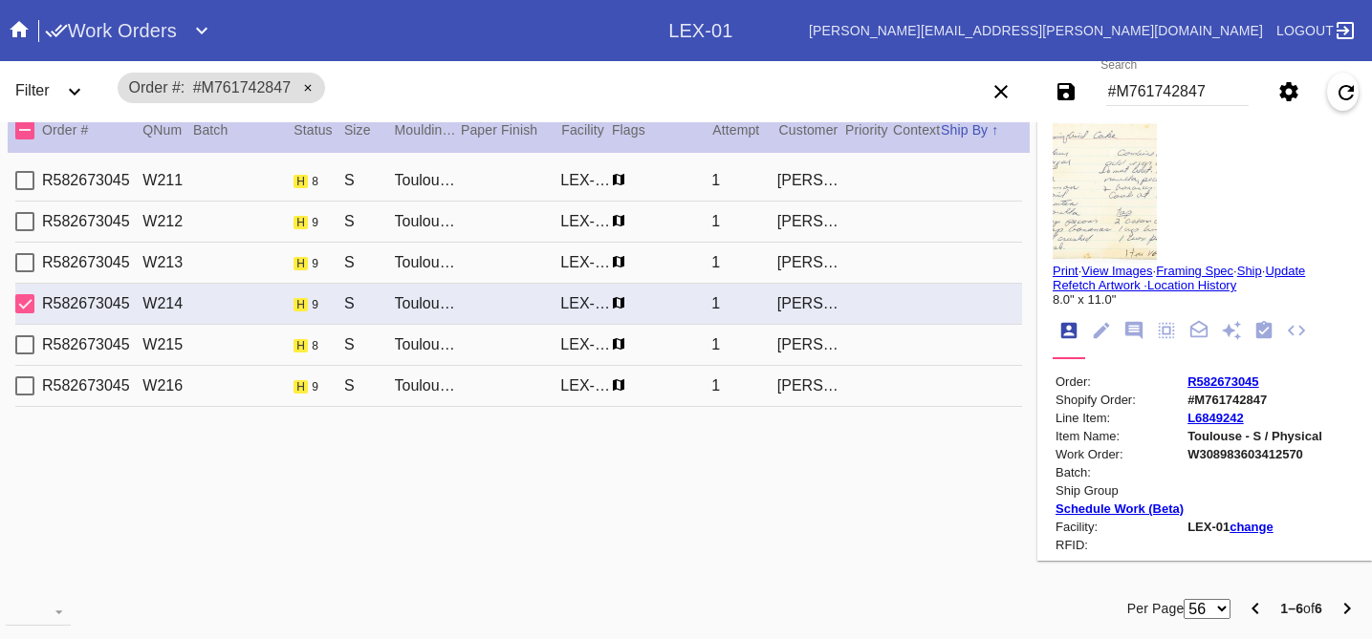
click at [1108, 269] on link "View Images" at bounding box center [1116, 271] width 71 height 14
click at [868, 343] on div "R582673045 W215 h 8 S Toulouse / [PERSON_NAME] [PERSON_NAME]-01 1 [PERSON_NAME]" at bounding box center [518, 345] width 1006 height 41
type input "8.125"
type input "11.5"
type textarea "some creases, specks, TS 8/15 indentations, bent corners."
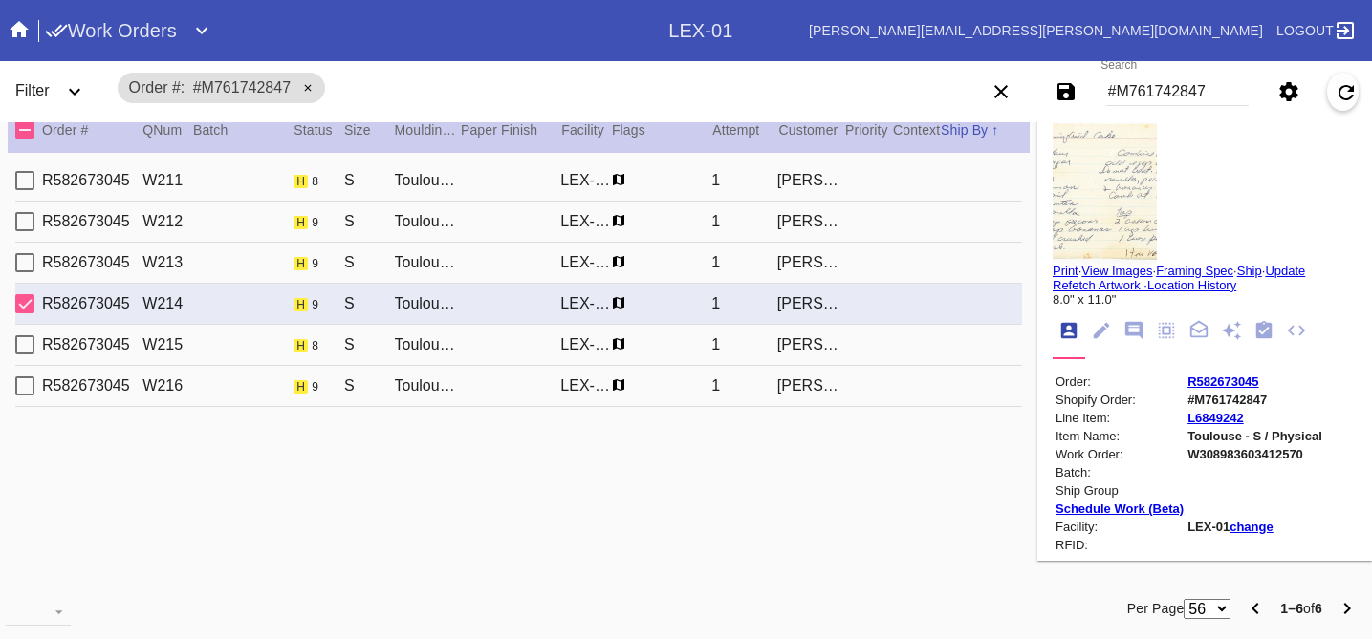
type input "[DATE]"
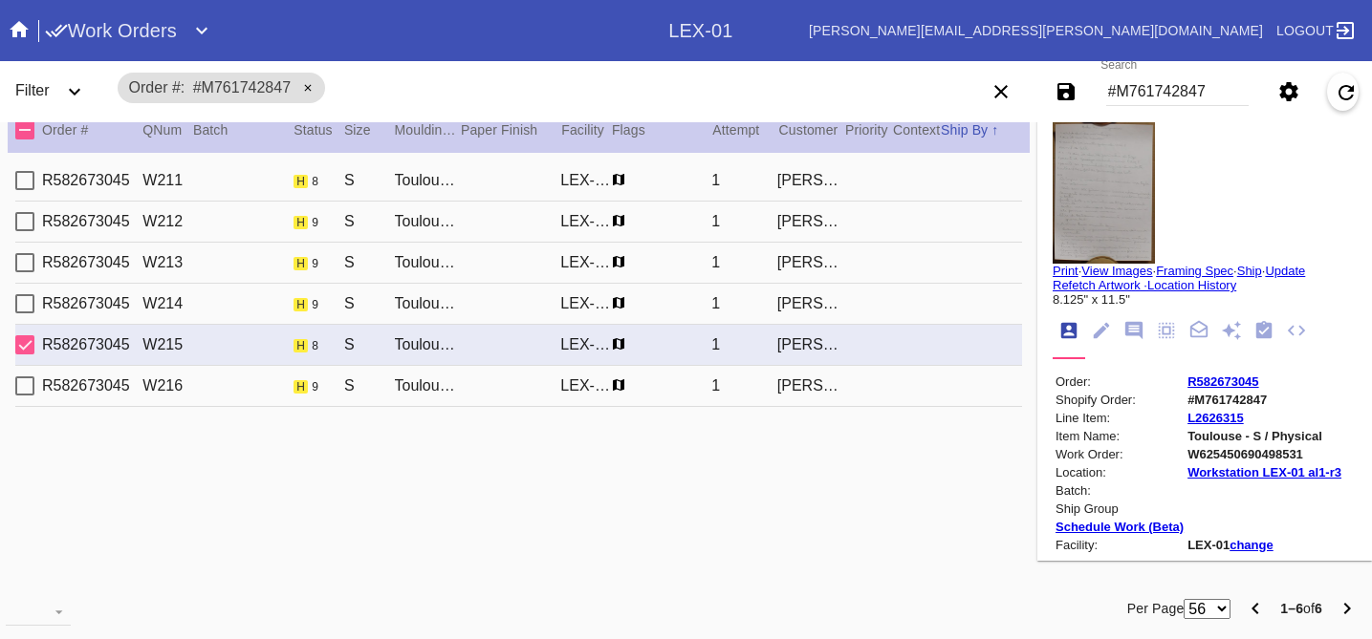
click at [1107, 270] on link "View Images" at bounding box center [1116, 271] width 71 height 14
click at [859, 388] on div "R582673045 W216 h 9 S Toulouse / [PERSON_NAME] [PERSON_NAME]-01 1 [PERSON_NAME]" at bounding box center [518, 386] width 1006 height 41
type input "8.0"
type input "11.0"
type textarea "some creases, specks, TS 8/15"
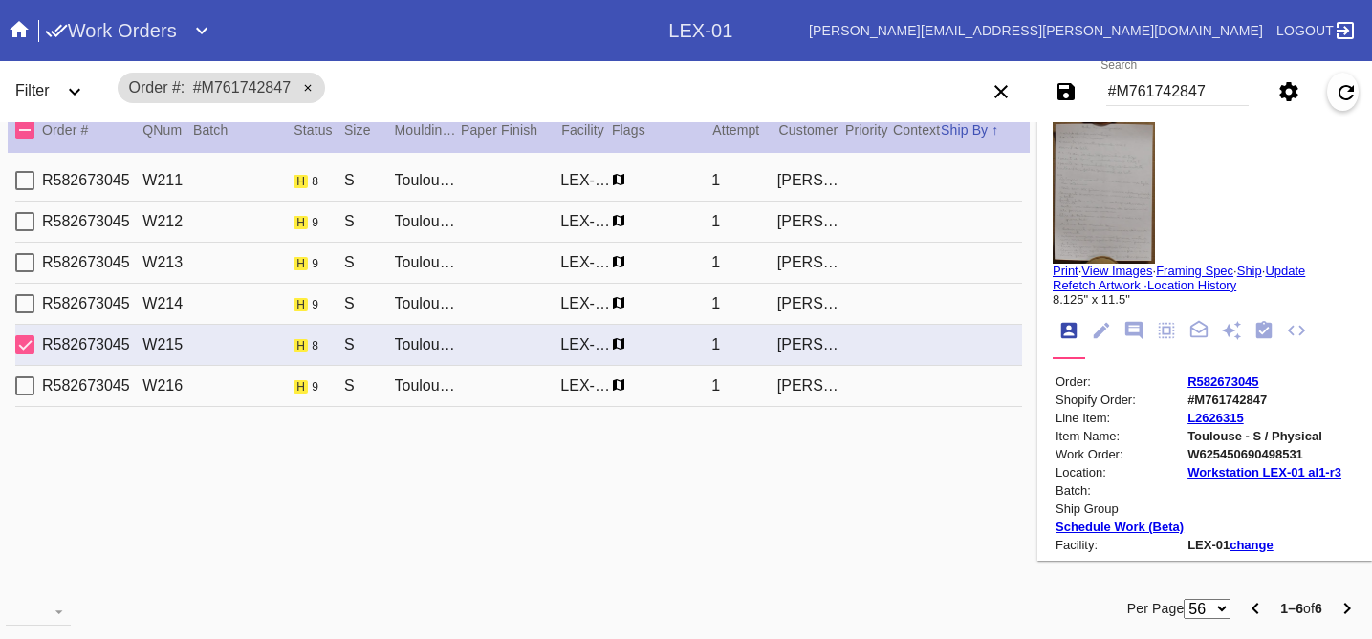
type input "[DATE]"
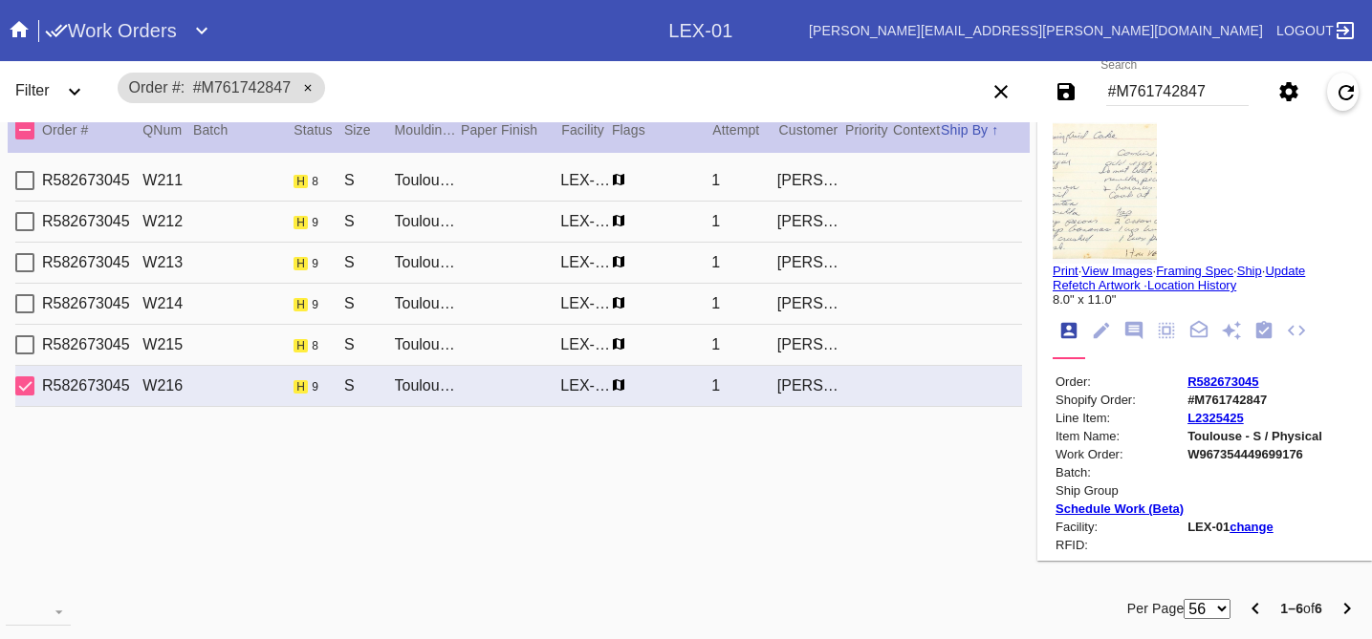
click at [1113, 266] on link "View Images" at bounding box center [1116, 271] width 71 height 14
click at [1225, 92] on input "#M761742847" at bounding box center [1177, 91] width 142 height 29
click at [908, 174] on div "R582673045 W211 h 8 S Toulouse / [PERSON_NAME] [PERSON_NAME]-01 1 [PERSON_NAME]" at bounding box center [518, 181] width 1006 height 41
type input "8.125"
type input "11.5"
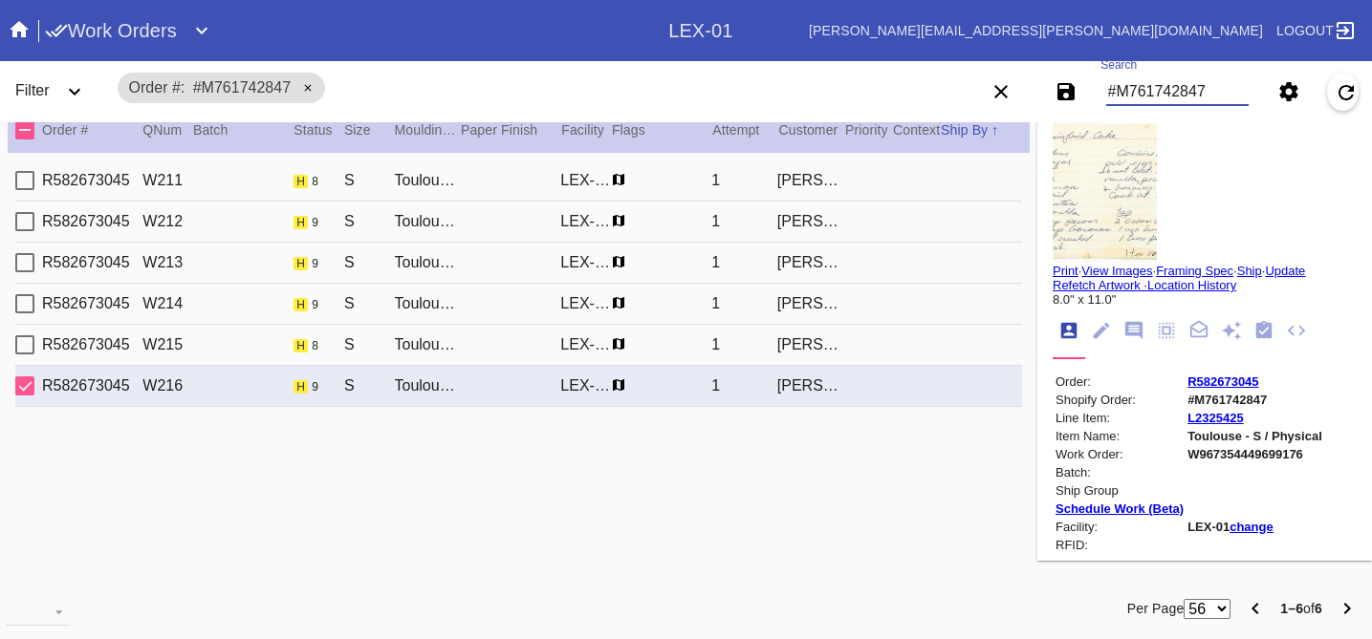
type textarea "creases, specks, TS 8/15 indentations, bent corners."
type input "[DATE]"
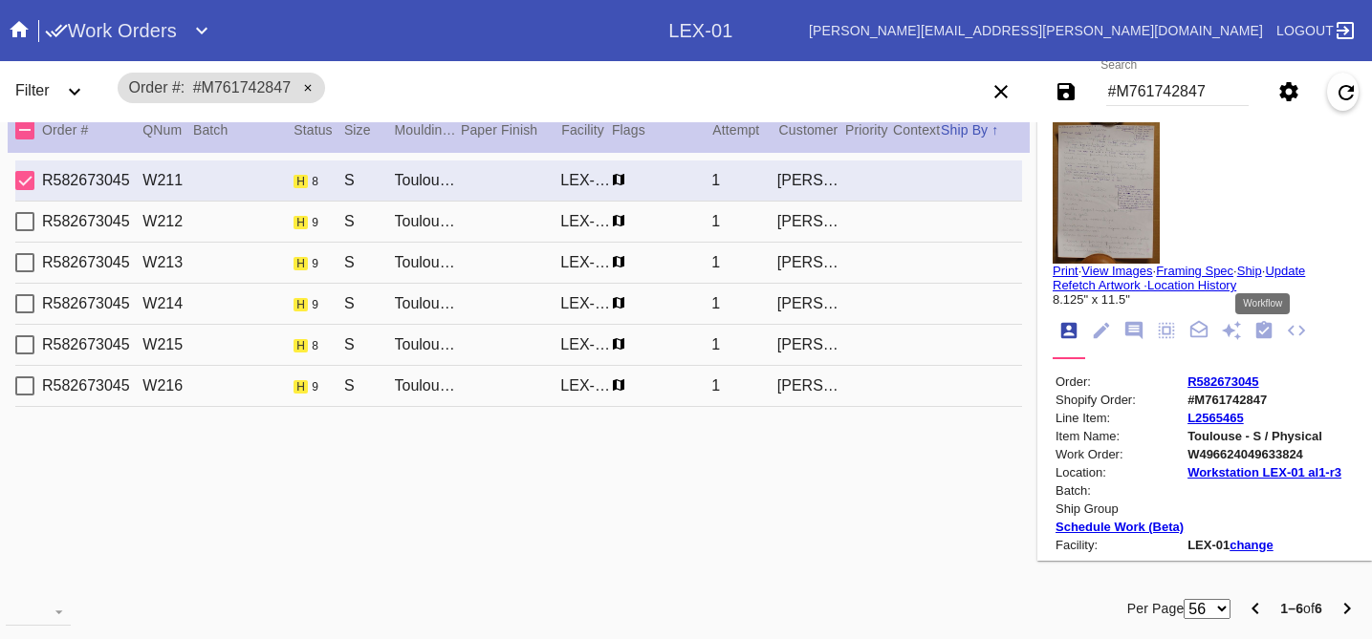
click at [1261, 329] on icon "Workflow" at bounding box center [1264, 329] width 16 height 17
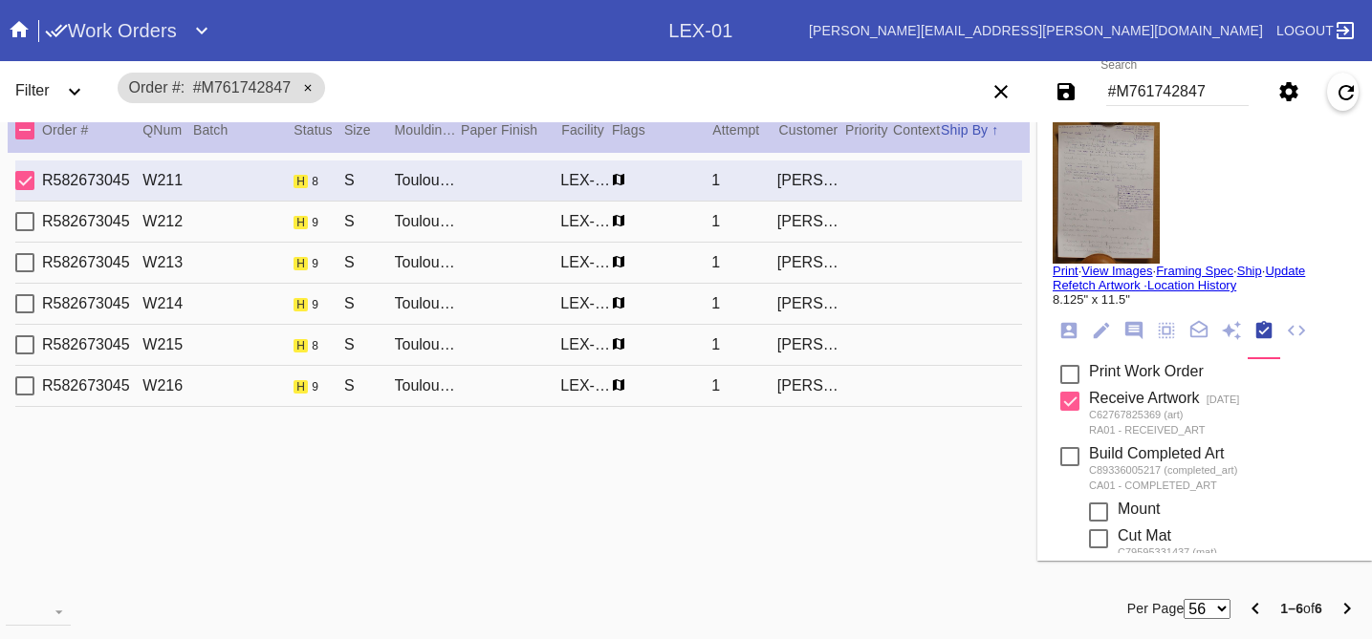
scroll to position [924, 0]
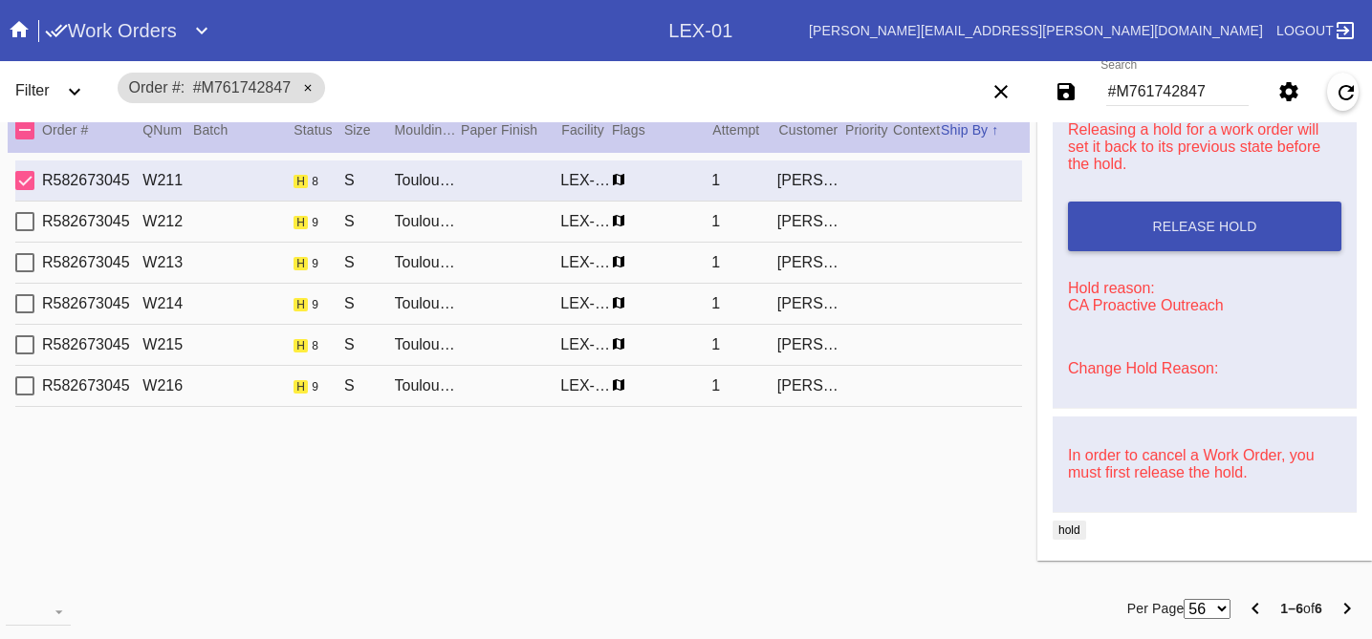
click at [1131, 370] on link "Change Hold Reason:" at bounding box center [1143, 368] width 150 height 16
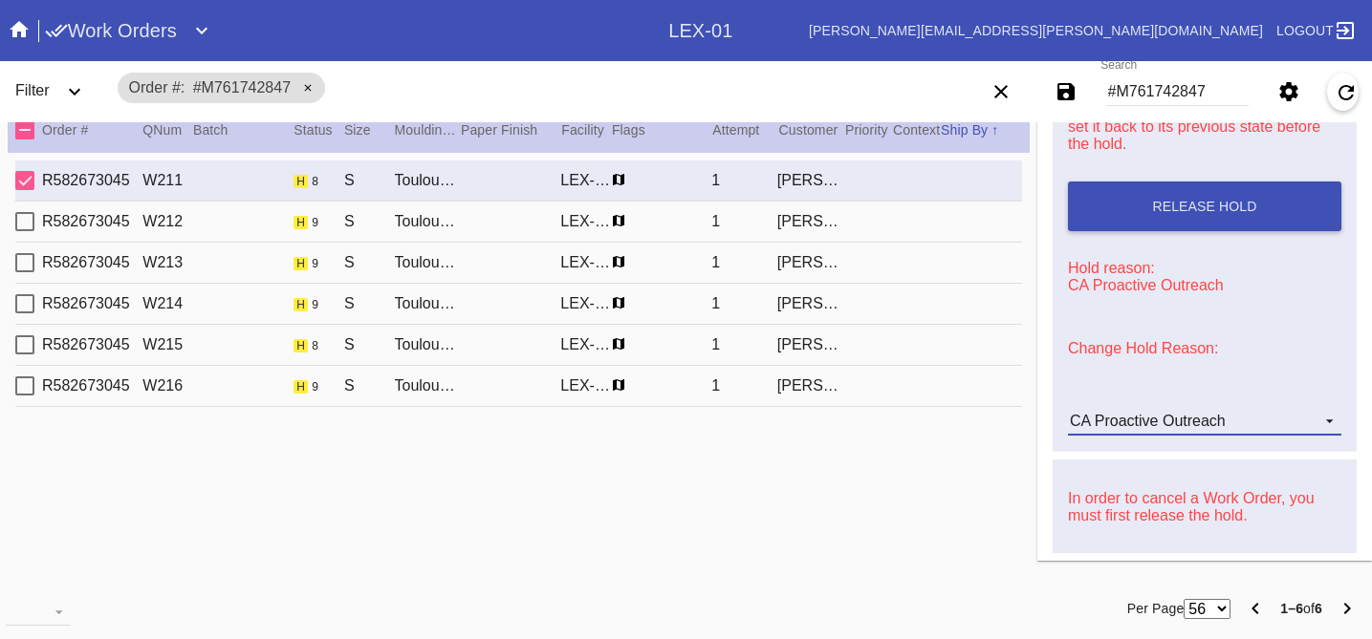
click at [1131, 429] on div "CA Proactive Outreach" at bounding box center [1148, 421] width 156 height 16
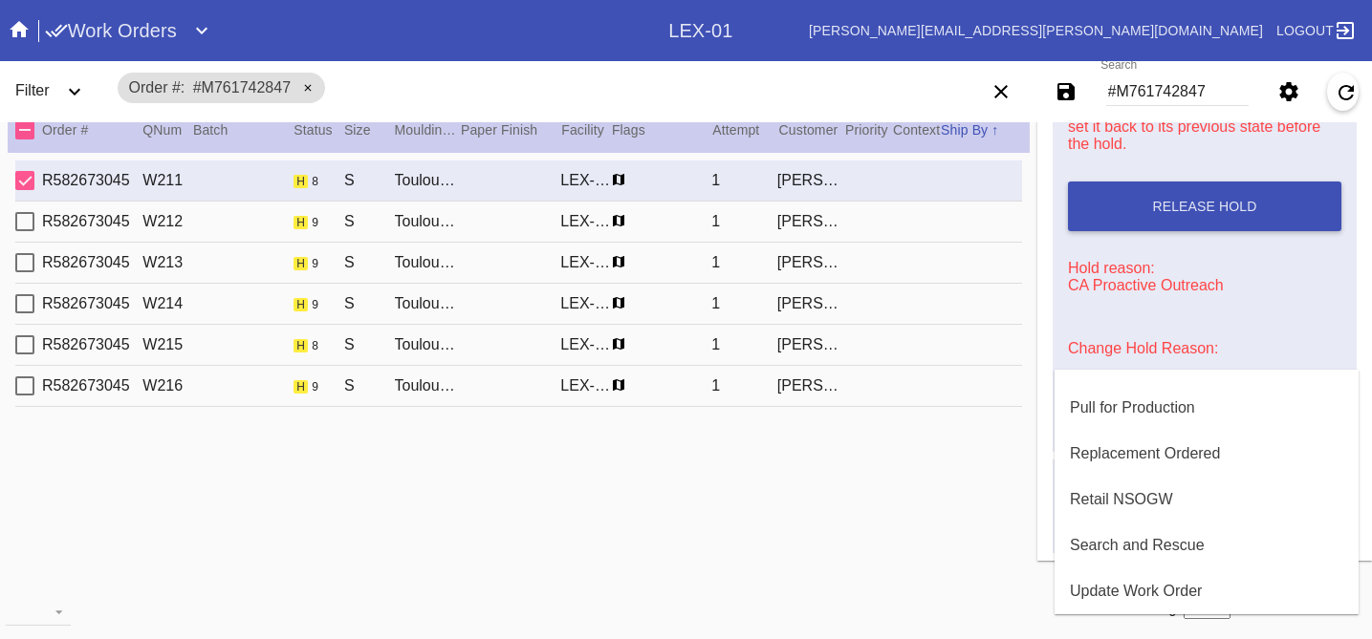
scroll to position [570, 0]
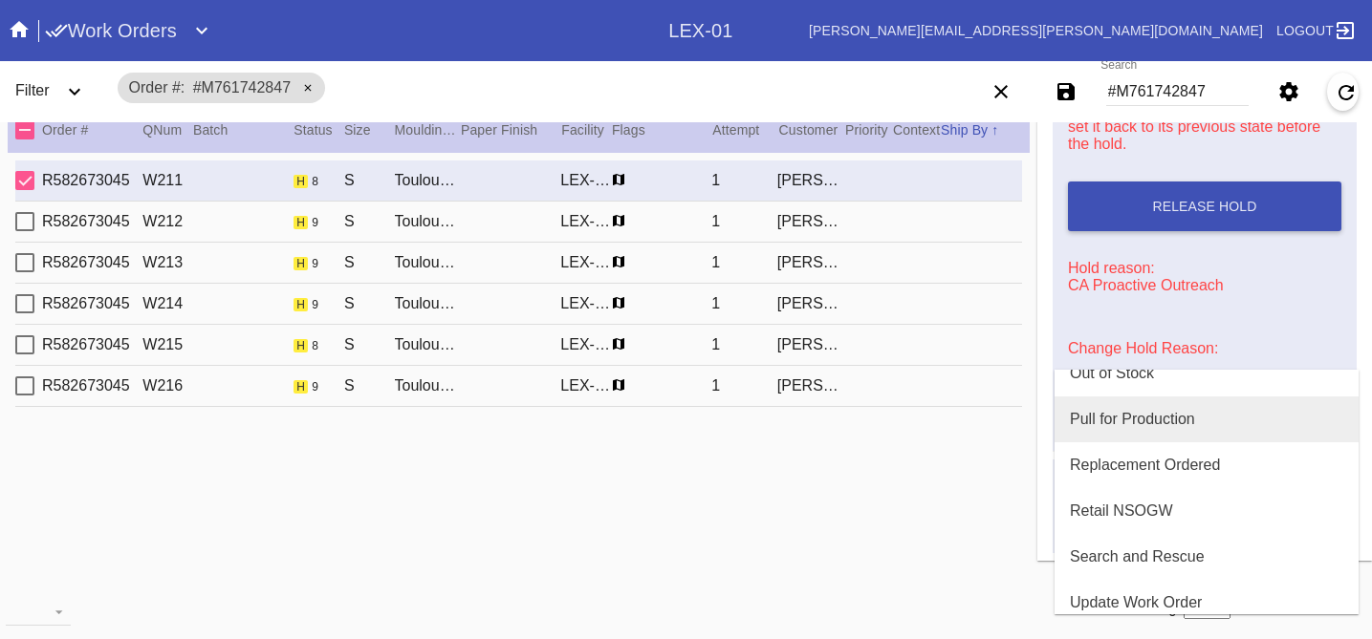
click at [1111, 422] on div "Pull for Production" at bounding box center [1132, 419] width 125 height 17
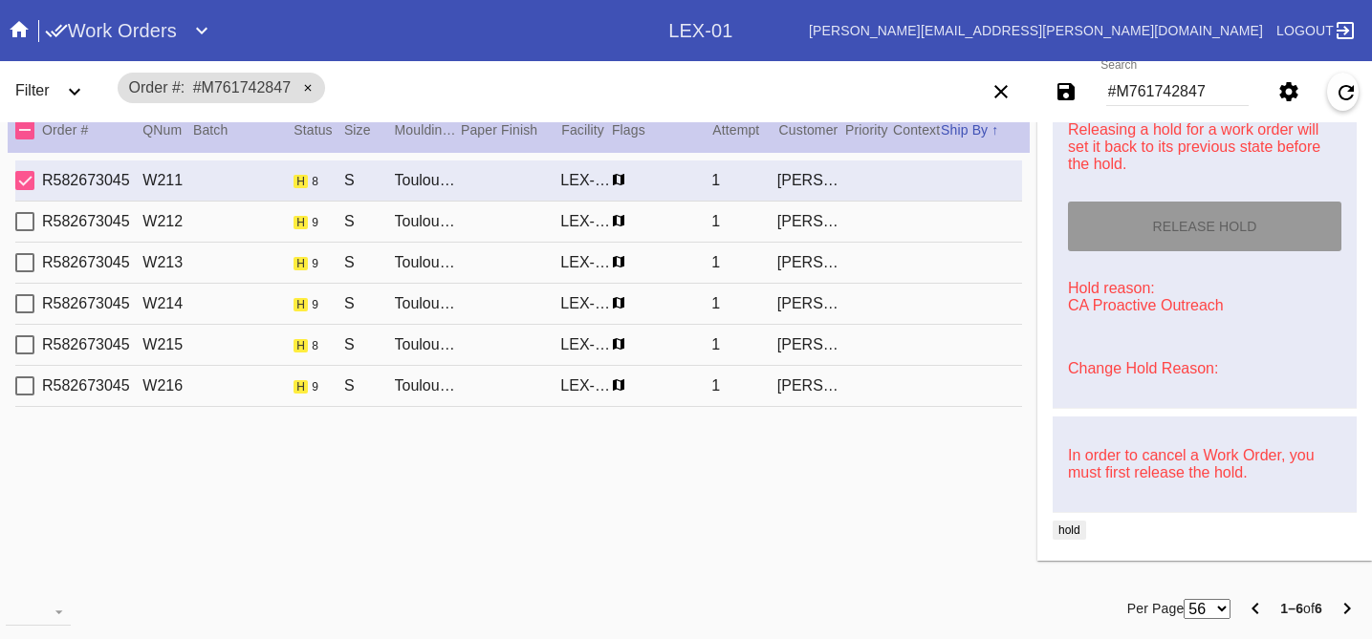
type input "[DATE]"
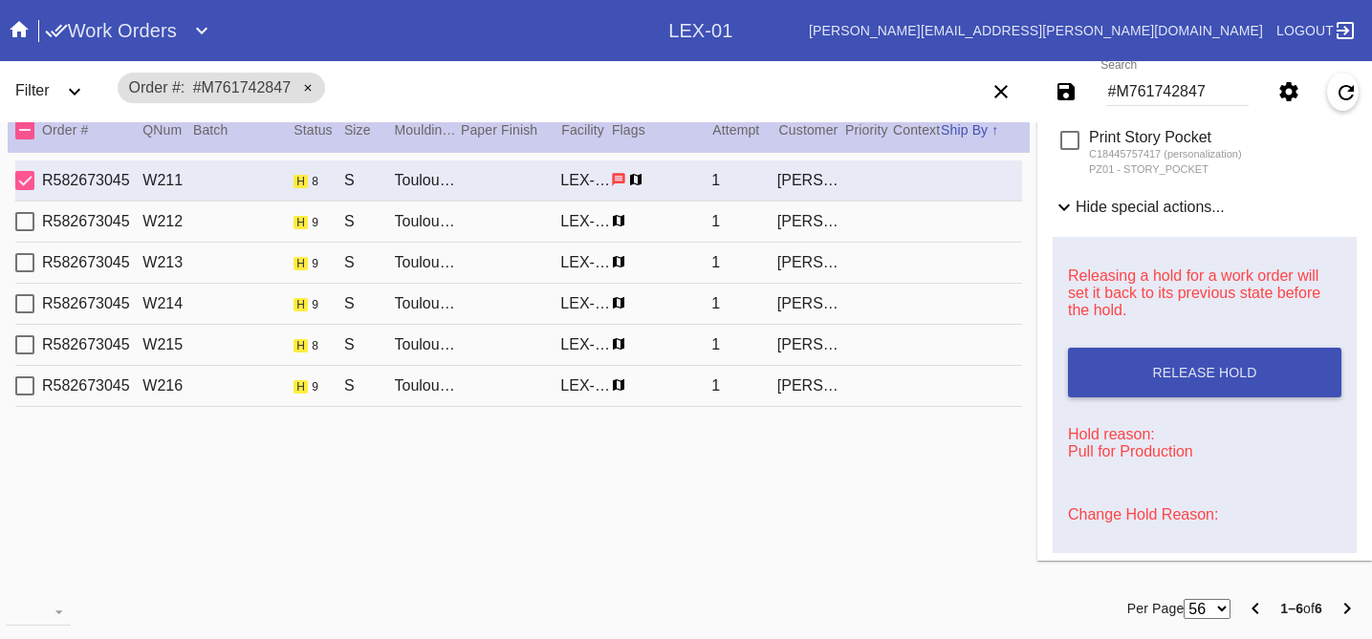
scroll to position [970, 0]
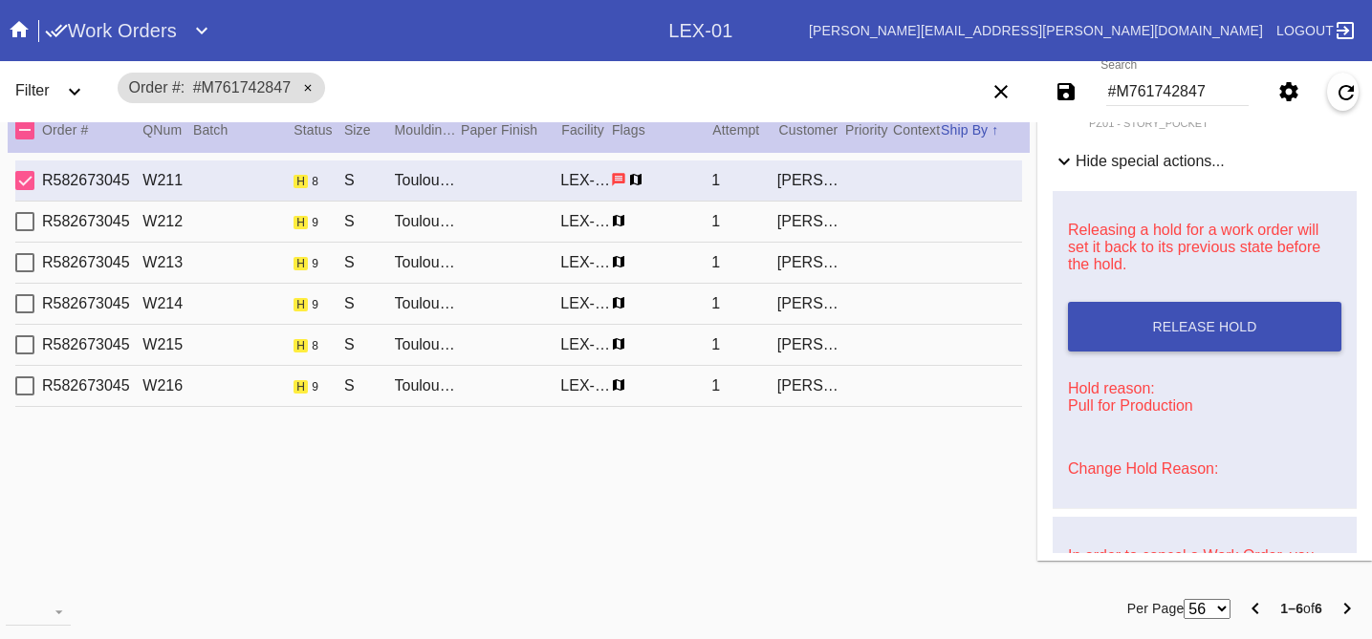
click at [891, 225] on div "R582673045 W212 h 9 S Toulouse / [PERSON_NAME] [PERSON_NAME]-01 1 [PERSON_NAME]" at bounding box center [518, 222] width 1006 height 41
type input "8.0"
type input "11.0"
type textarea "some creases, specks, TS 8/15"
type input "[DATE]"
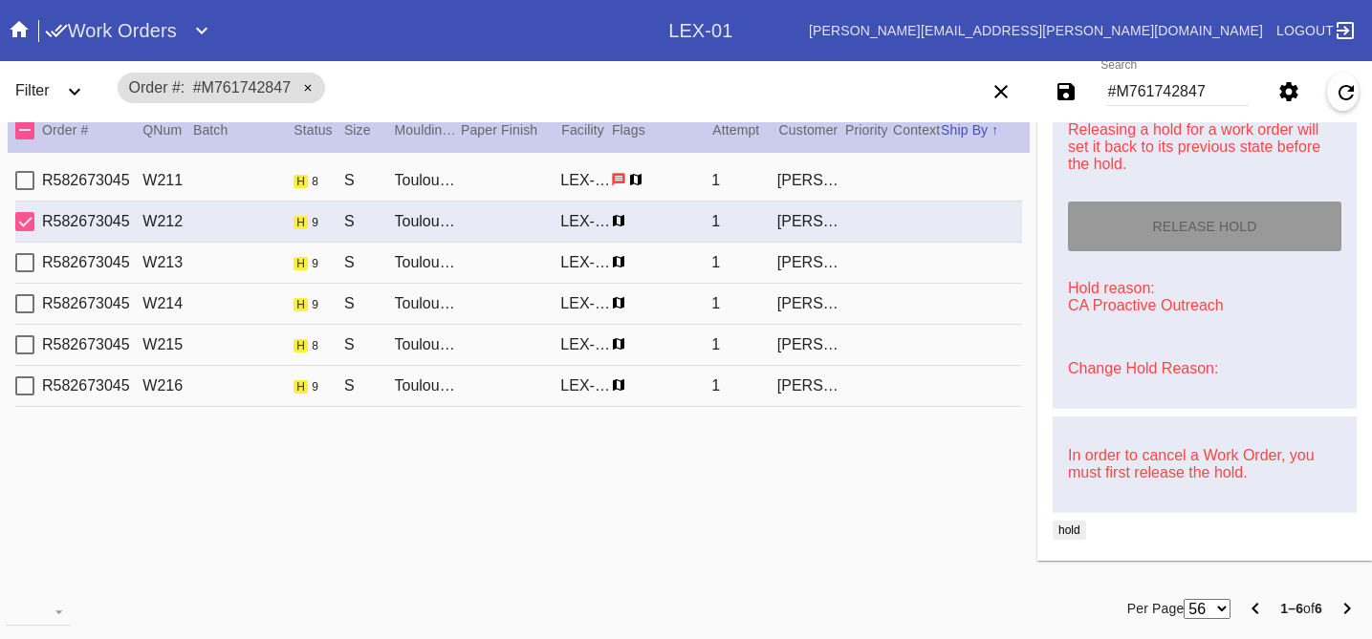
scroll to position [868, 0]
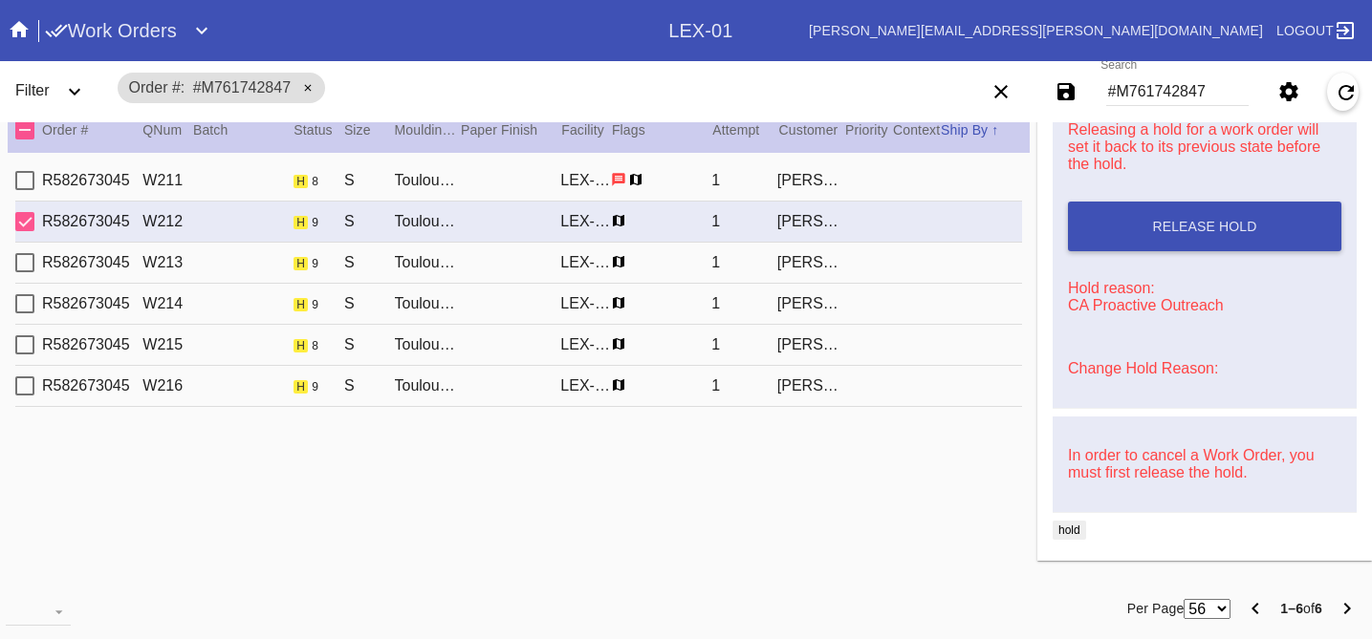
click at [1156, 347] on div "Releasing a hold for a work order will set it back to its previous state before…" at bounding box center [1204, 250] width 304 height 318
click at [1149, 360] on link "Change Hold Reason:" at bounding box center [1143, 368] width 150 height 16
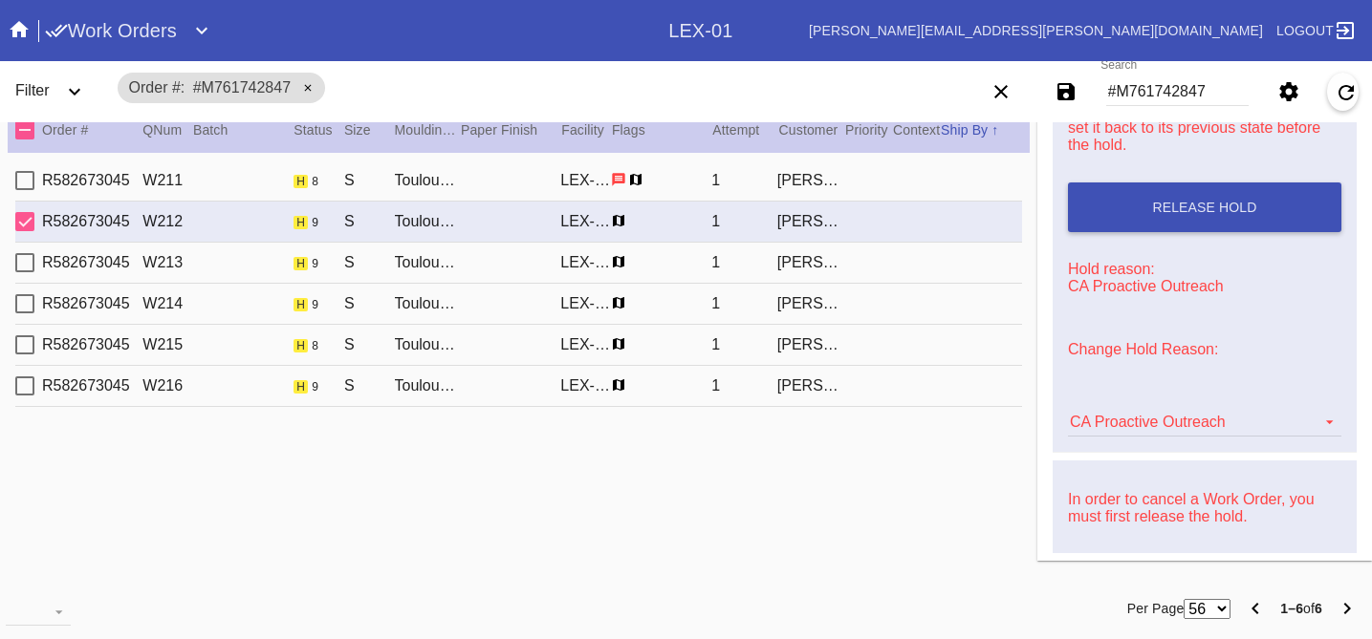
scroll to position [905, 0]
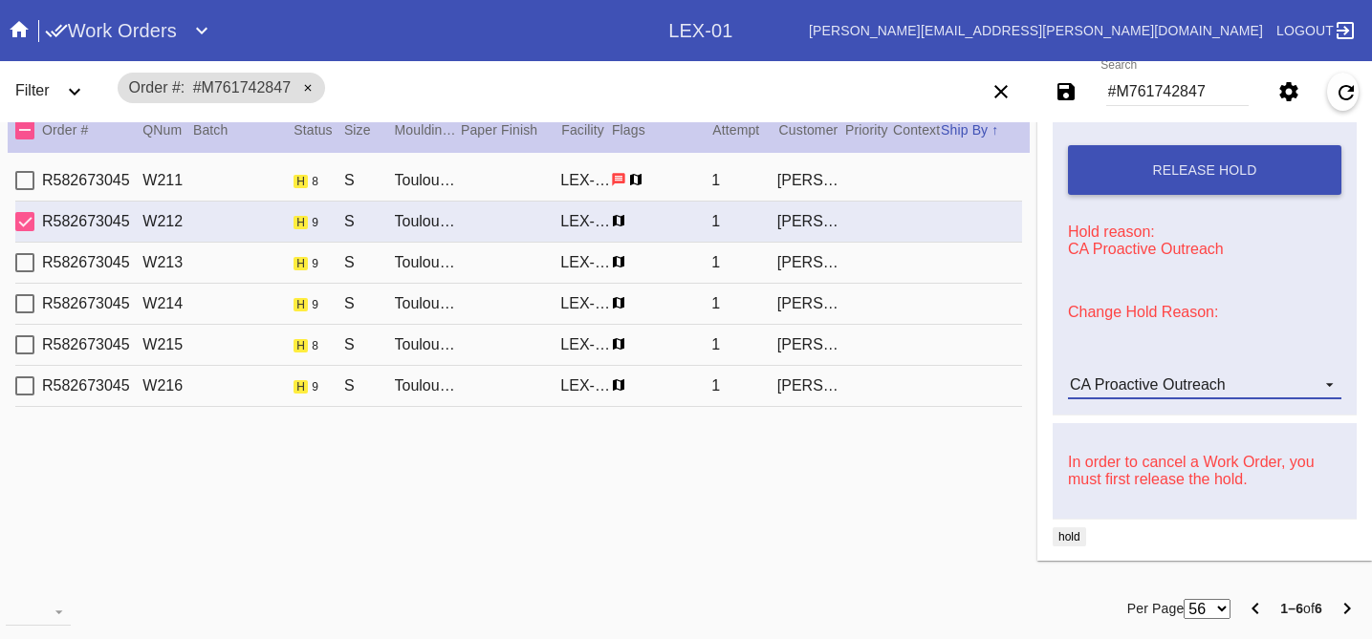
click at [1129, 393] on div "CA Proactive Outreach" at bounding box center [1148, 385] width 156 height 16
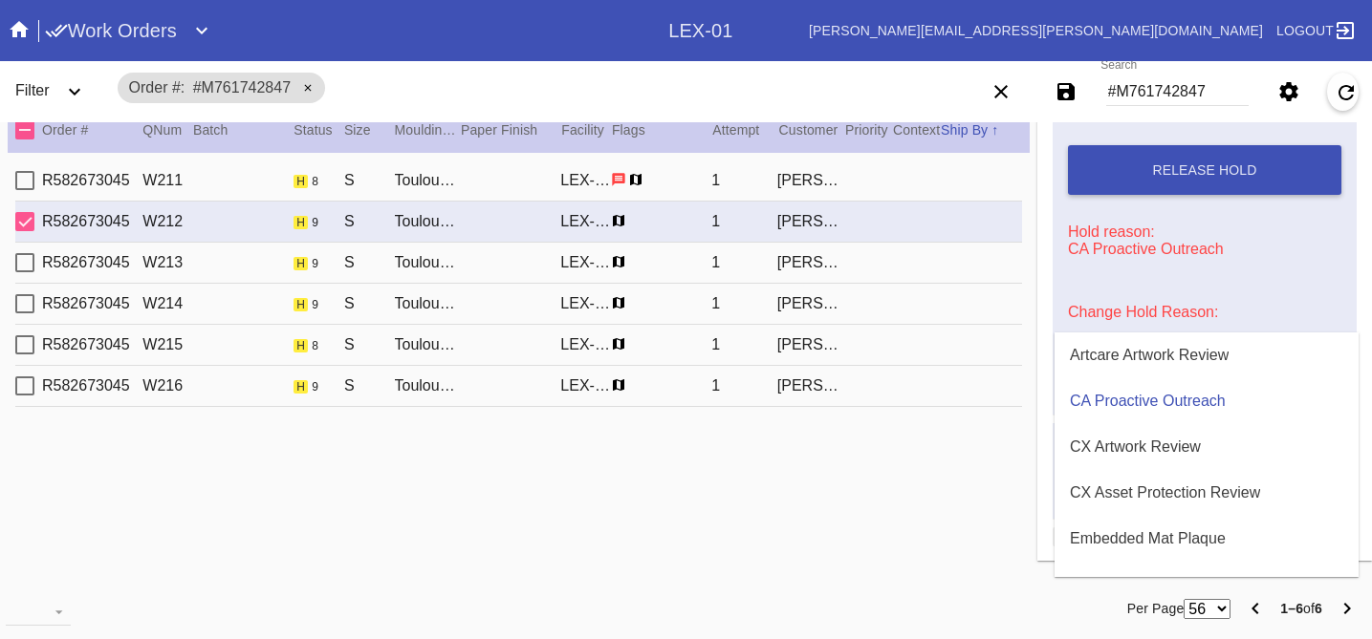
scroll to position [581, 0]
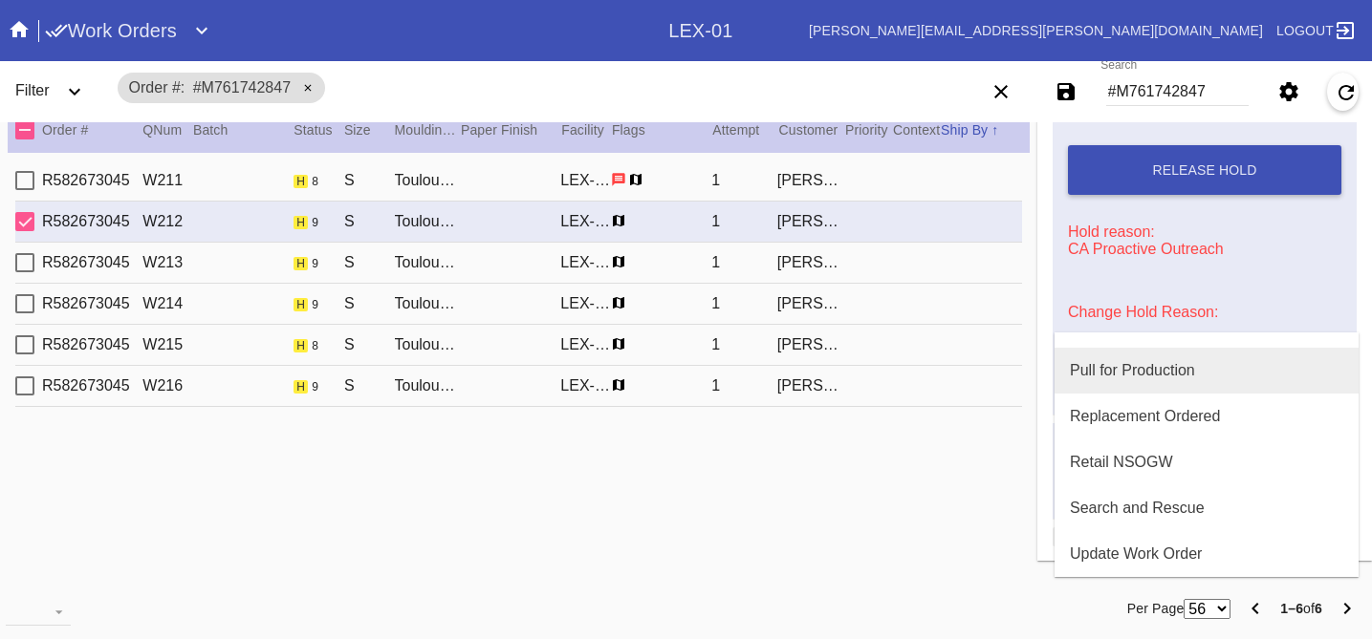
click at [1118, 359] on md-option "Pull for Production" at bounding box center [1206, 371] width 304 height 46
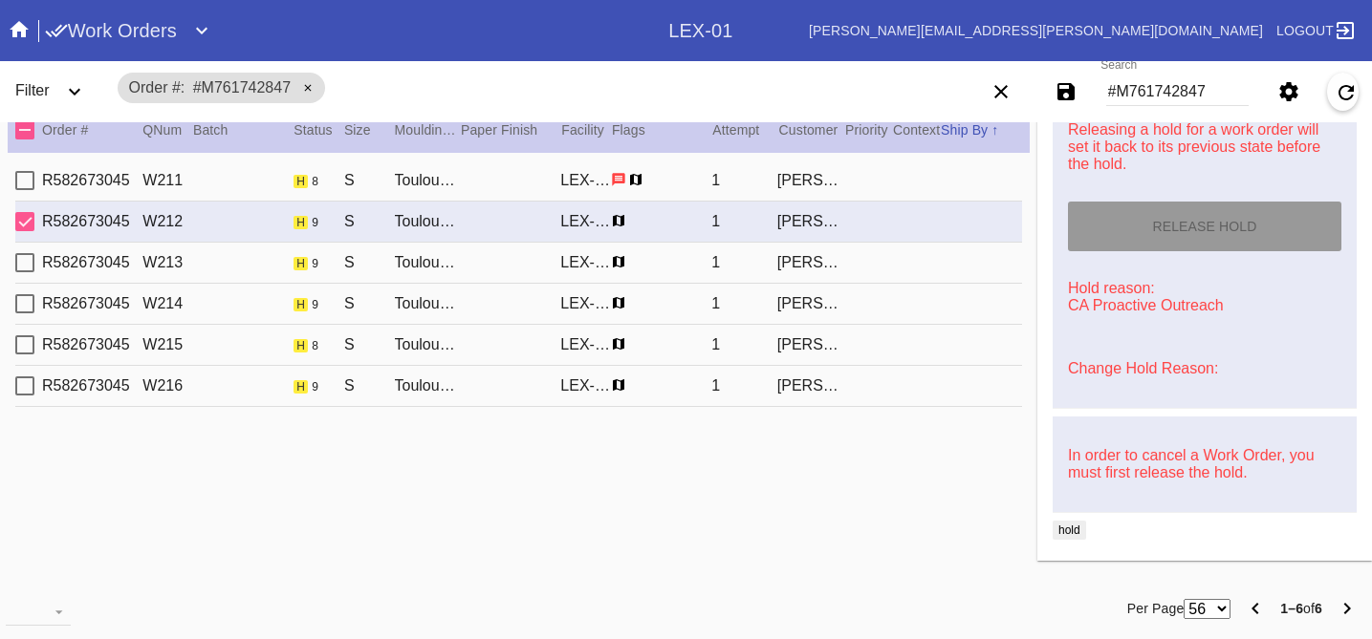
type input "[DATE]"
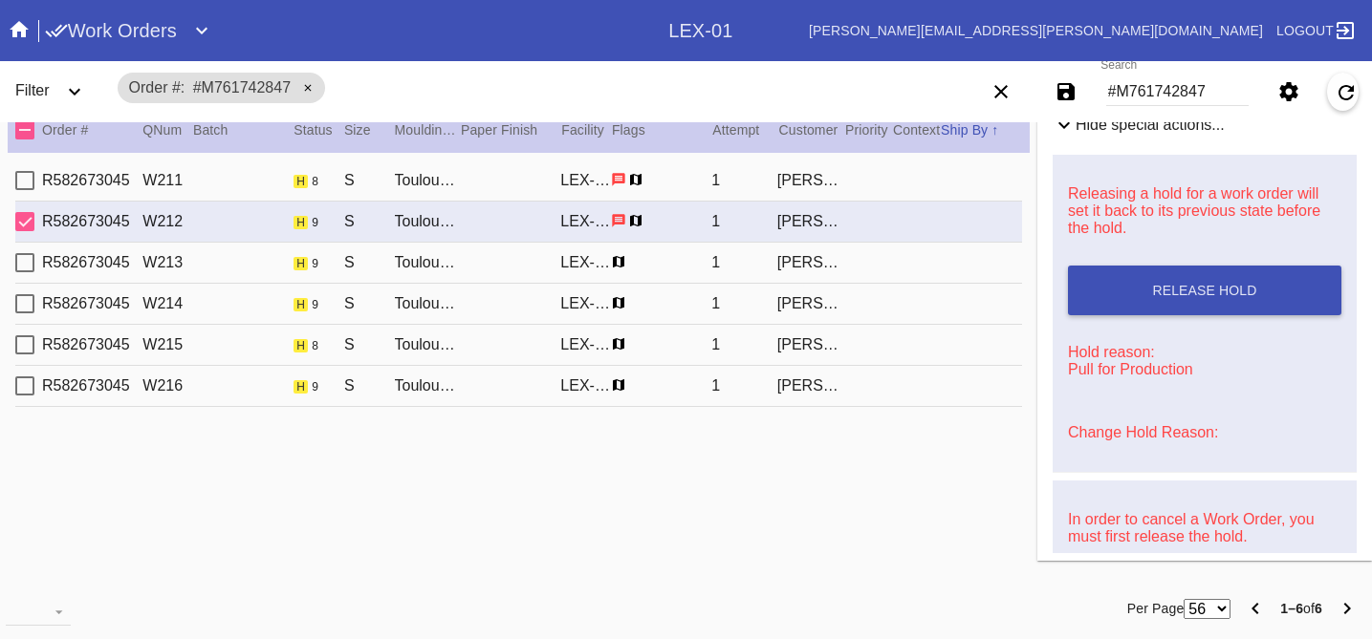
click at [869, 273] on div "R582673045 W213 h 9 S Toulouse / [PERSON_NAME] [PERSON_NAME]-01 1 [PERSON_NAME]" at bounding box center [518, 263] width 1006 height 41
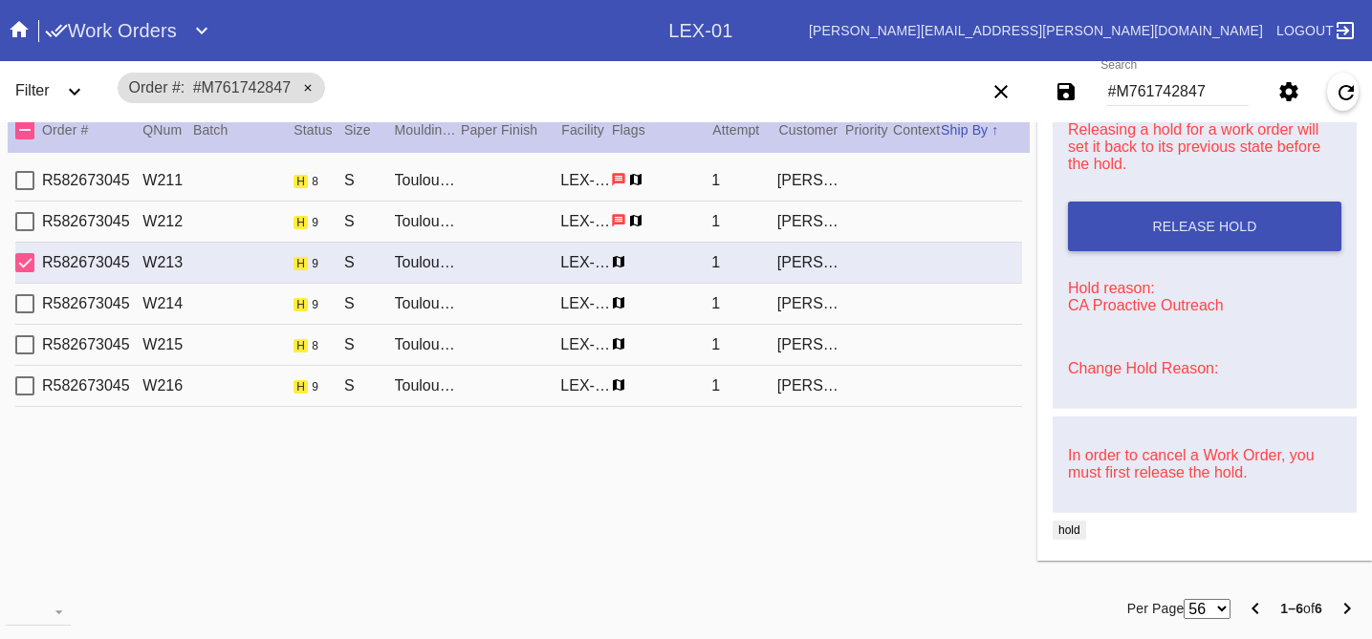
click at [1099, 365] on link "Change Hold Reason:" at bounding box center [1143, 368] width 150 height 16
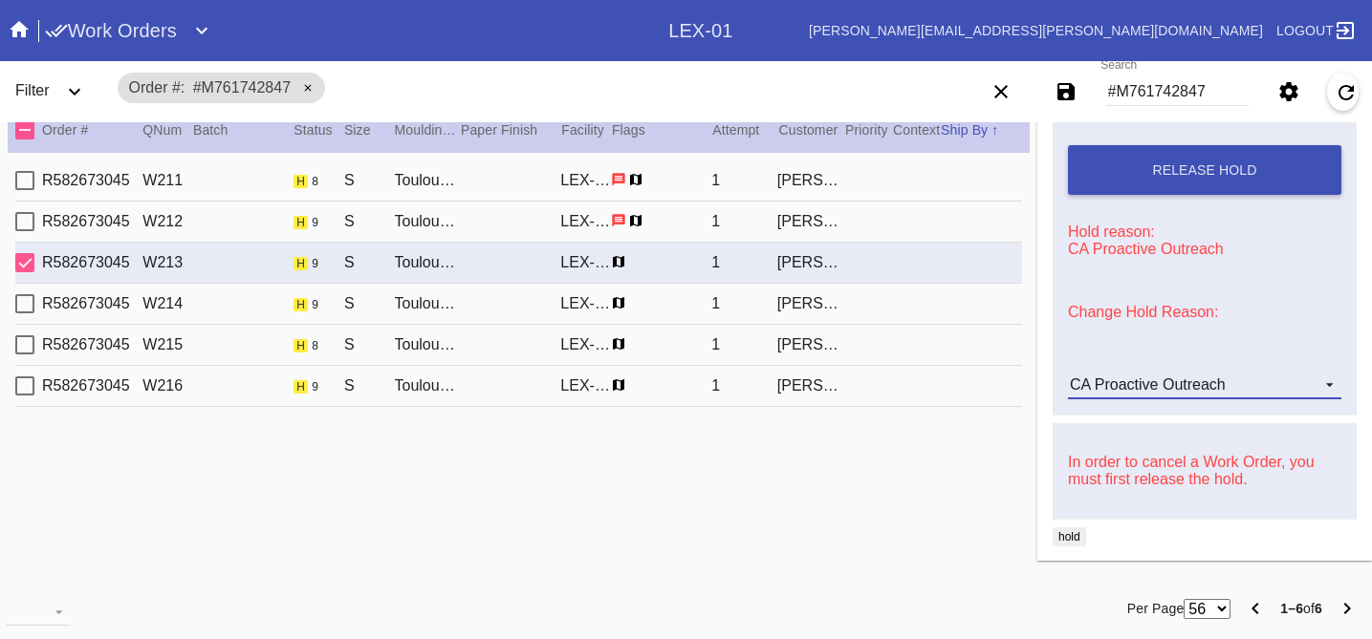
click at [1107, 393] on div "CA Proactive Outreach" at bounding box center [1148, 385] width 156 height 16
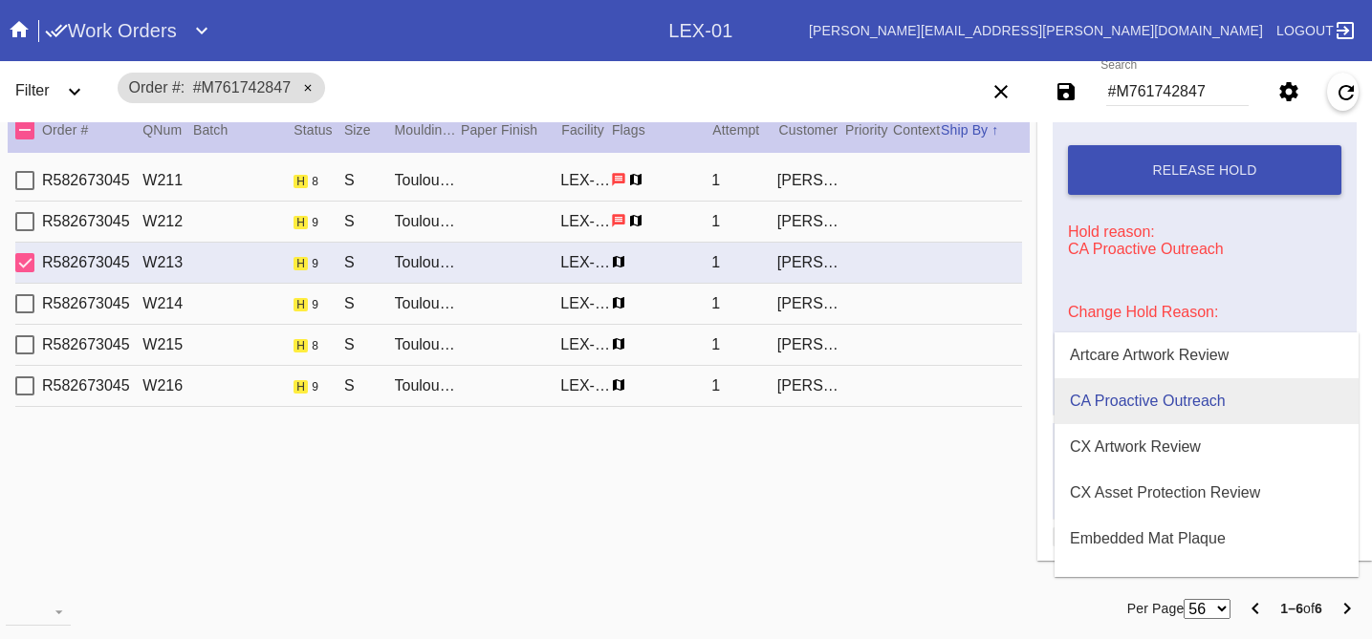
scroll to position [581, 0]
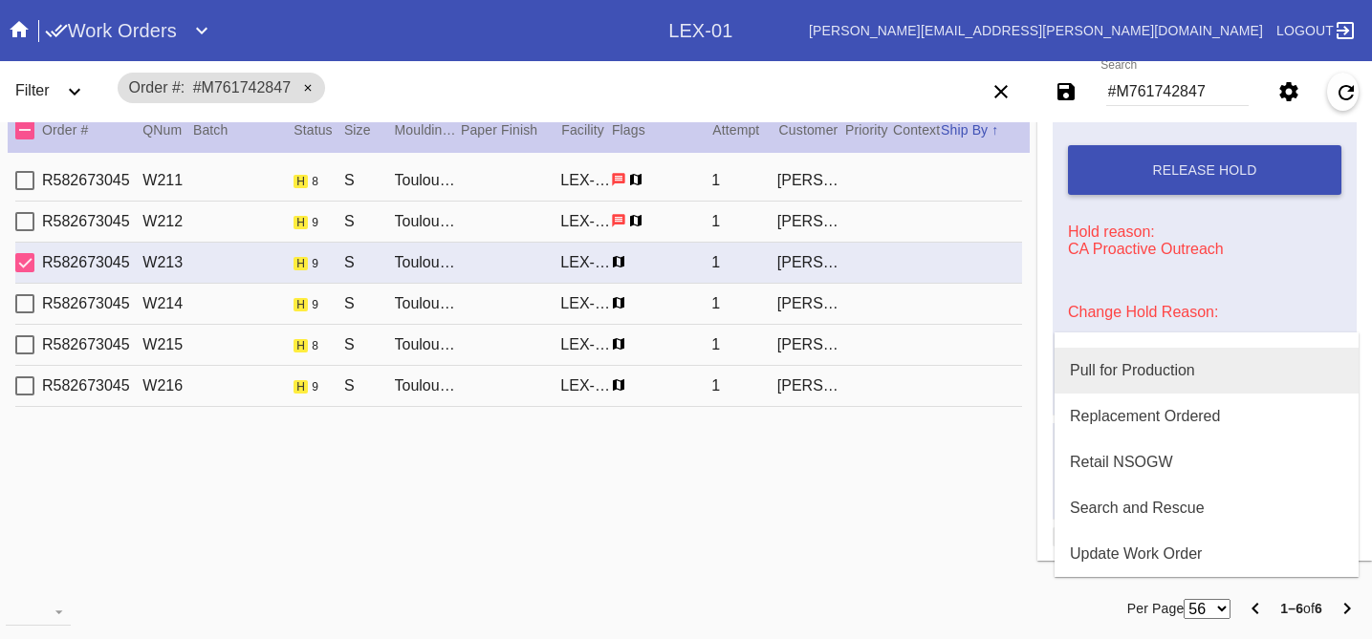
click at [1107, 370] on div "Pull for Production" at bounding box center [1132, 370] width 125 height 17
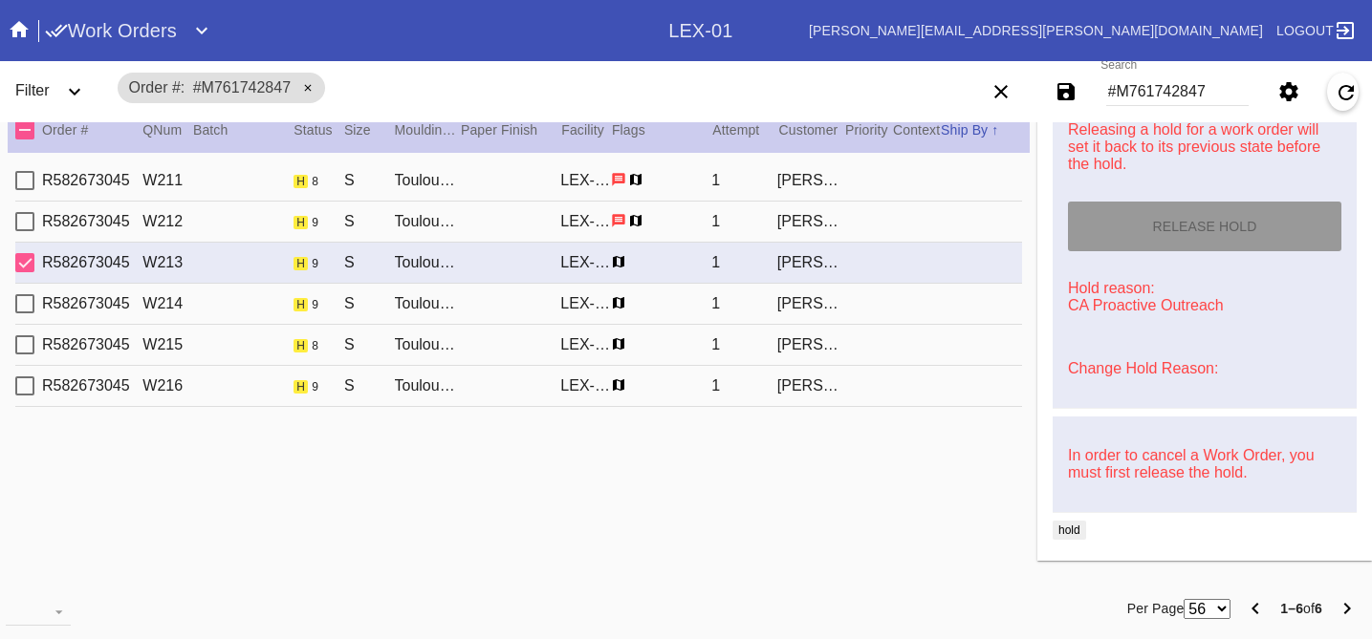
type input "[DATE]"
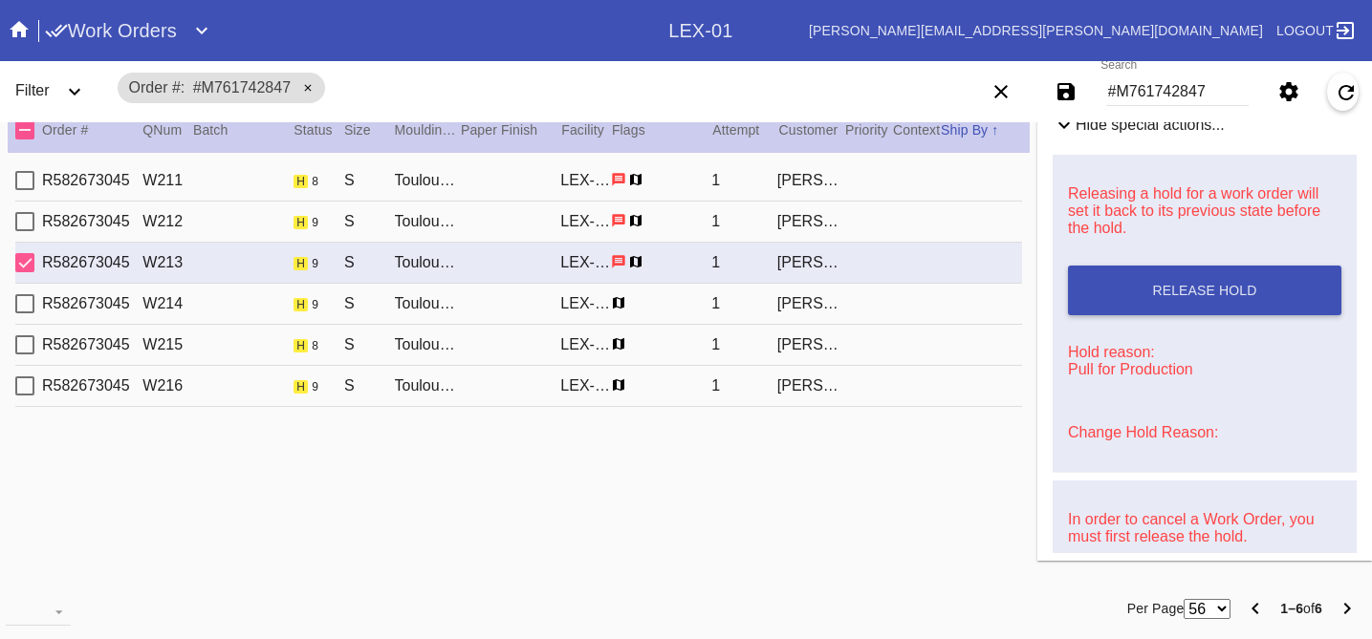
click at [958, 309] on div "R582673045 W214 h 9 S Toulouse / [PERSON_NAME] [PERSON_NAME]-01 1 [PERSON_NAME]" at bounding box center [518, 304] width 1006 height 41
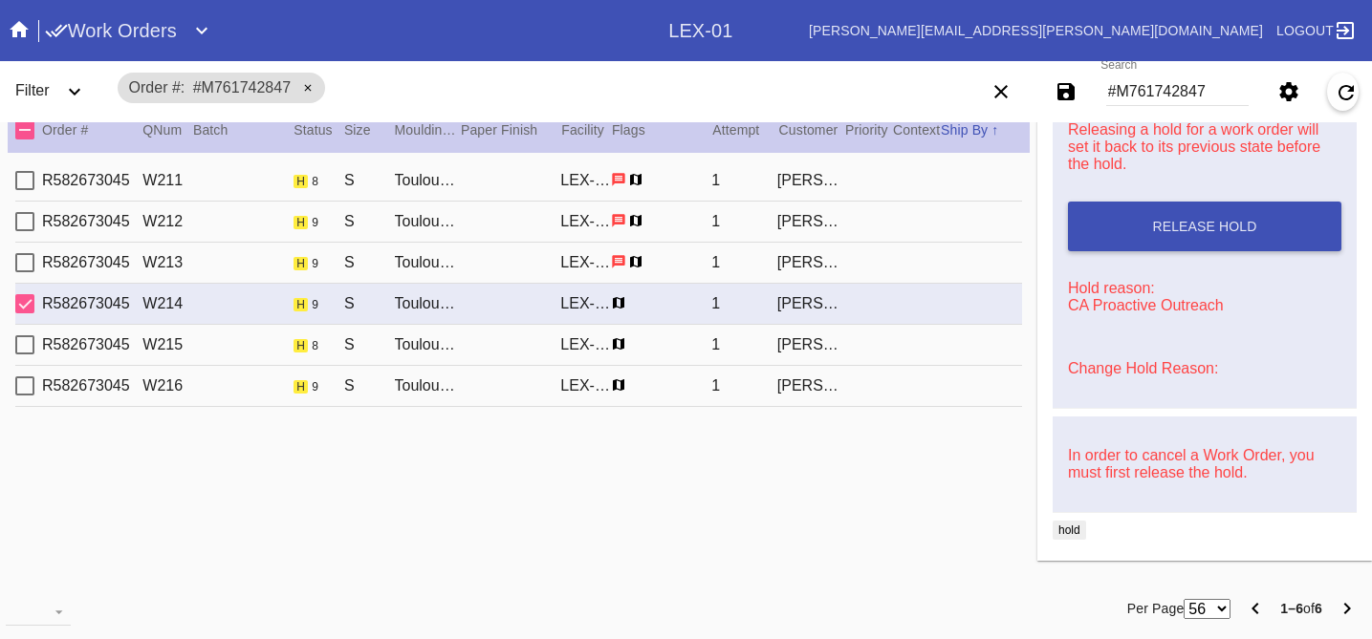
click at [1183, 360] on link "Change Hold Reason:" at bounding box center [1143, 368] width 150 height 16
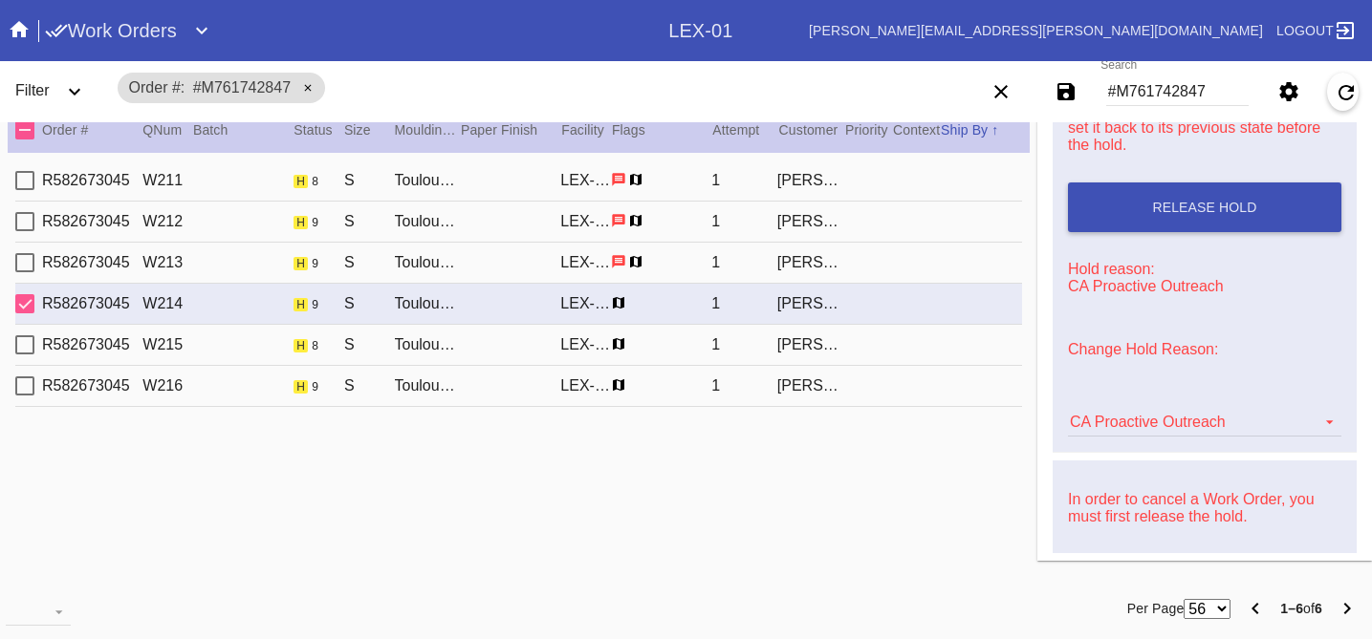
scroll to position [905, 0]
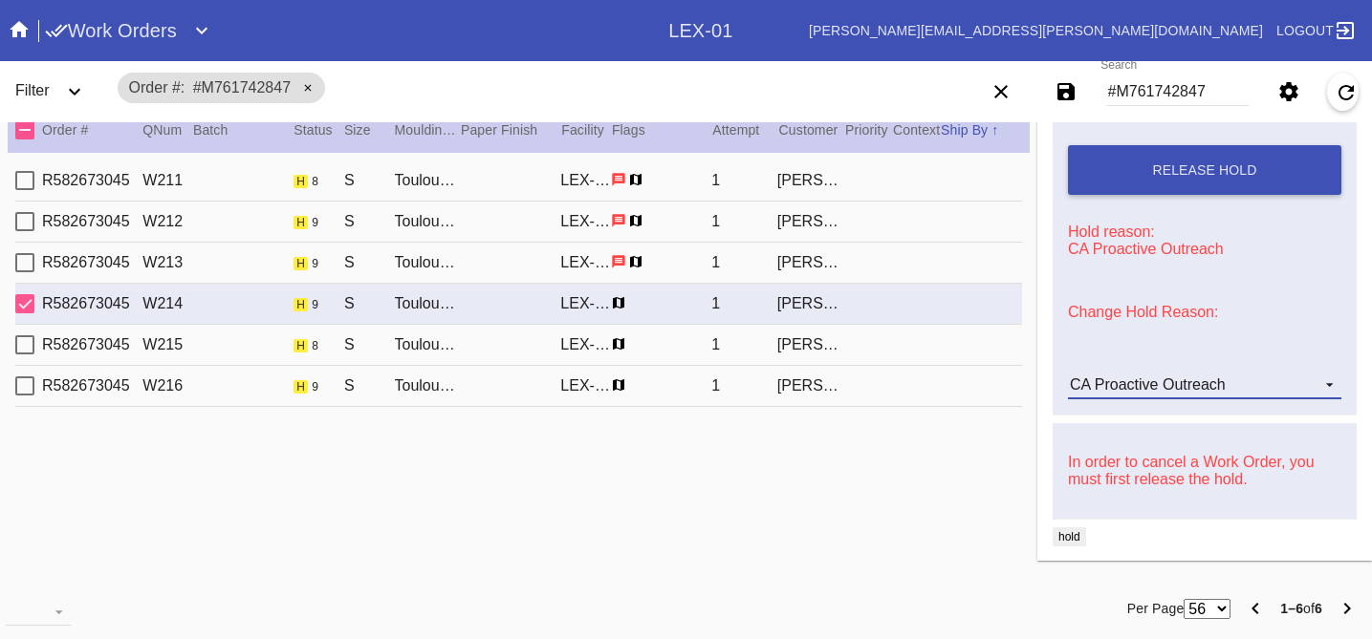
click at [1152, 393] on div "CA Proactive Outreach" at bounding box center [1148, 385] width 156 height 16
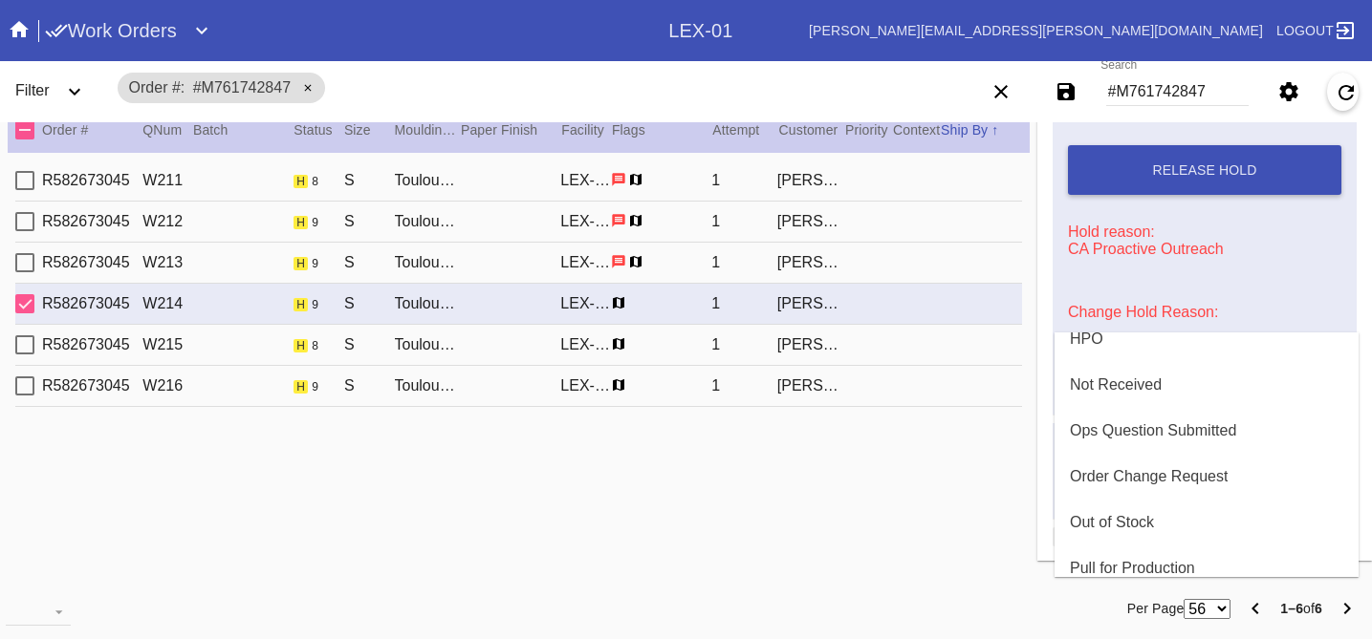
scroll to position [581, 0]
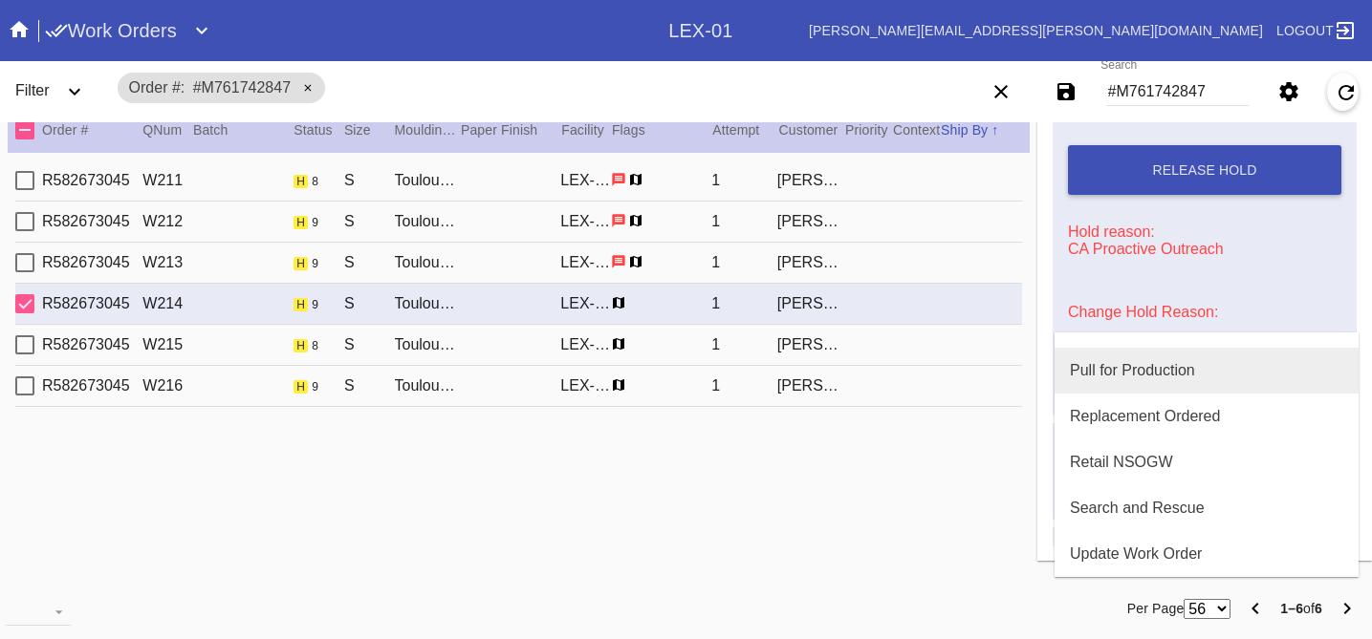
click at [1138, 379] on div "Pull for Production" at bounding box center [1132, 370] width 125 height 17
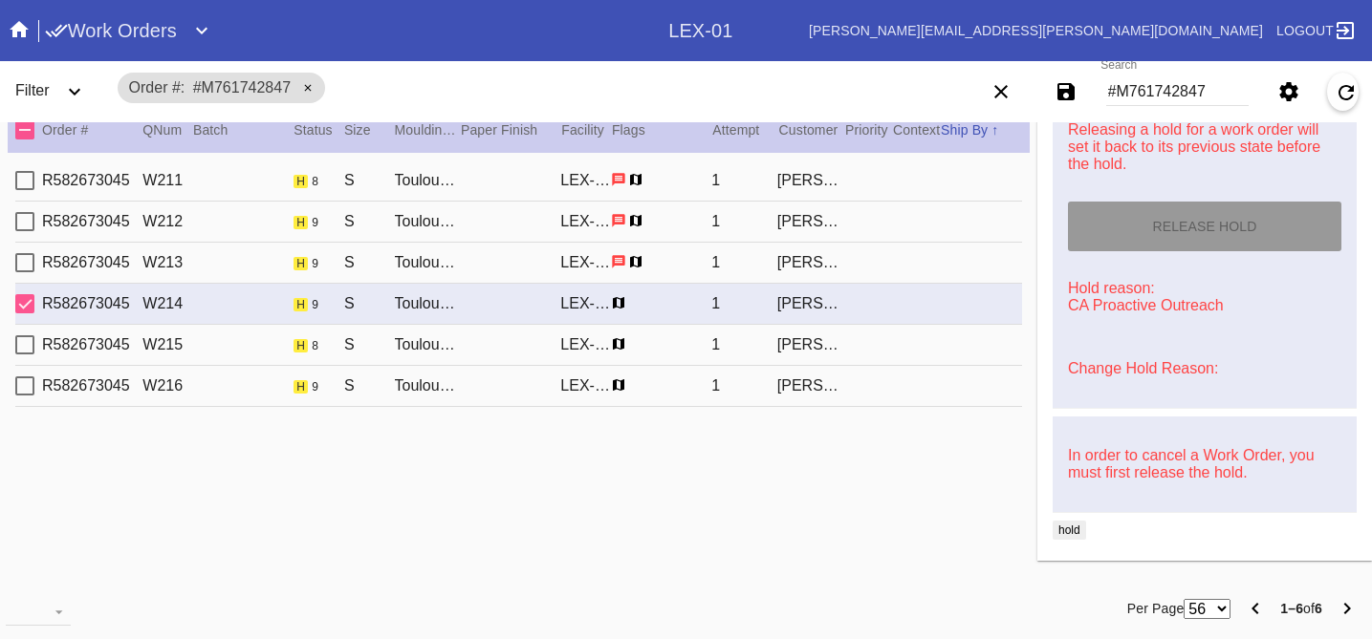
type input "[DATE]"
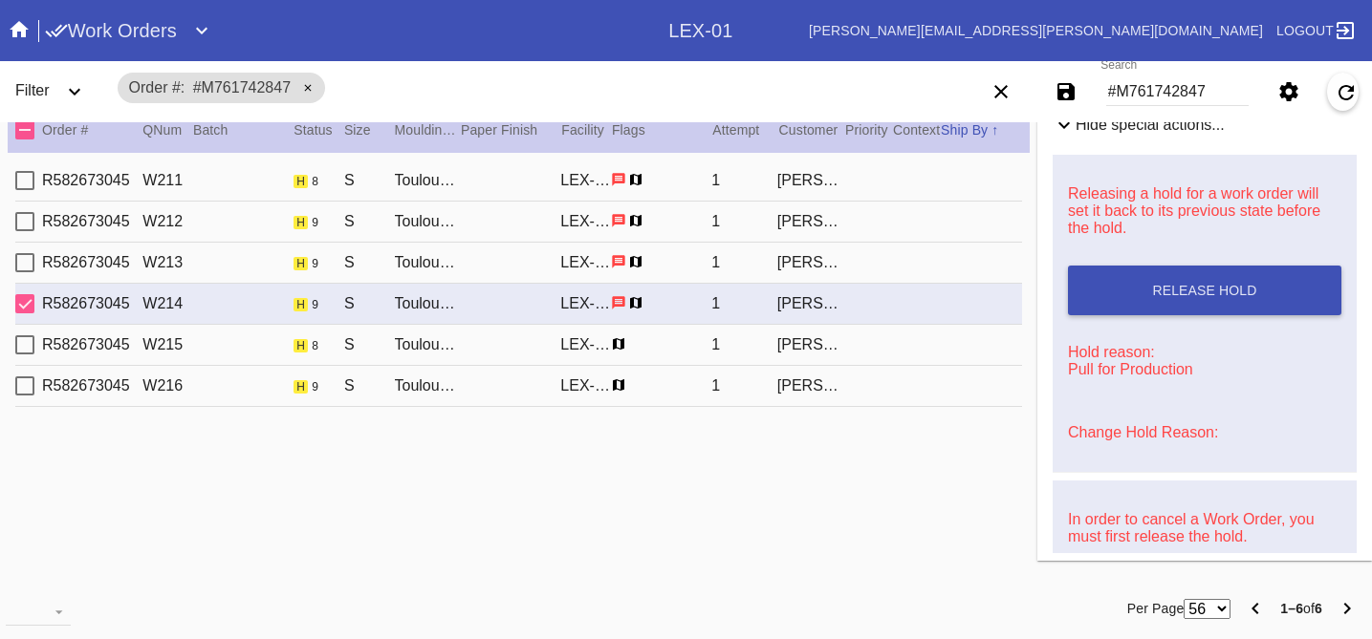
click at [943, 349] on div "R582673045 W215 h 8 S Toulouse / [PERSON_NAME] [PERSON_NAME]-01 1 [PERSON_NAME]" at bounding box center [518, 345] width 1006 height 41
type input "8.125"
type input "11.5"
type textarea "some creases, specks, TS 8/15 indentations, bent corners."
type input "[DATE]"
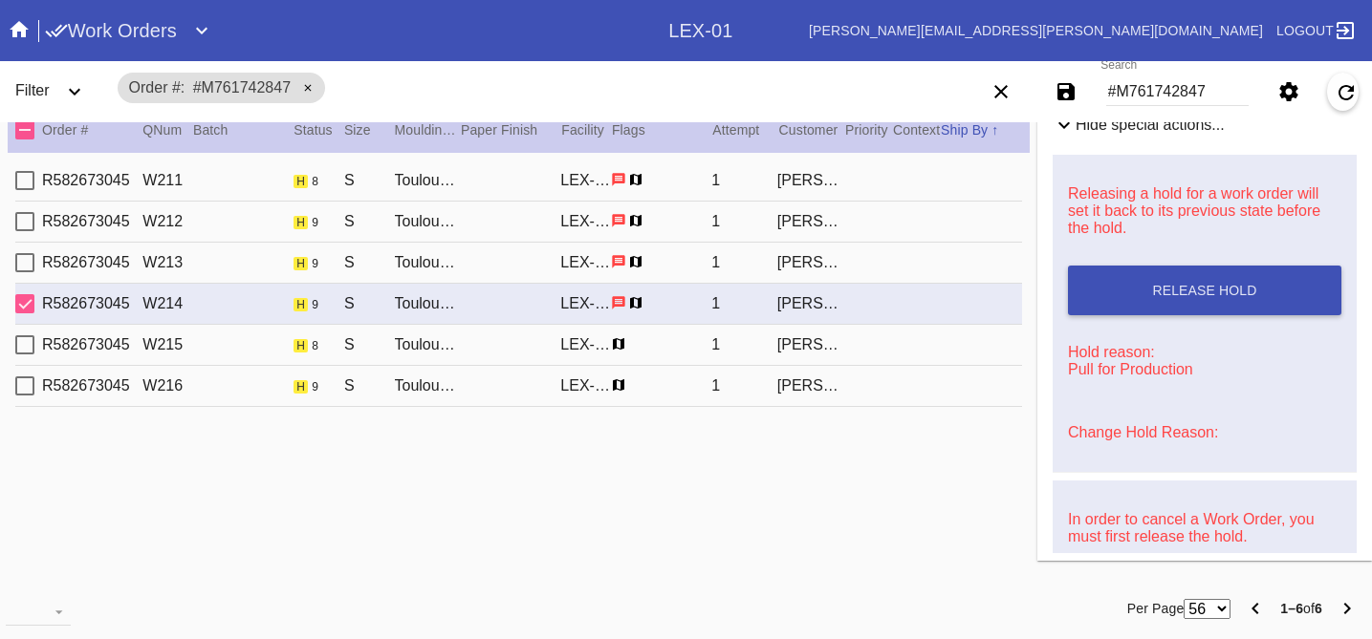
type input "[DATE]"
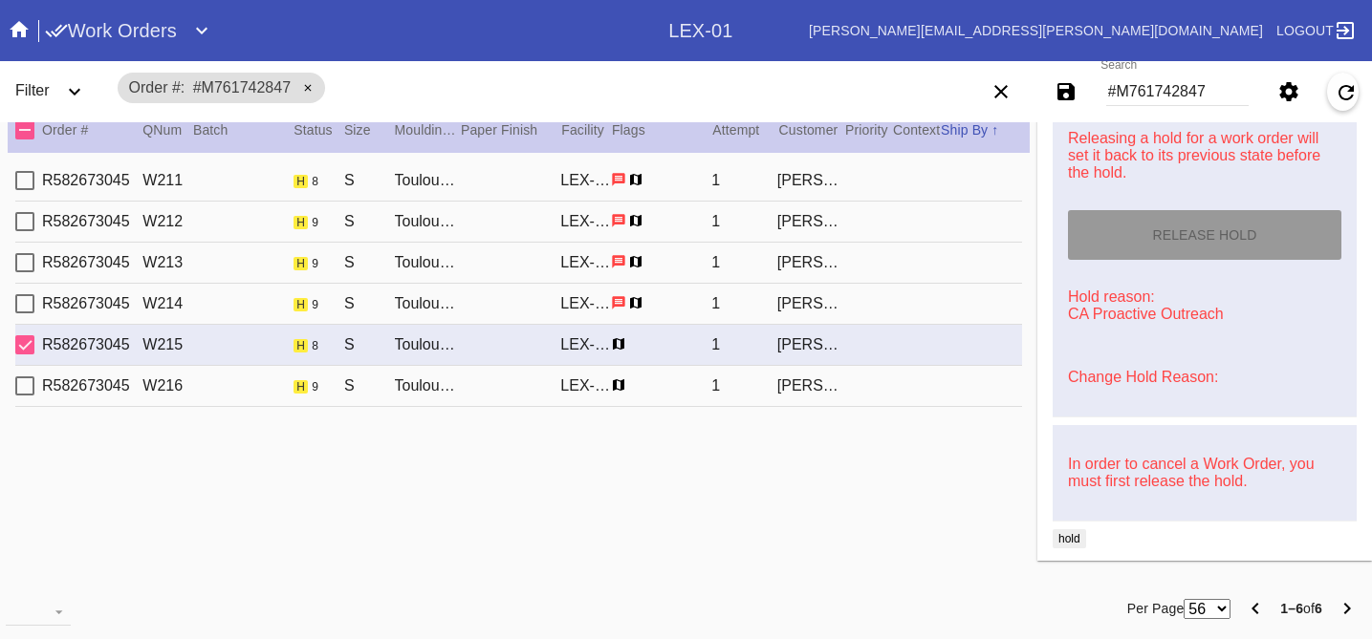
scroll to position [924, 0]
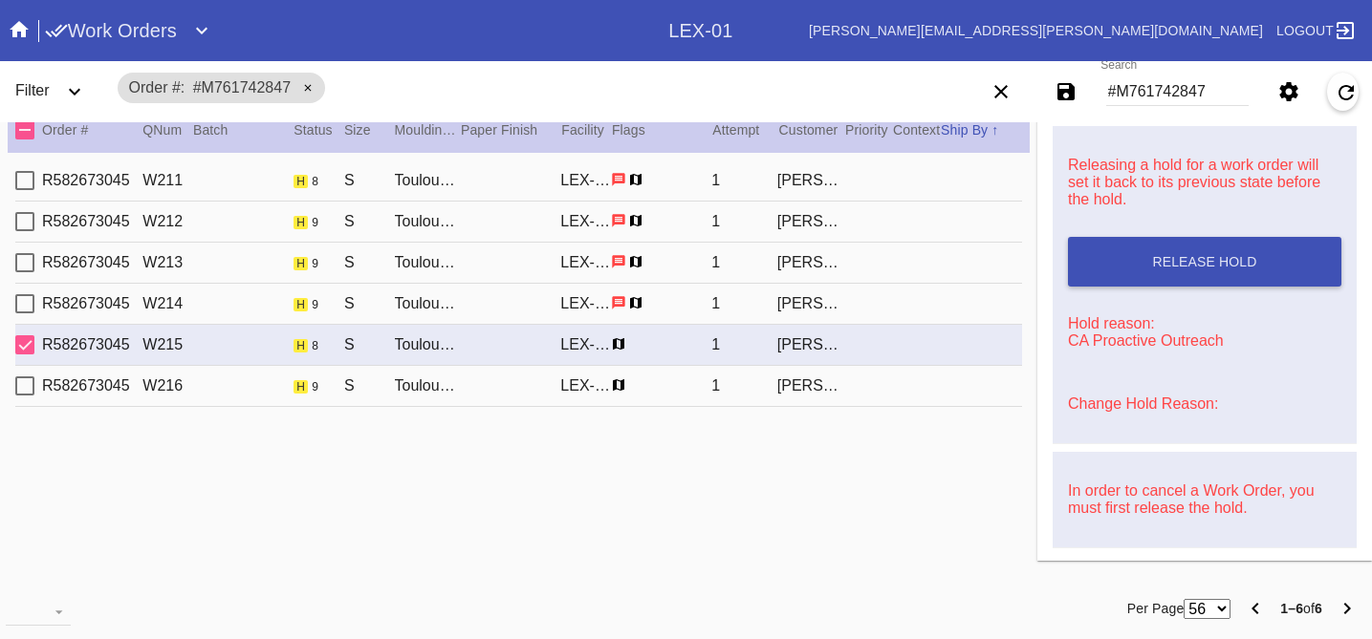
click at [1095, 412] on link "Change Hold Reason:" at bounding box center [1143, 404] width 150 height 16
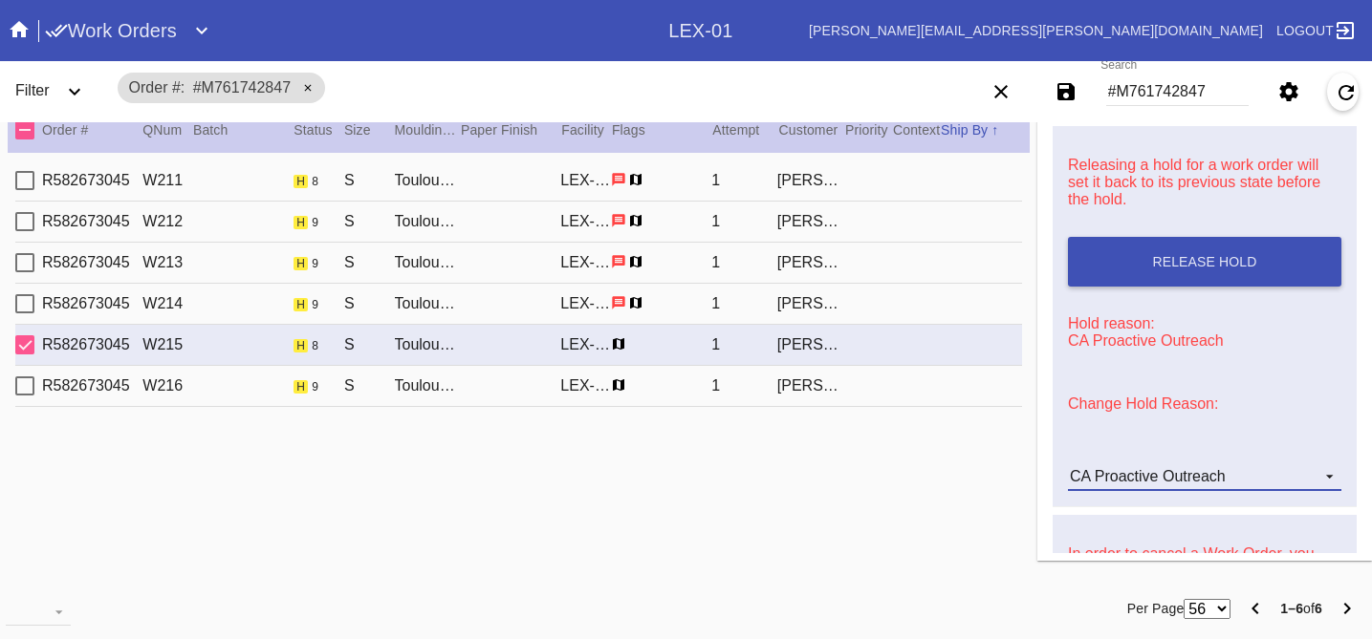
click at [1125, 481] on md-select-value "CA Proactive Outreach" at bounding box center [1204, 477] width 273 height 29
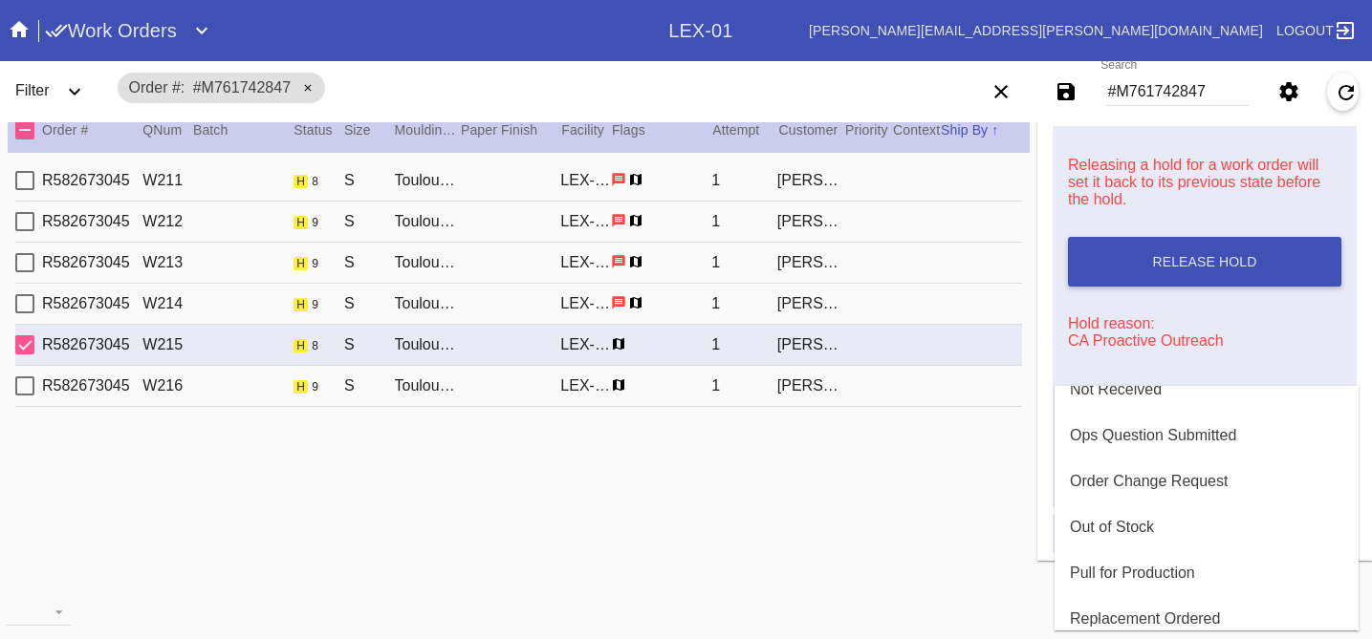
scroll to position [581, 0]
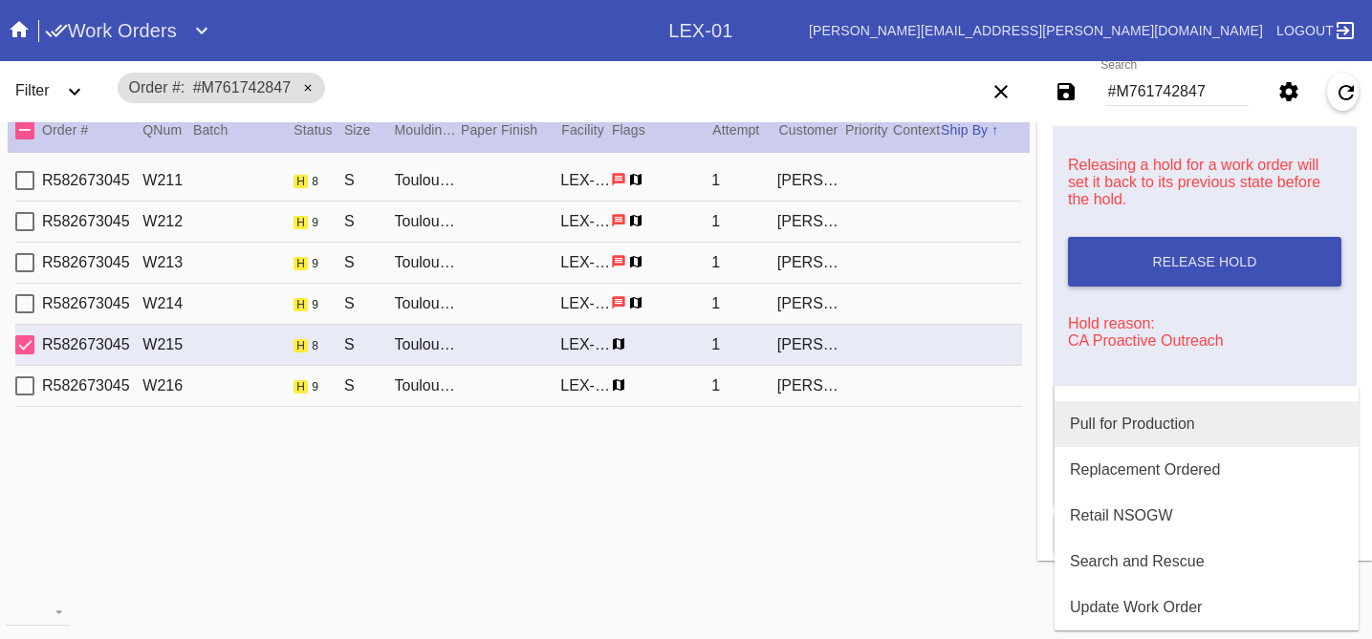
click at [1096, 424] on div "Pull for Production" at bounding box center [1132, 424] width 125 height 17
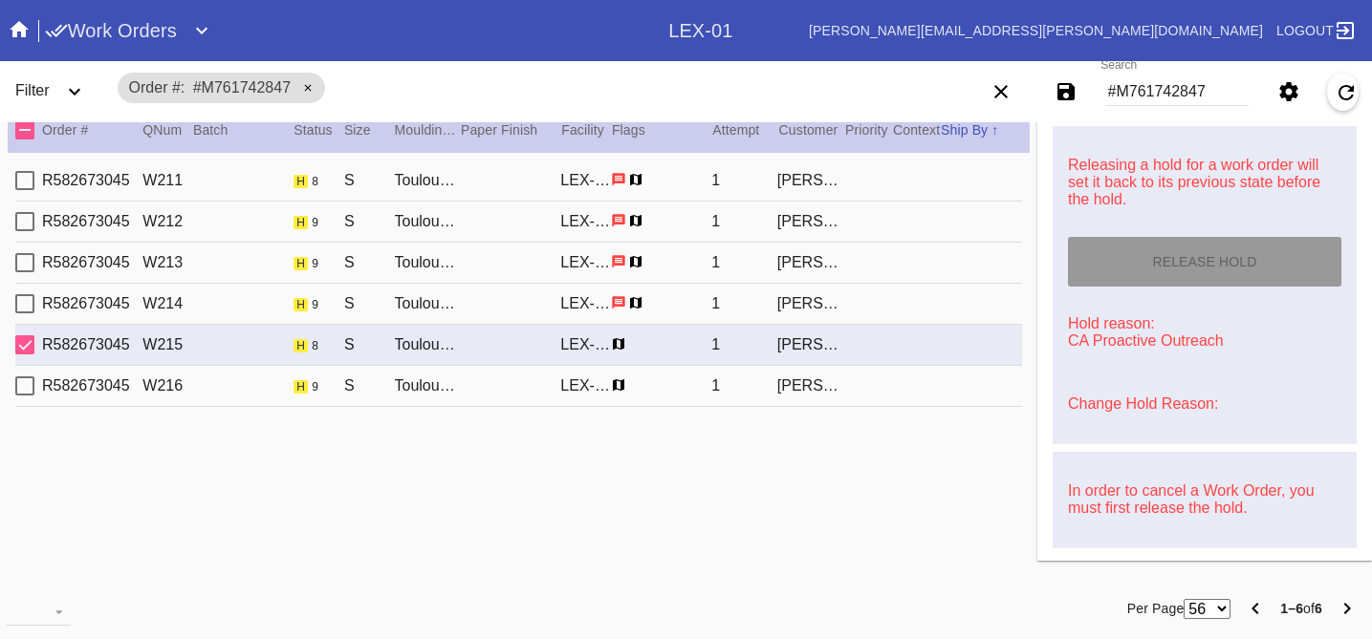
type input "[DATE]"
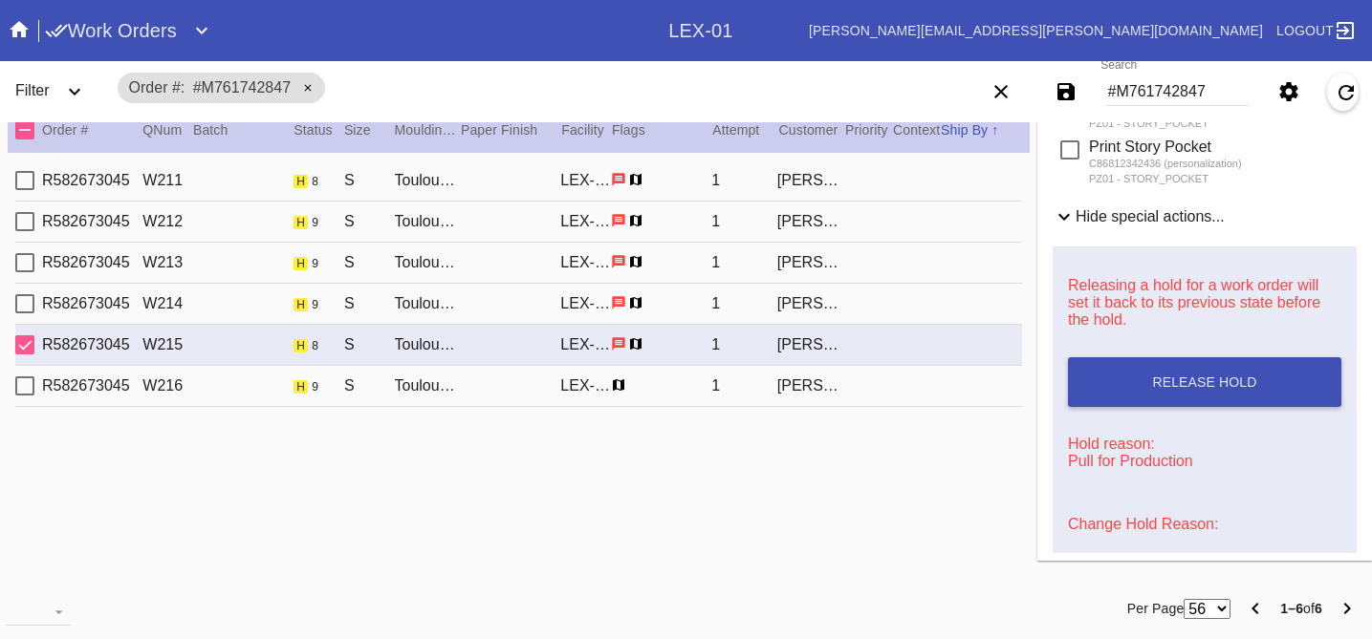
click at [928, 387] on div "R582673045 W216 h 9 S Toulouse / [PERSON_NAME] [PERSON_NAME]-01 1 [PERSON_NAME]" at bounding box center [518, 386] width 1006 height 41
type input "8.0"
type input "11.0"
type textarea "some creases, specks, TS 8/15"
type input "[DATE]"
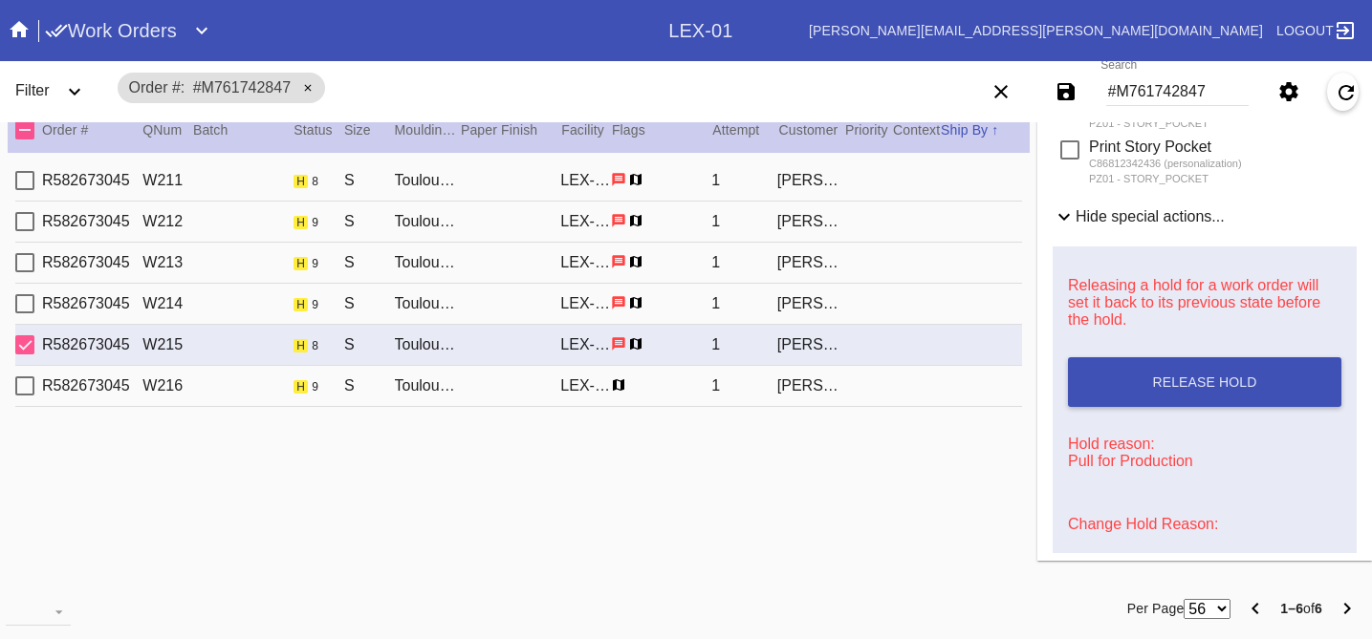
scroll to position [868, 0]
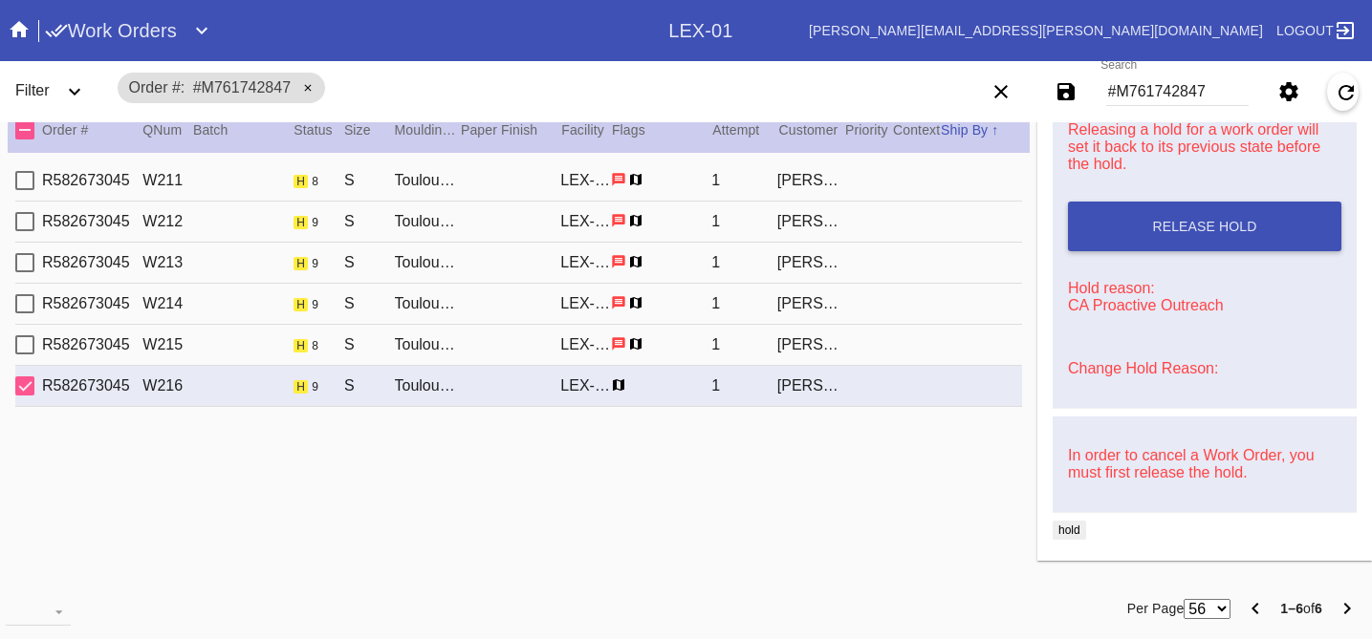
click at [1157, 361] on link "Change Hold Reason:" at bounding box center [1143, 368] width 150 height 16
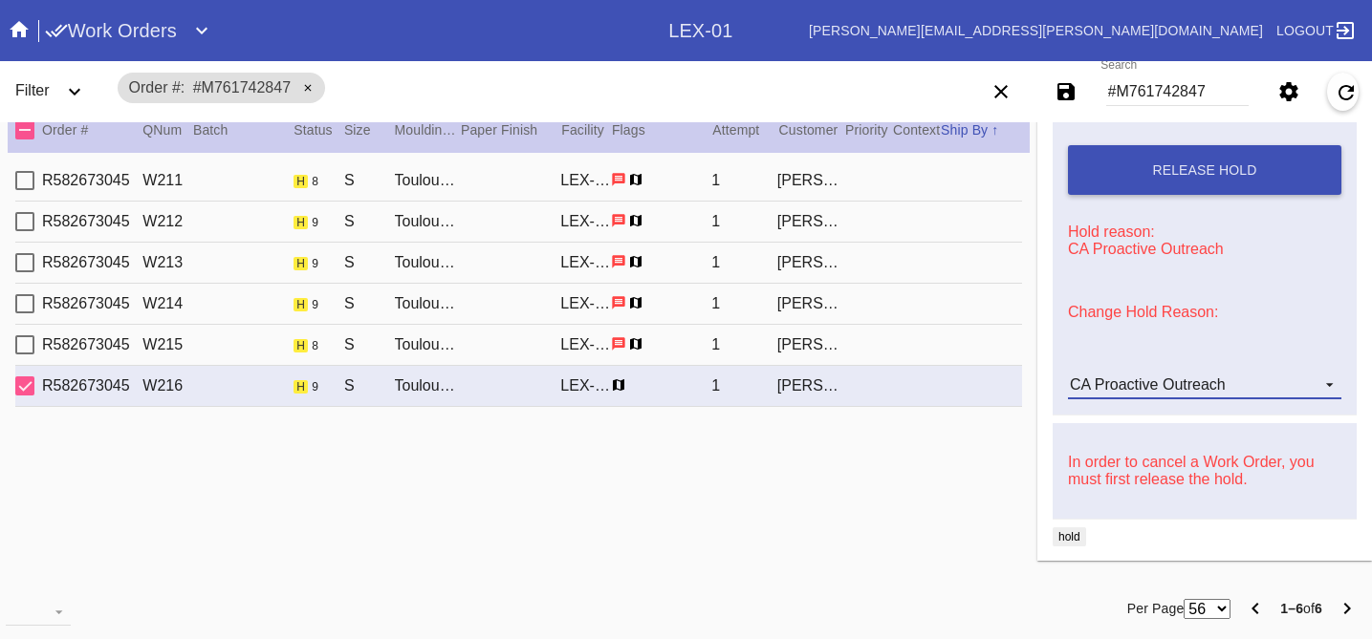
click at [1167, 393] on div "CA Proactive Outreach" at bounding box center [1148, 385] width 156 height 16
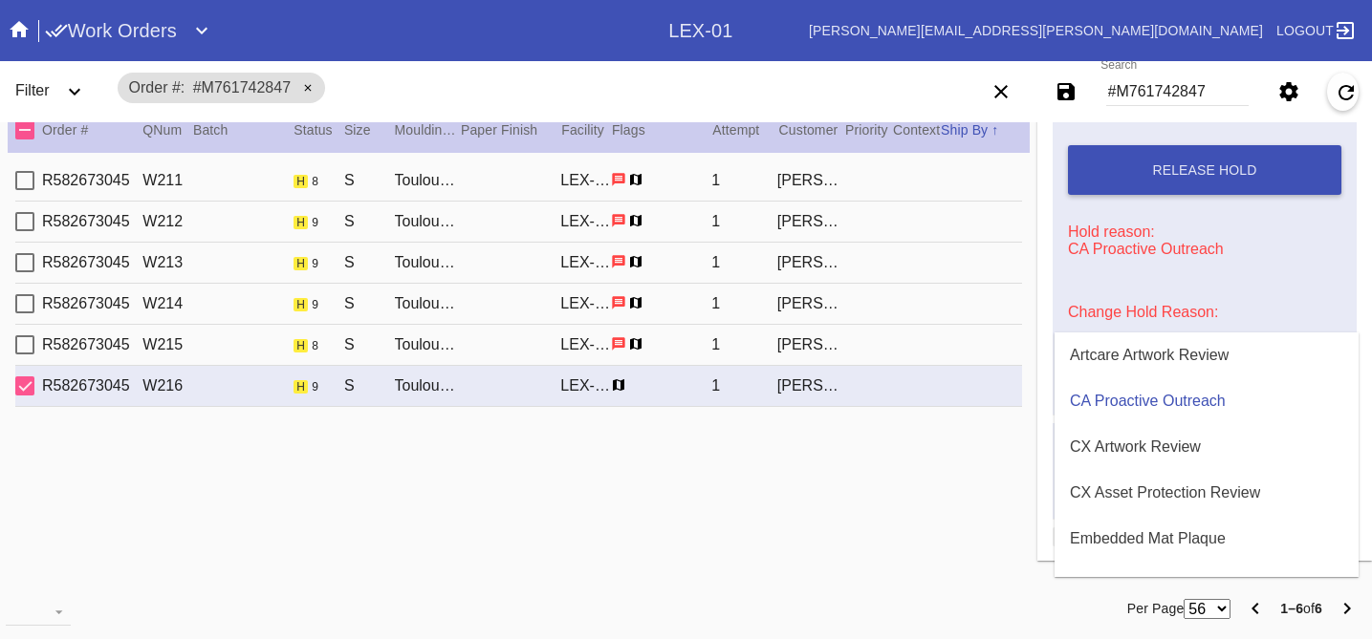
scroll to position [581, 0]
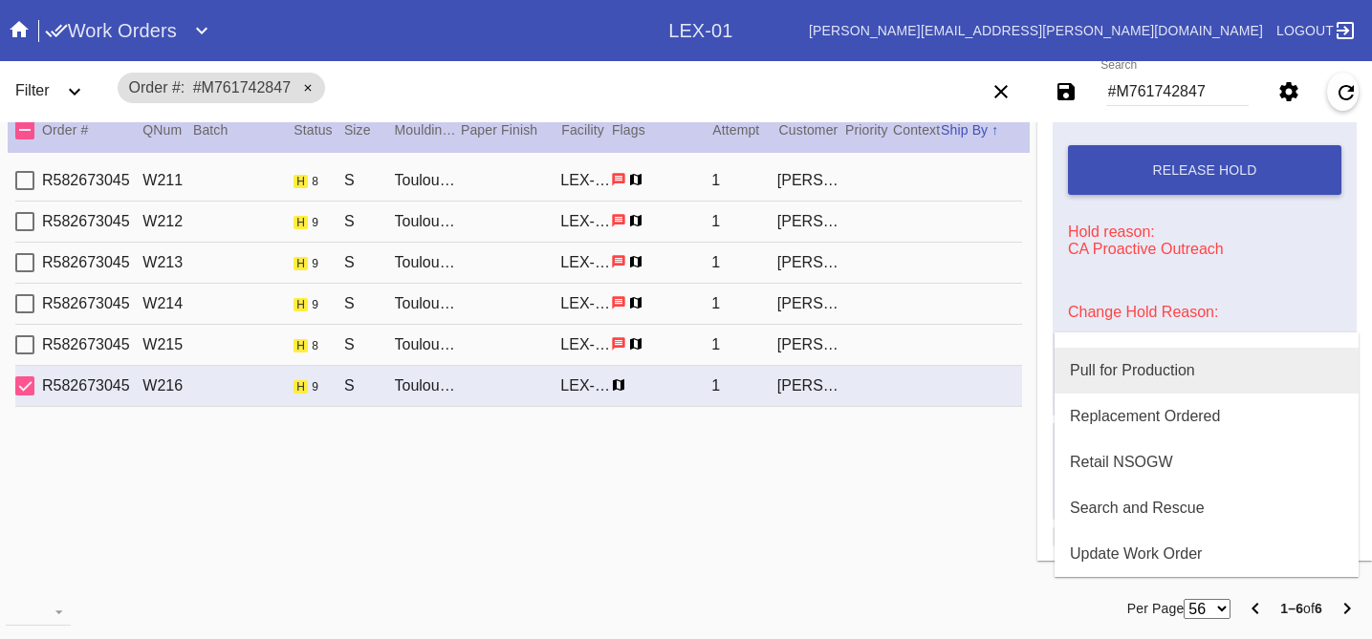
click at [1112, 371] on div "Pull for Production" at bounding box center [1132, 370] width 125 height 17
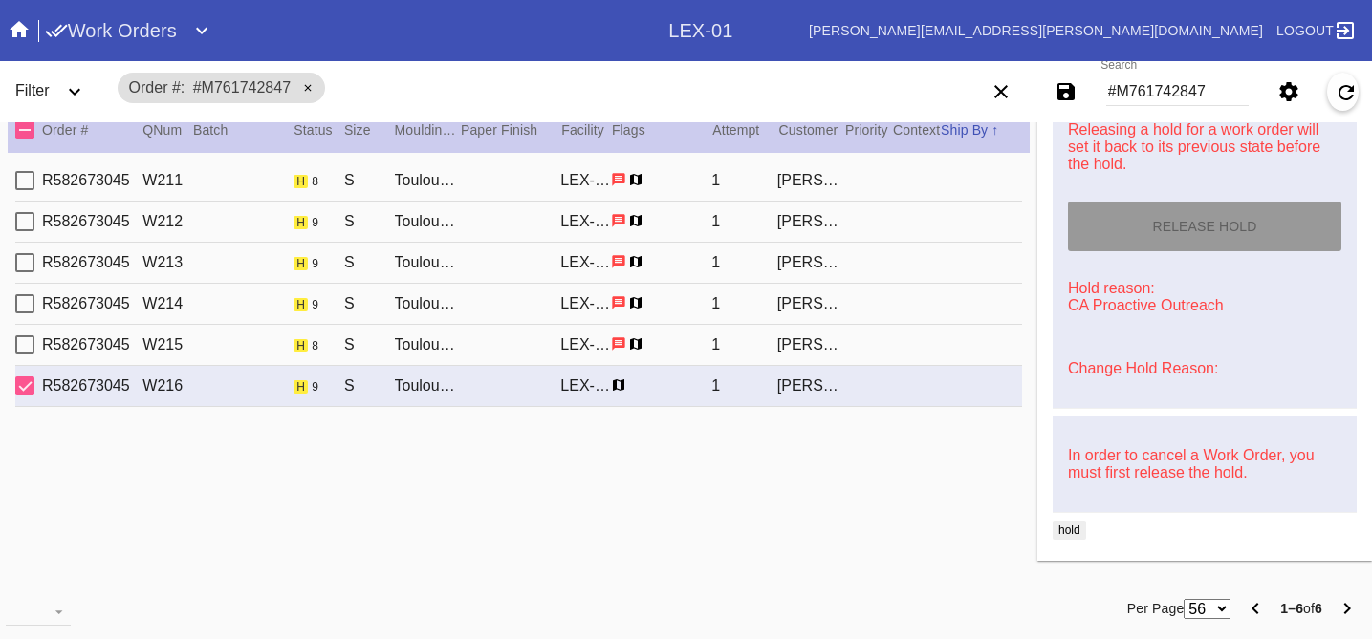
scroll to position [868, 0]
type input "[DATE]"
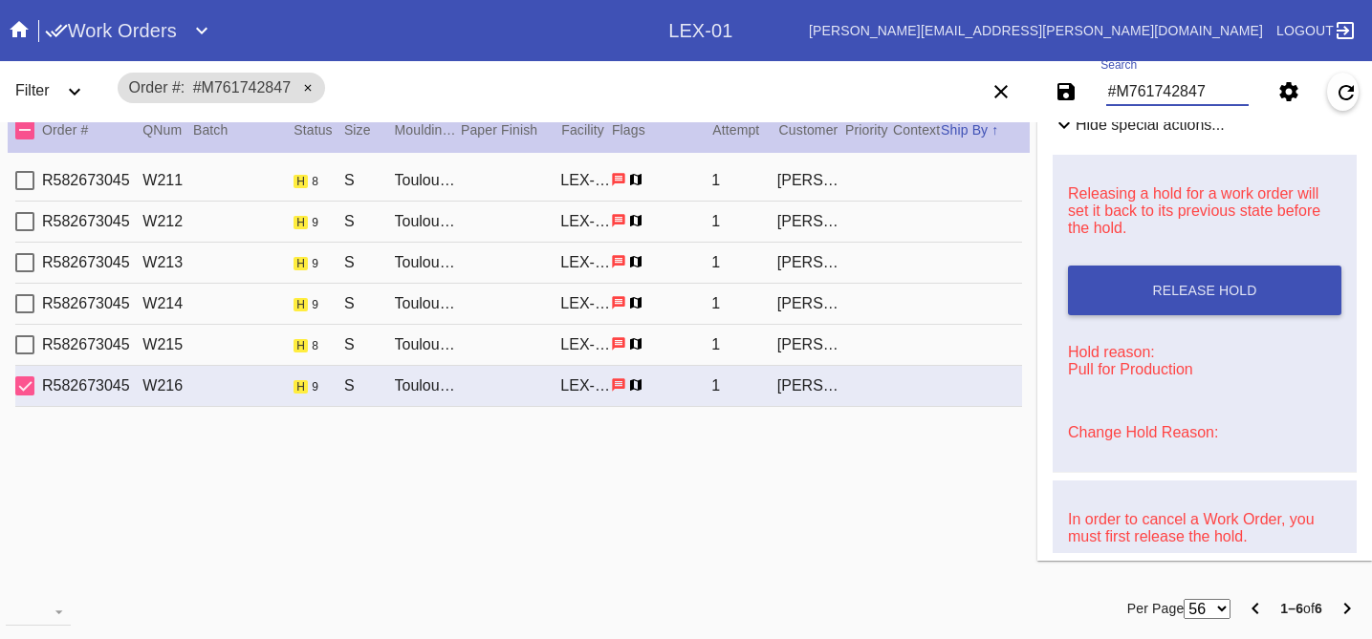
drag, startPoint x: 1212, startPoint y: 93, endPoint x: 921, endPoint y: 21, distance: 299.3
click at [921, 21] on div "Work Orders LEX-01 [PERSON_NAME][EMAIL_ADDRESS][PERSON_NAME][DOMAIN_NAME] Logou…" at bounding box center [686, 30] width 1372 height 61
paste input "#M761741272"
type input "#M761741272"
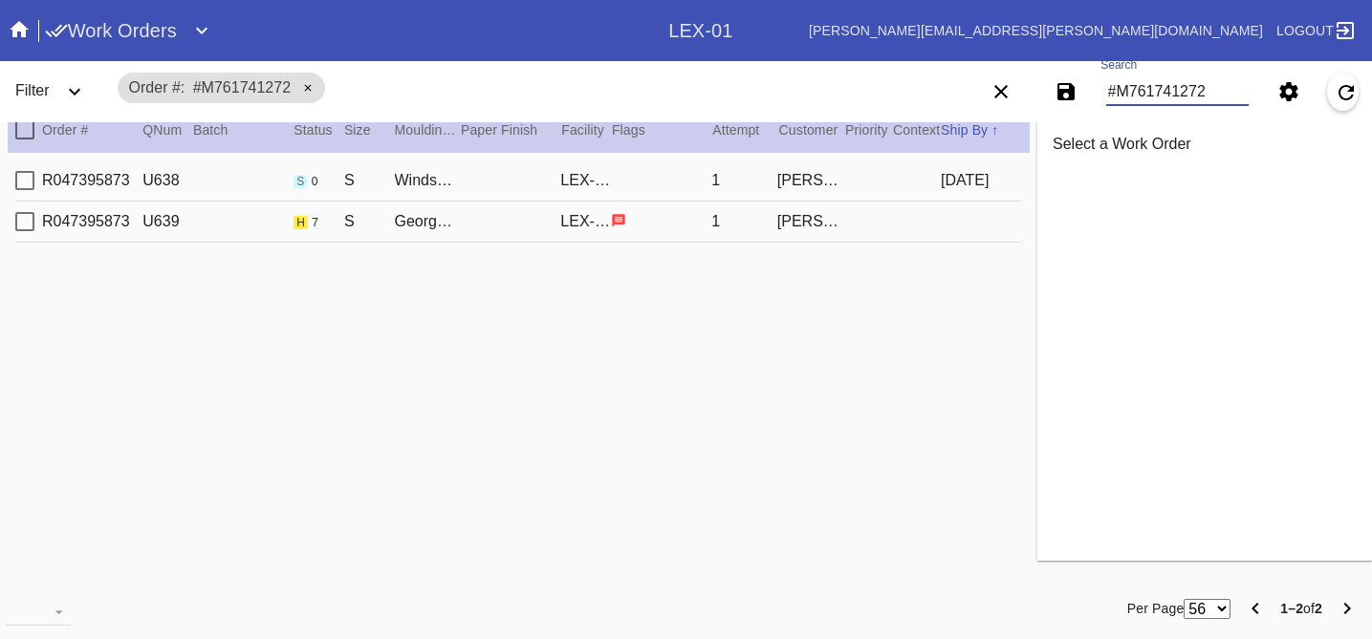
click at [853, 227] on div "R047395873 U639 h 7 S Georgetown / Off-White LEX-01 1 [PERSON_NAME]" at bounding box center [518, 222] width 1006 height 41
type input "9.0"
type input "10.0"
type input "[DATE]"
type input "2.5"
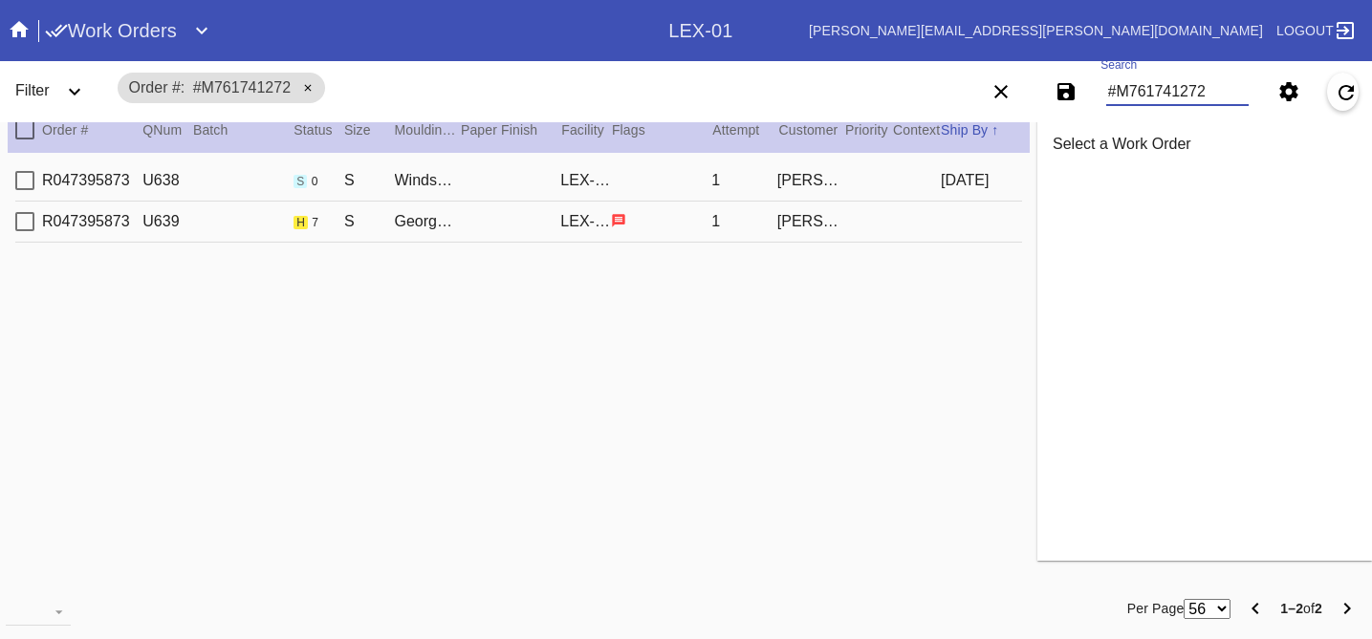
type input "2.5"
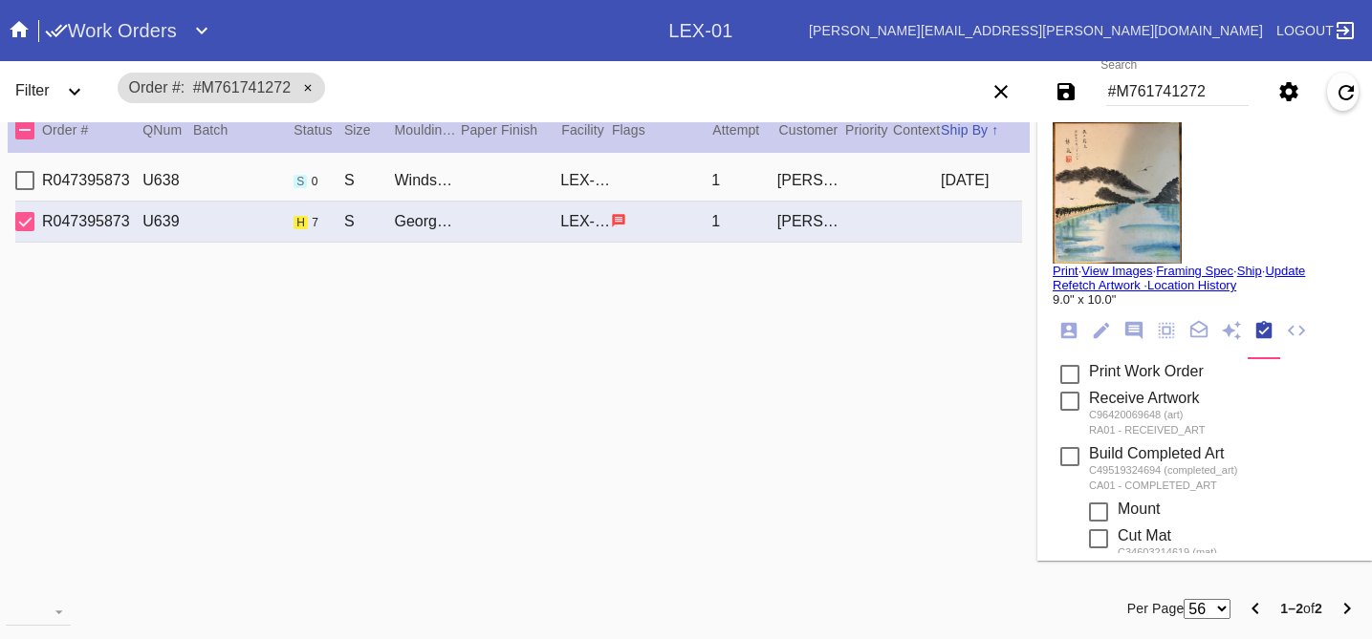
scroll to position [755, 0]
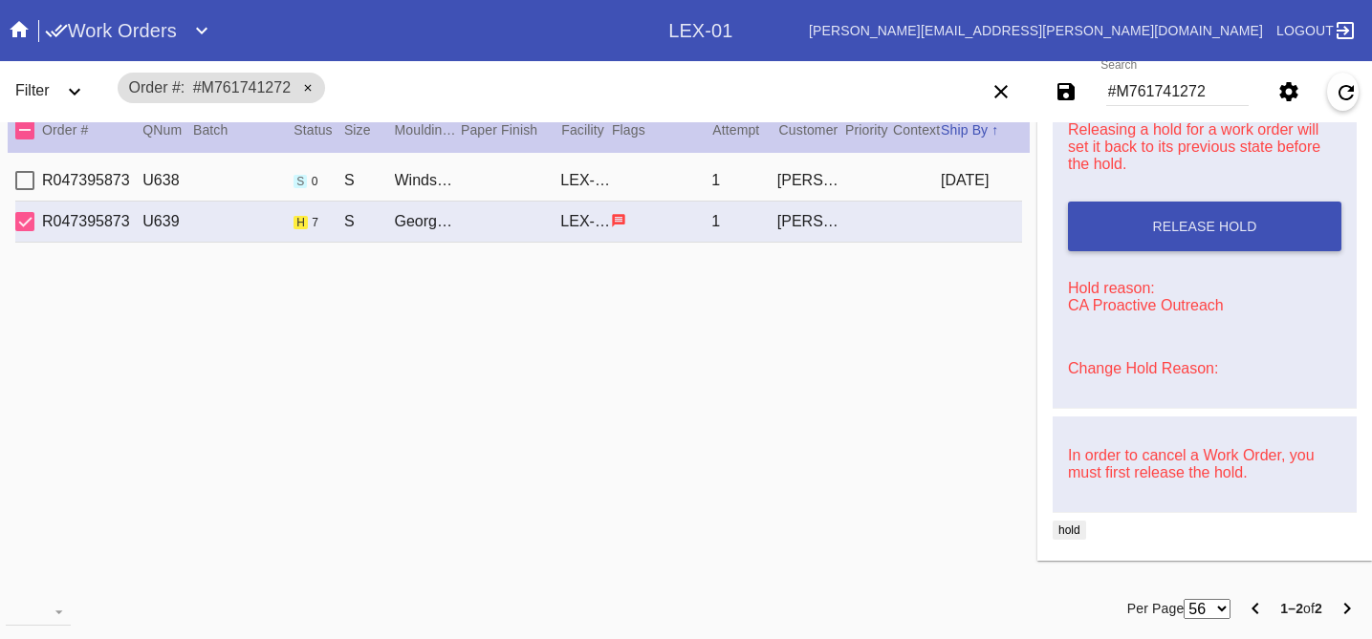
click at [1096, 361] on link "Change Hold Reason:" at bounding box center [1143, 368] width 150 height 16
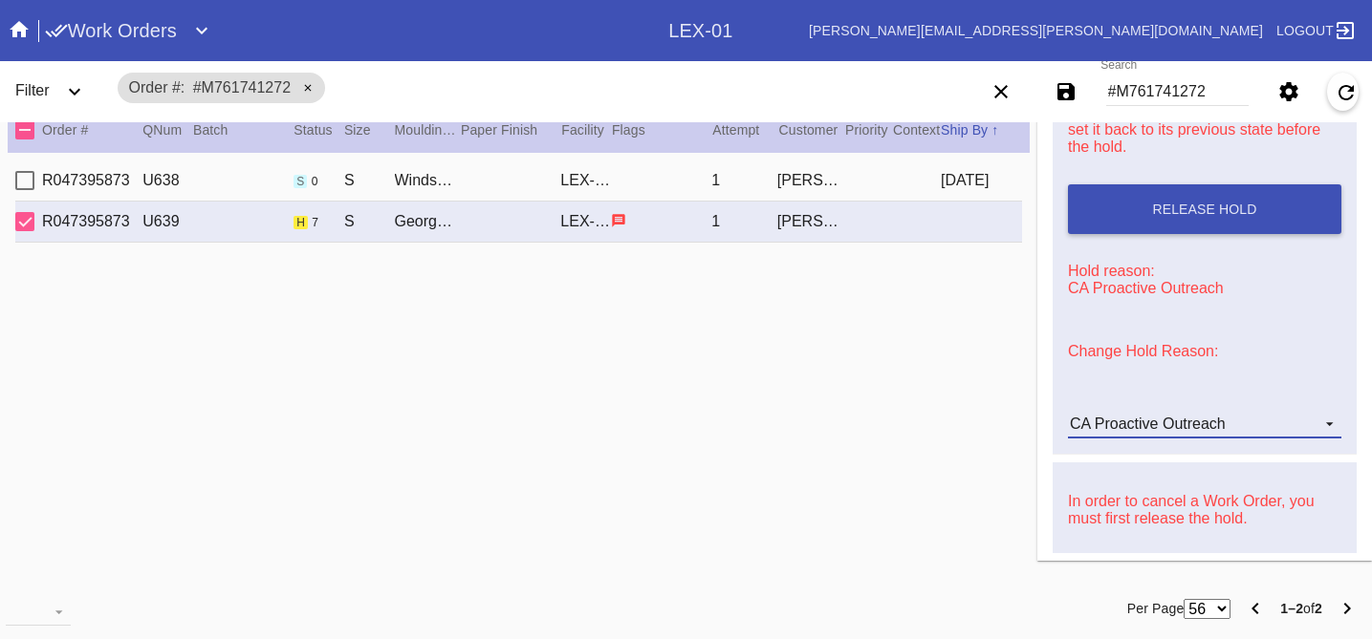
click at [1153, 432] on div "CA Proactive Outreach" at bounding box center [1148, 424] width 156 height 16
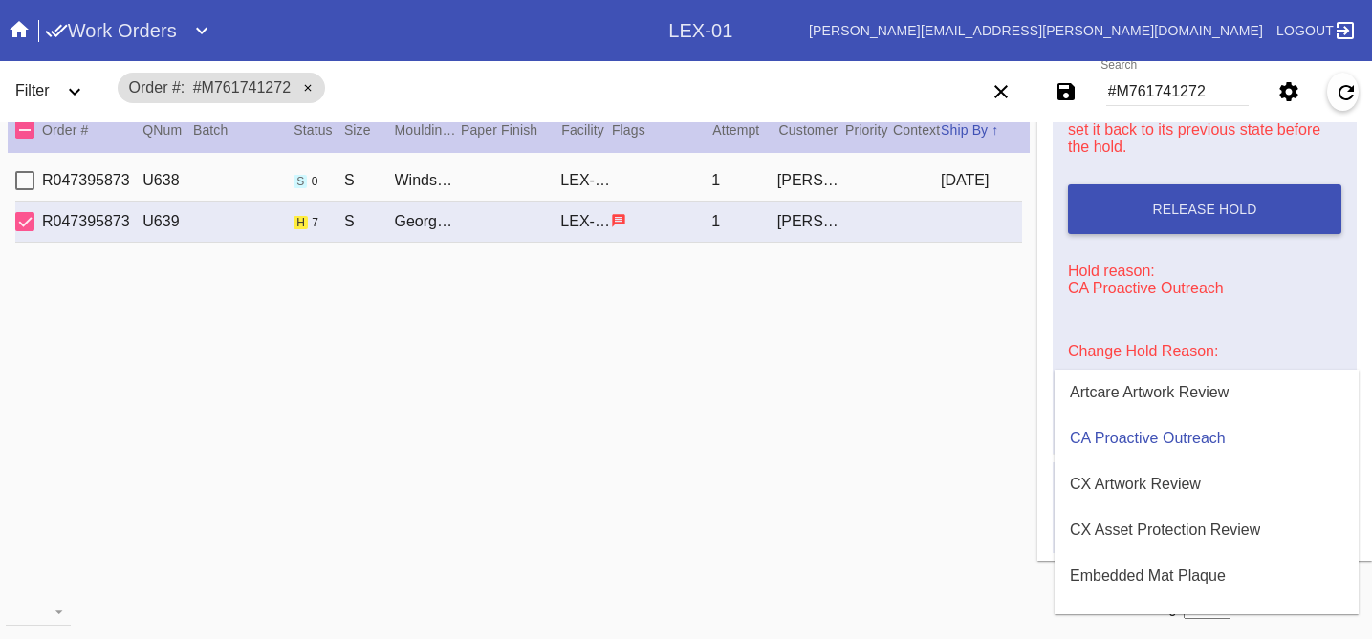
scroll to position [581, 0]
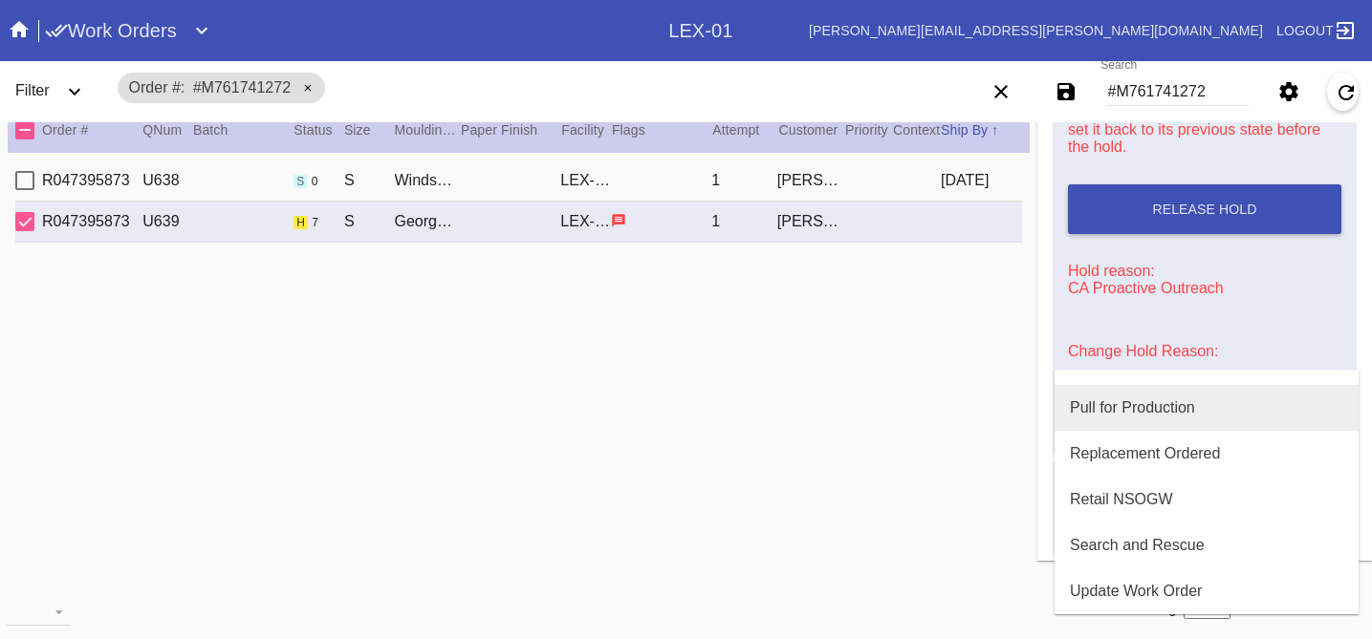
click at [1125, 407] on div "Pull for Production" at bounding box center [1132, 408] width 125 height 17
